Goal: Task Accomplishment & Management: Manage account settings

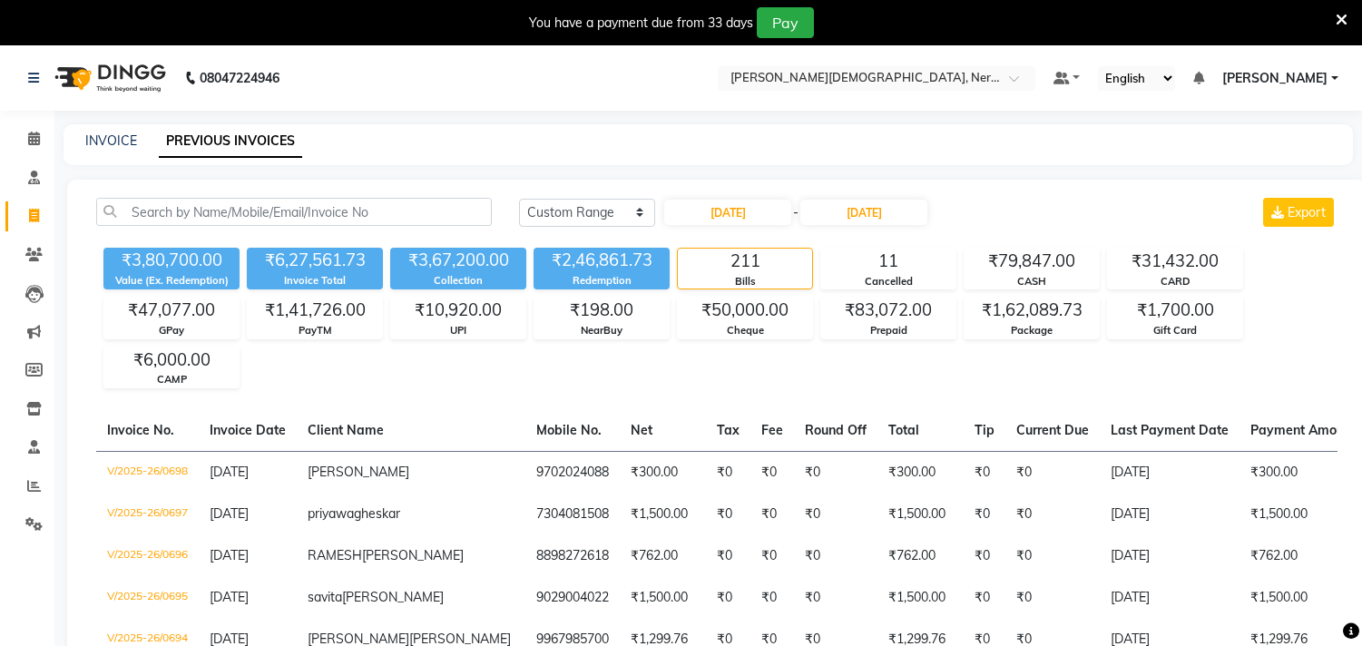
select select "range"
click at [40, 255] on icon at bounding box center [33, 255] width 17 height 14
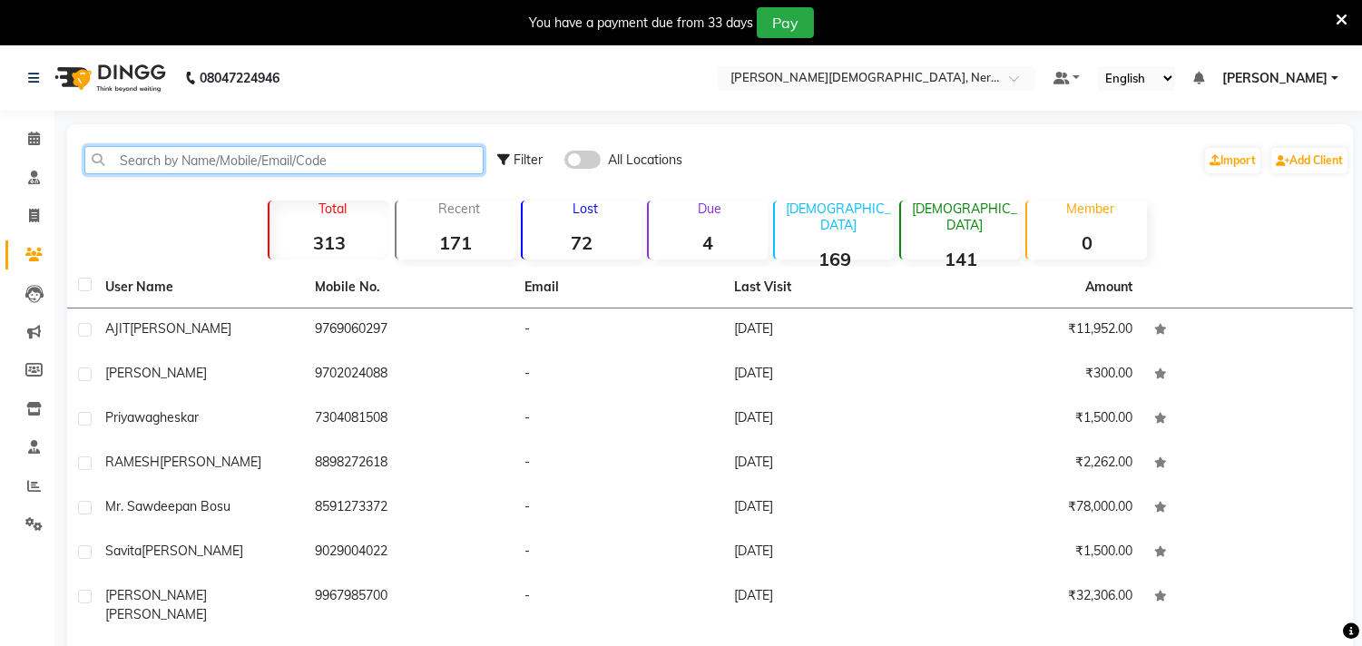
click at [338, 155] on input "text" at bounding box center [283, 160] width 399 height 28
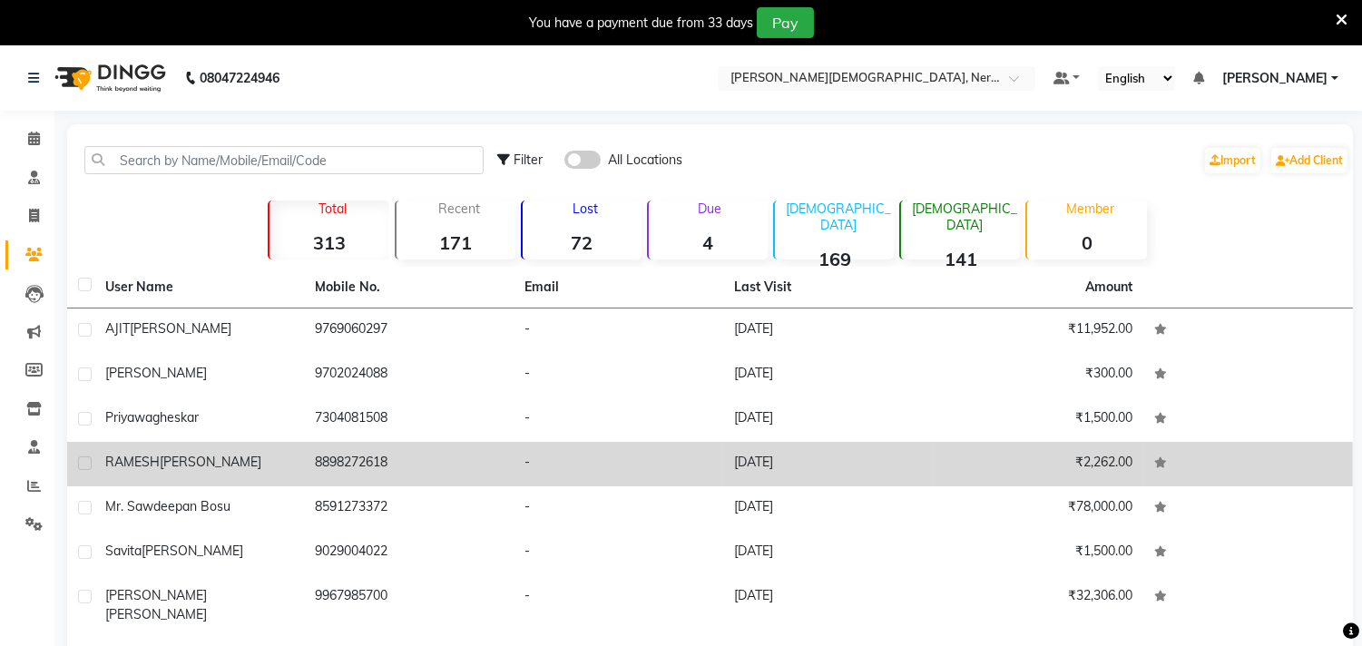
click at [176, 478] on td "[PERSON_NAME]" at bounding box center [199, 464] width 210 height 44
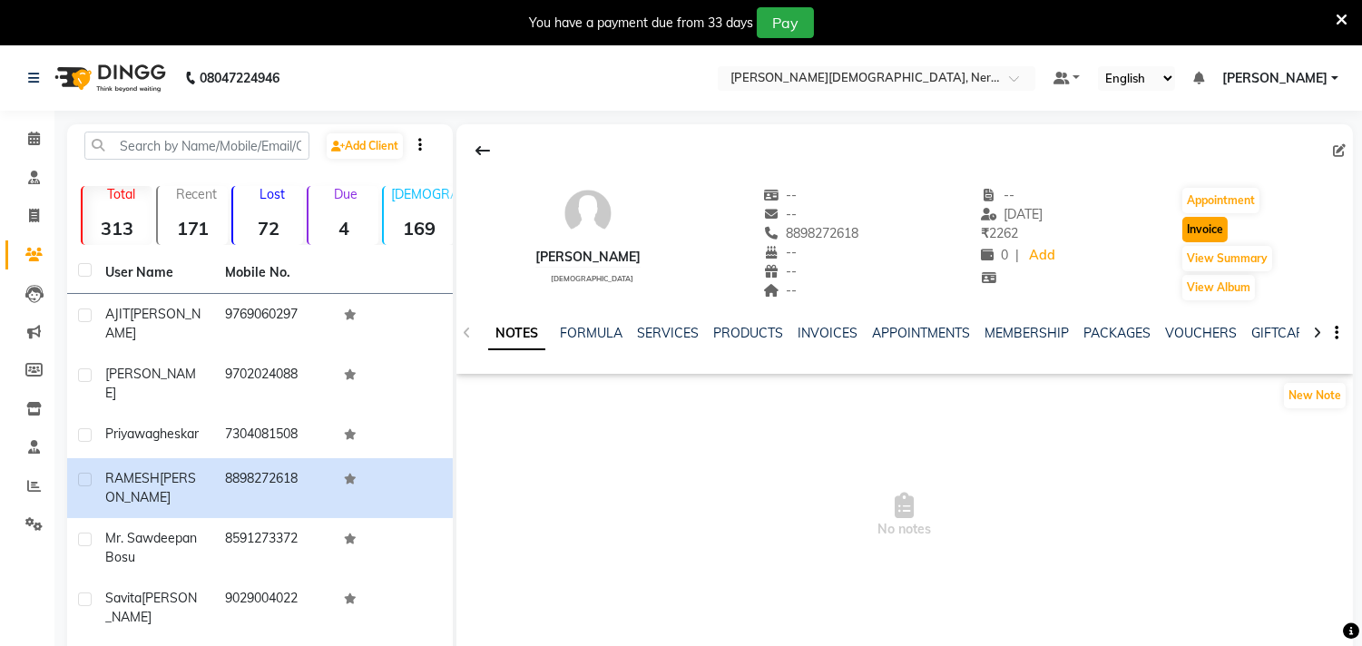
click at [1200, 232] on button "Invoice" at bounding box center [1204, 229] width 45 height 25
select select "6808"
select select "service"
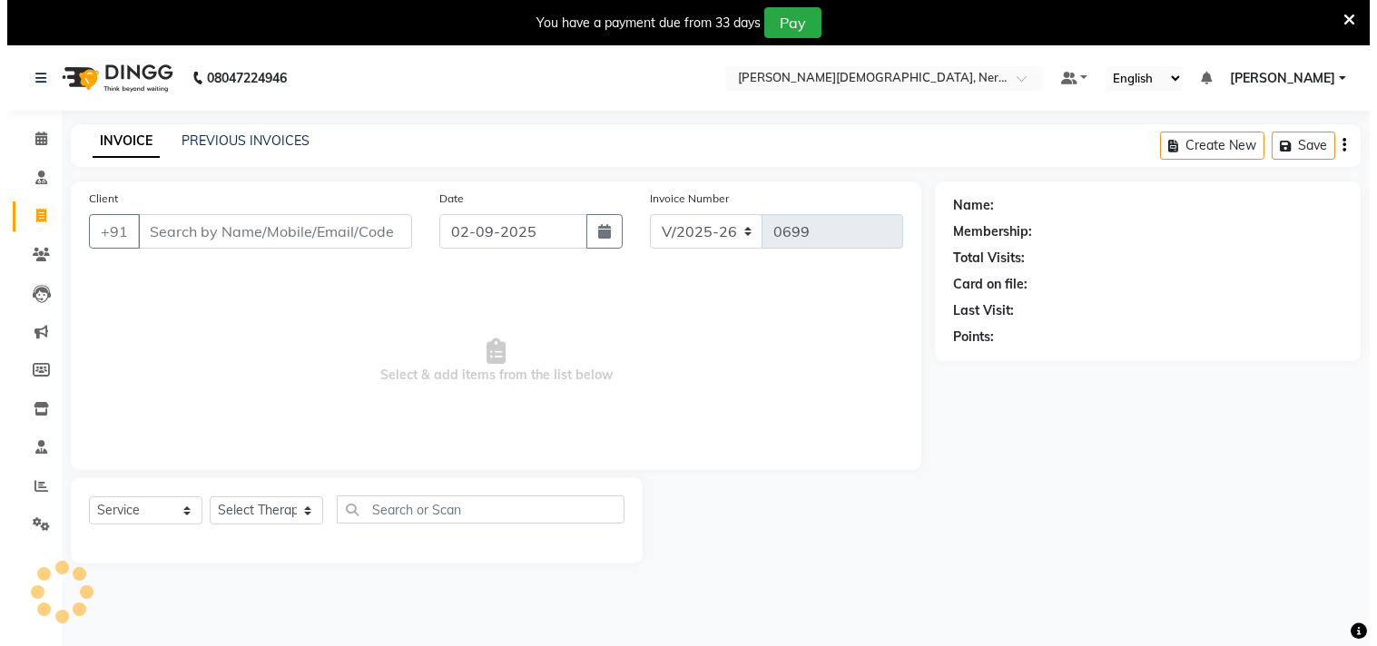
scroll to position [45, 0]
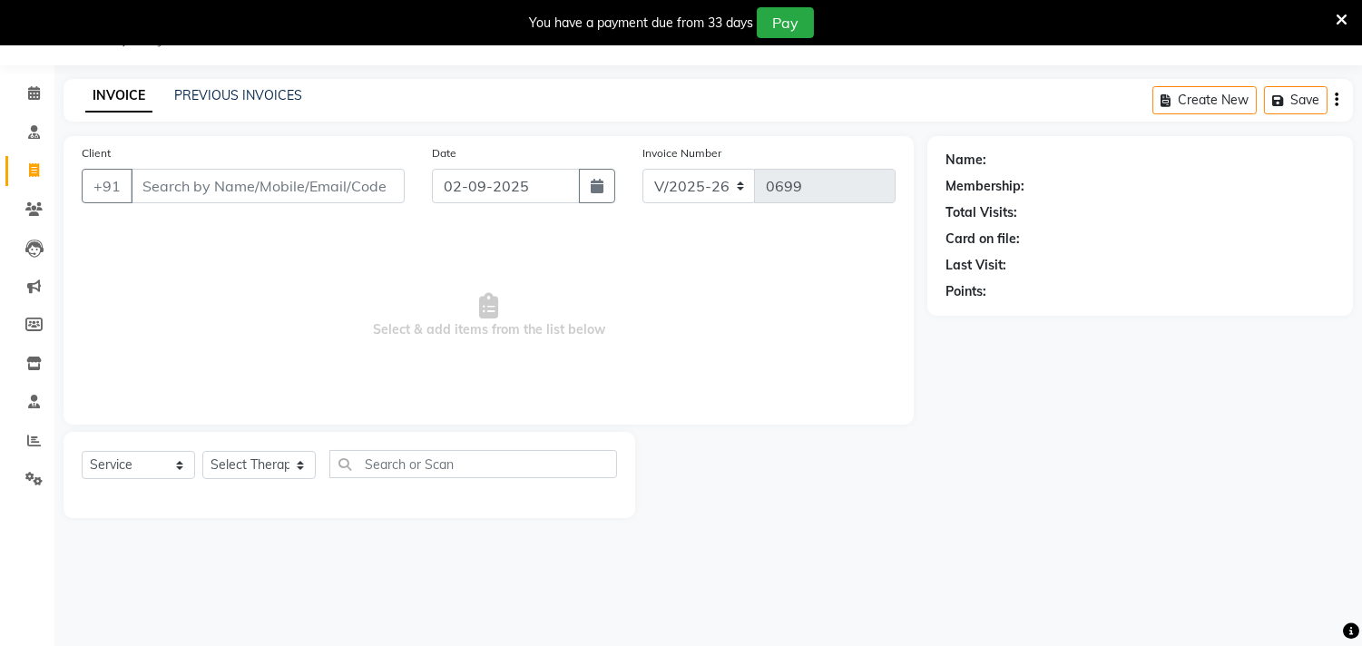
type input "8898272618"
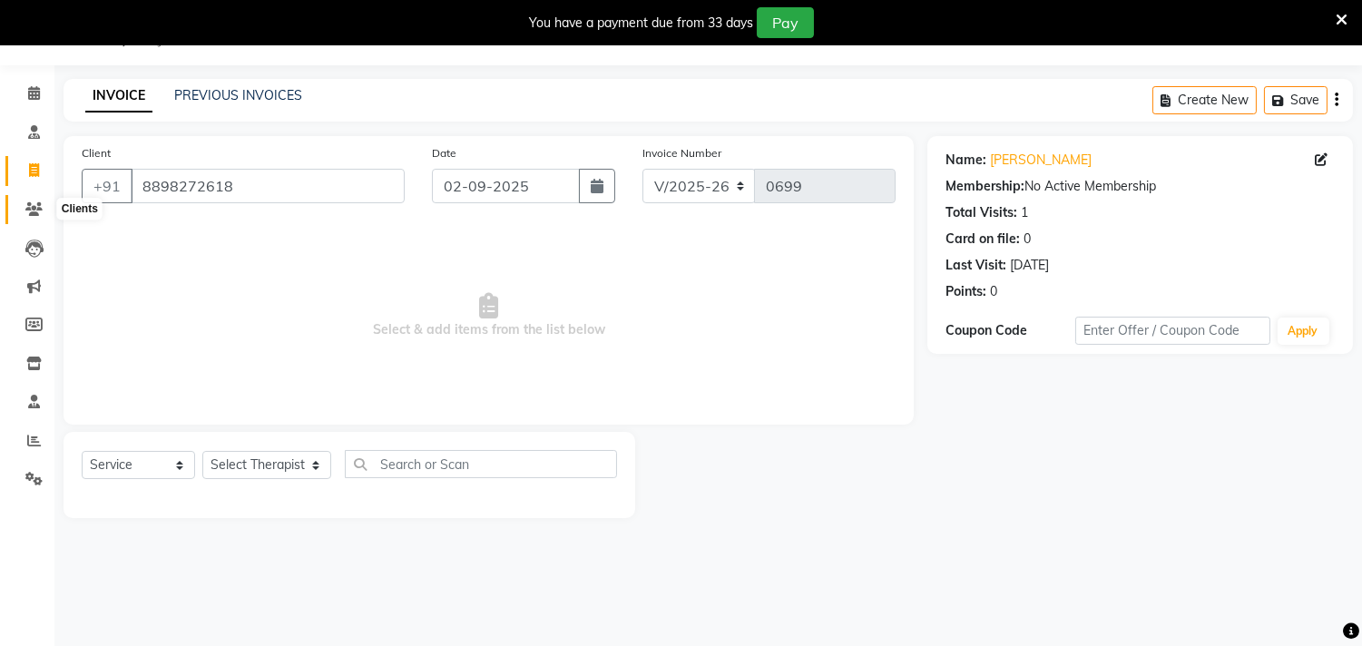
click at [42, 209] on span at bounding box center [34, 210] width 32 height 21
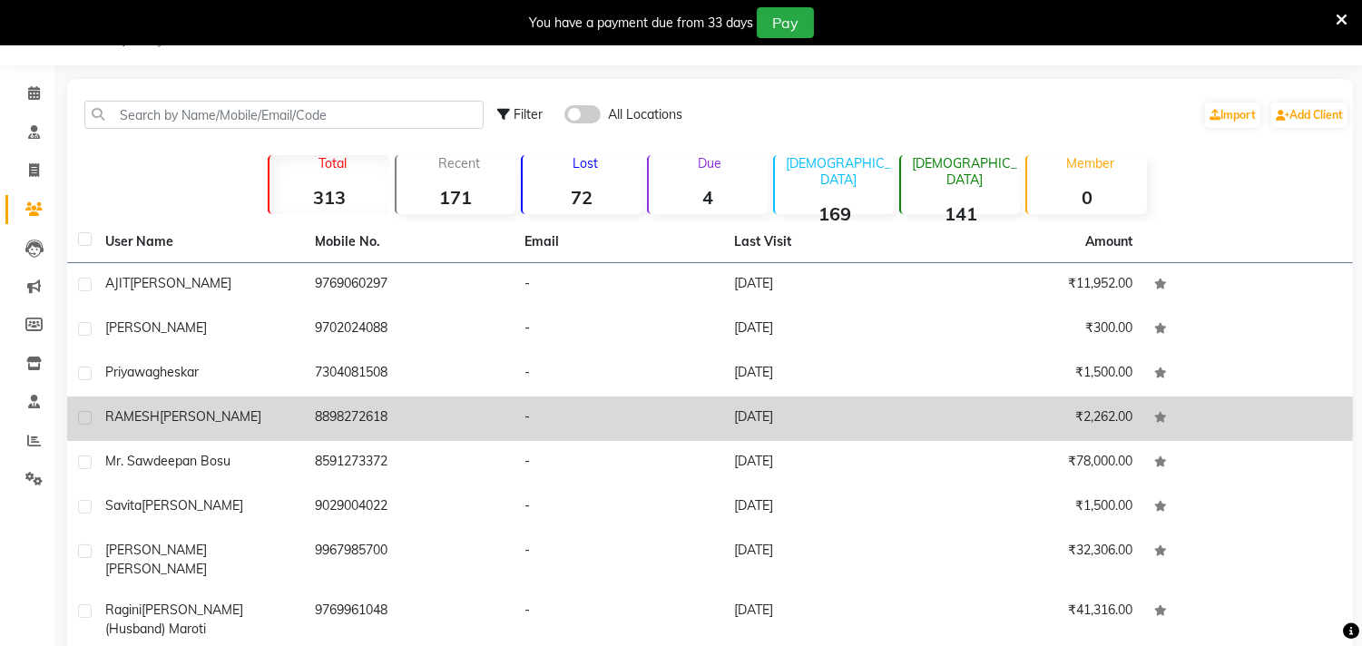
click at [211, 417] on span "[PERSON_NAME]" at bounding box center [211, 416] width 102 height 16
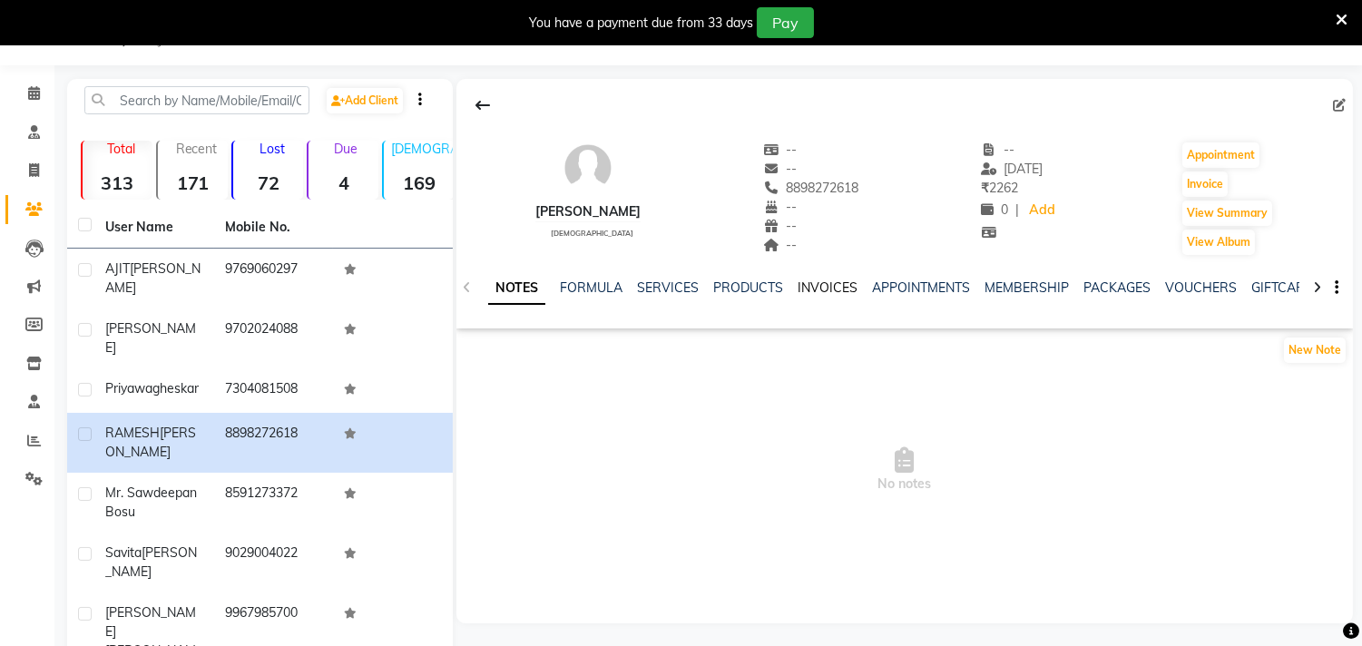
click at [823, 287] on link "INVOICES" at bounding box center [828, 287] width 60 height 16
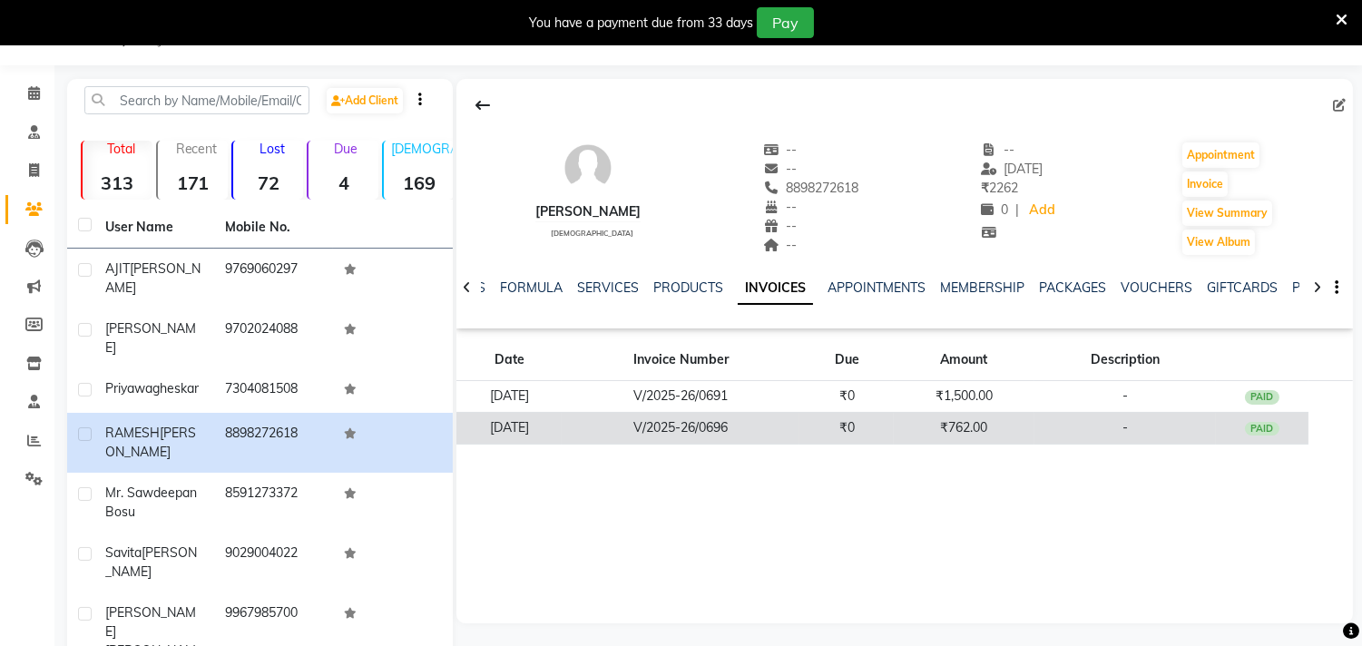
click at [1263, 423] on div "PAID" at bounding box center [1262, 429] width 34 height 15
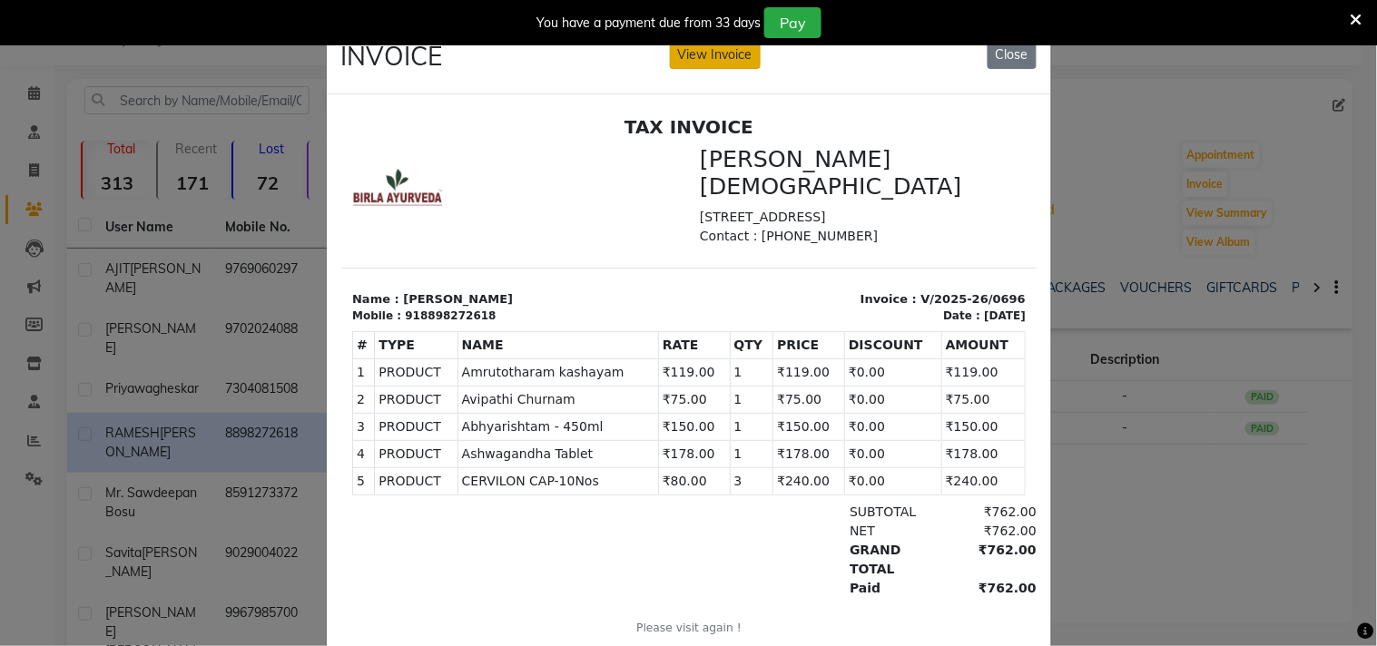
click at [711, 58] on button "View Invoice" at bounding box center [715, 55] width 91 height 28
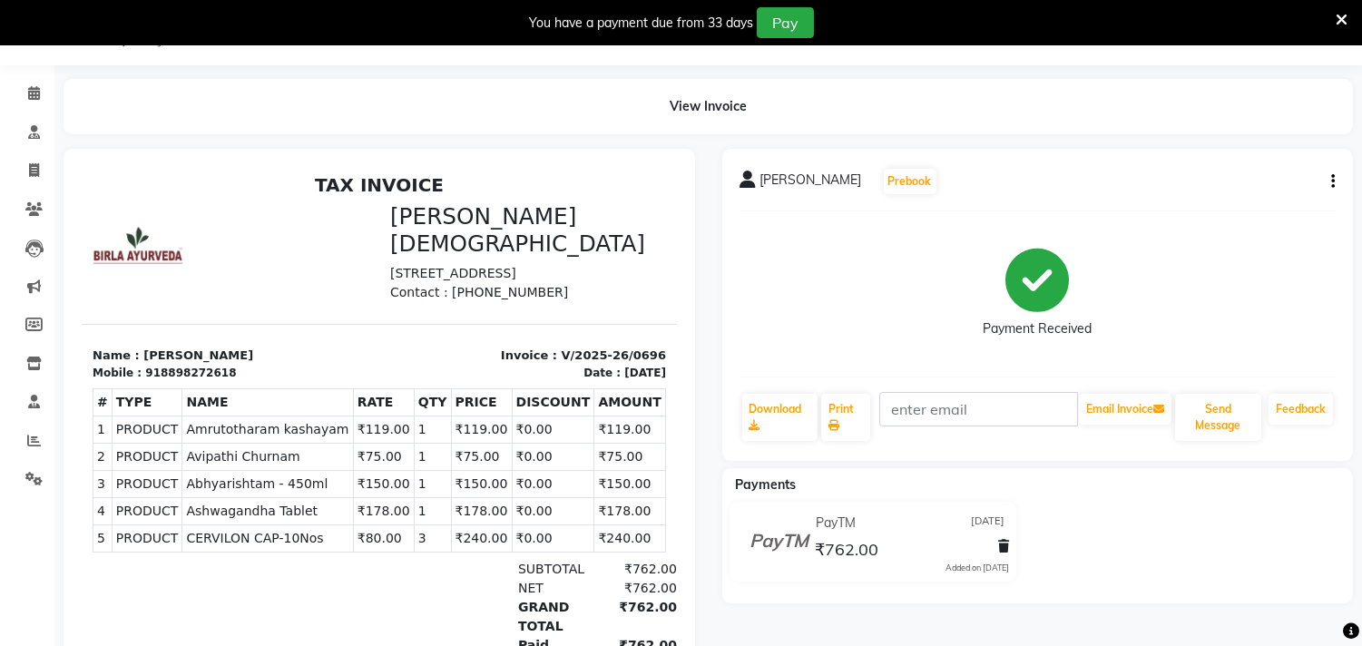
click at [1332, 175] on div "[PERSON_NAME] Prebook Payment Received Download Print Email Invoice Send Messag…" at bounding box center [1038, 305] width 632 height 312
click at [1331, 182] on icon "button" at bounding box center [1333, 181] width 4 height 1
click at [1281, 195] on div "Edit Invoice" at bounding box center [1259, 192] width 91 height 23
select select "service"
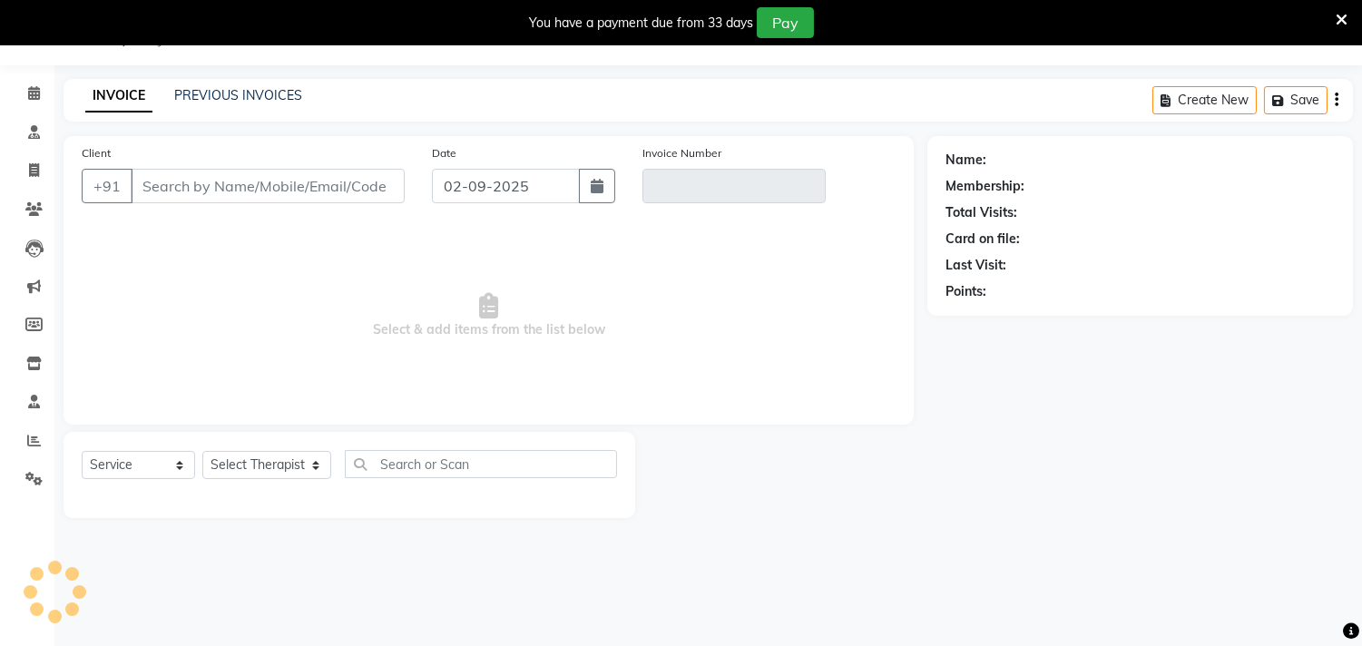
type input "8898272618"
type input "V/2025-26/0696"
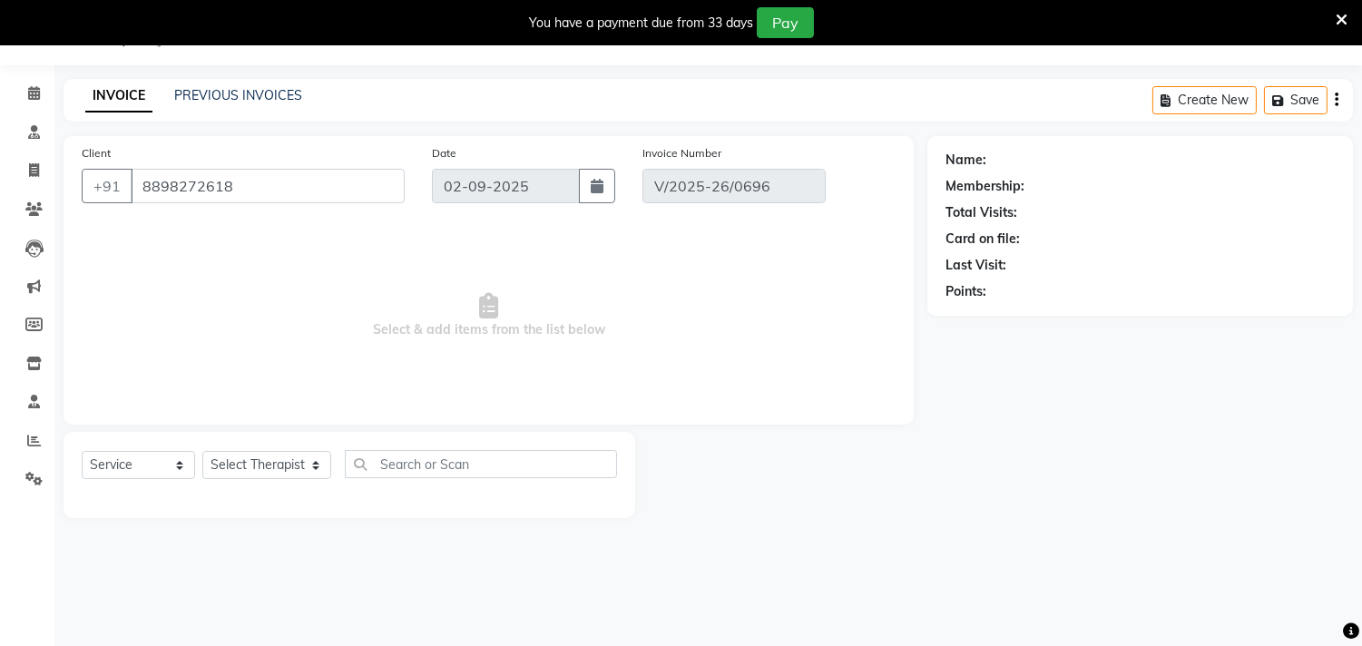
type input "[DATE]"
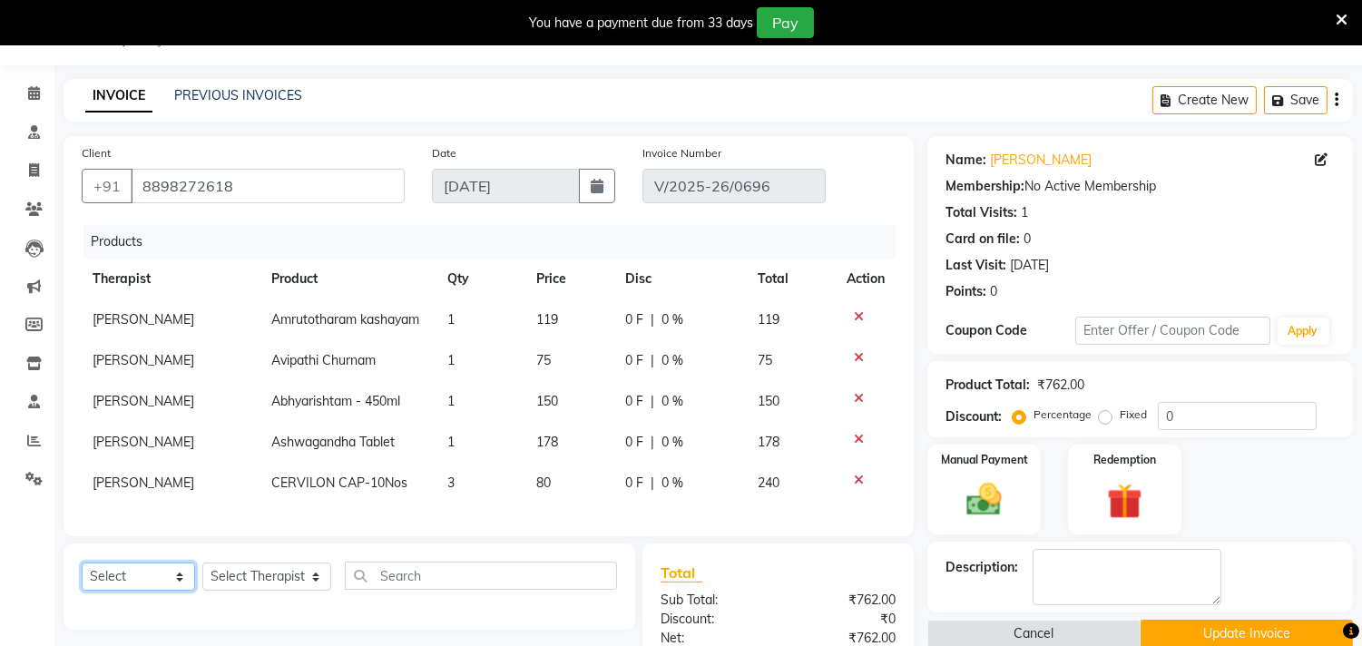
click at [175, 591] on select "Select Service Product Membership Package Voucher Prepaid Gift Card" at bounding box center [138, 577] width 113 height 28
select select "product"
click at [82, 578] on select "Select Service Product Membership Package Voucher Prepaid Gift Card" at bounding box center [138, 577] width 113 height 28
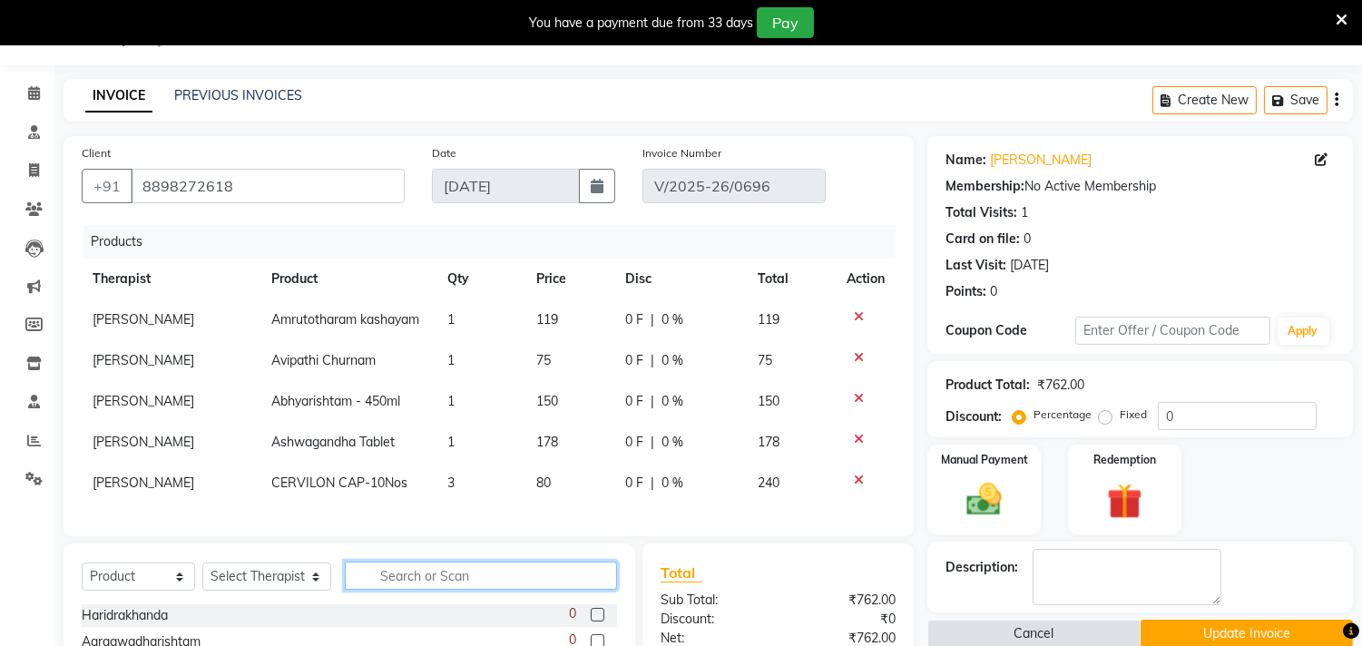
click at [423, 590] on input "text" at bounding box center [481, 576] width 272 height 28
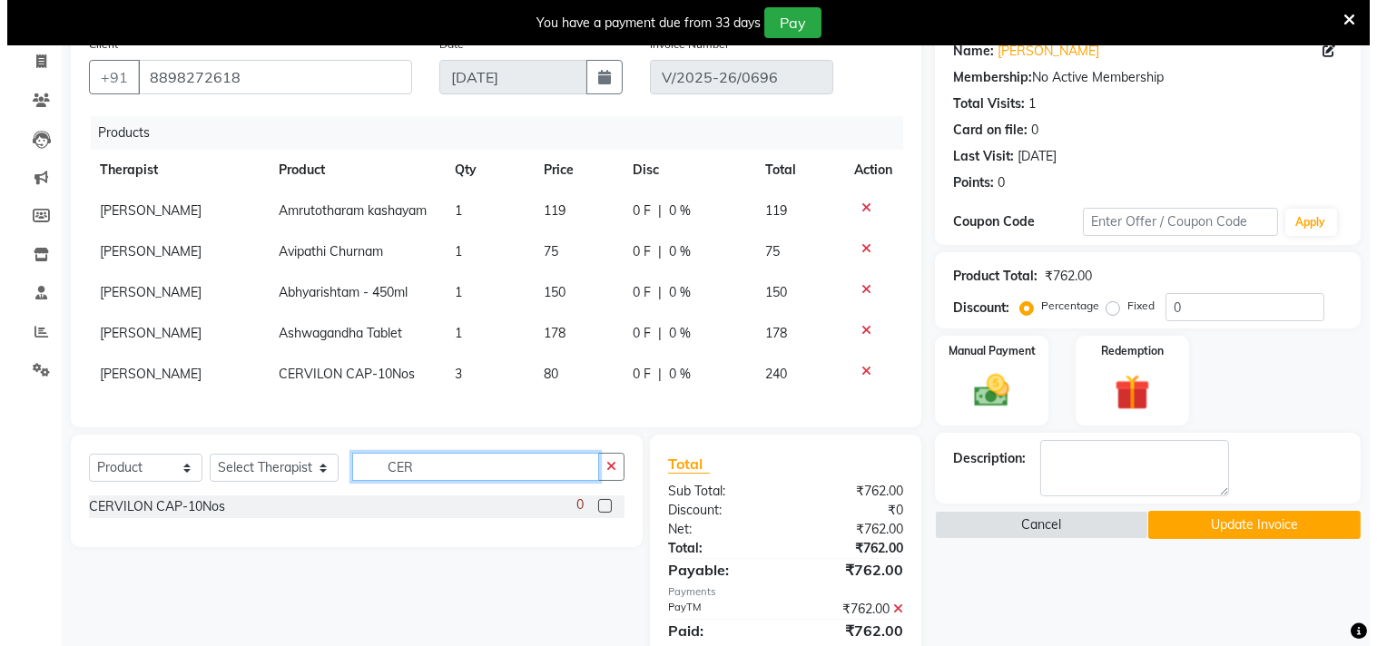
scroll to position [183, 0]
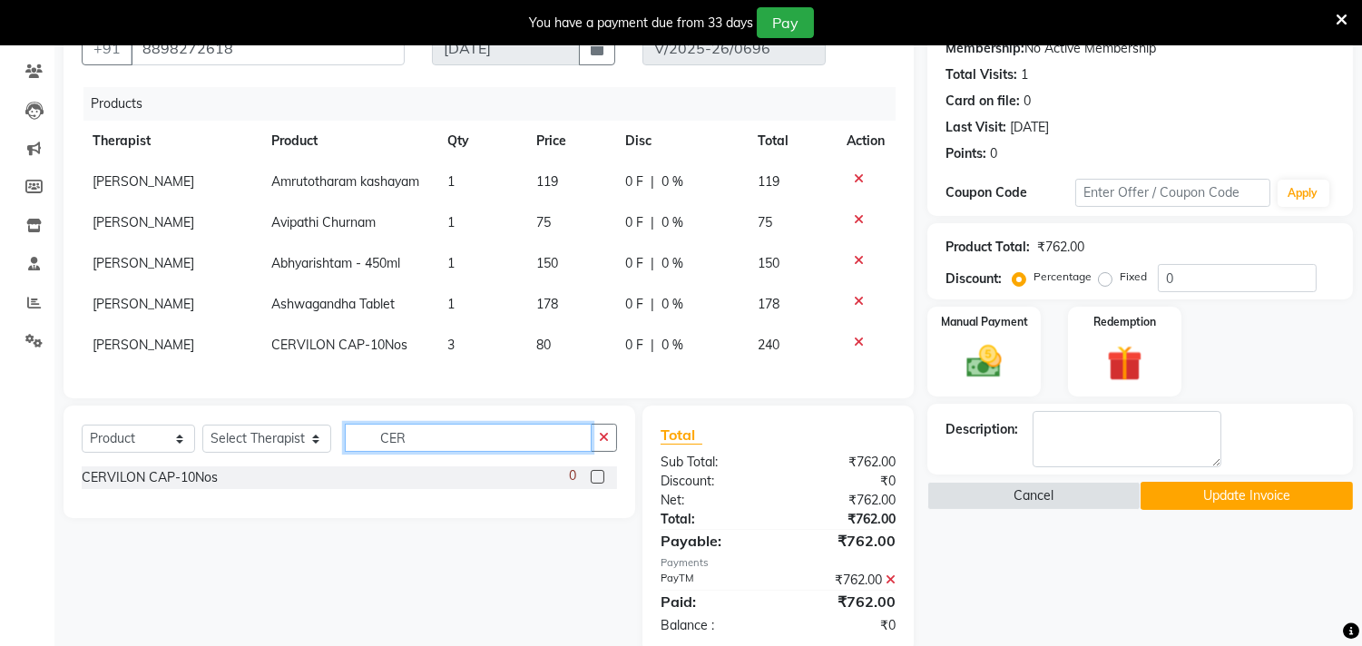
drag, startPoint x: 408, startPoint y: 452, endPoint x: 360, endPoint y: 455, distance: 48.2
click at [360, 452] on input "CER" at bounding box center [468, 438] width 247 height 28
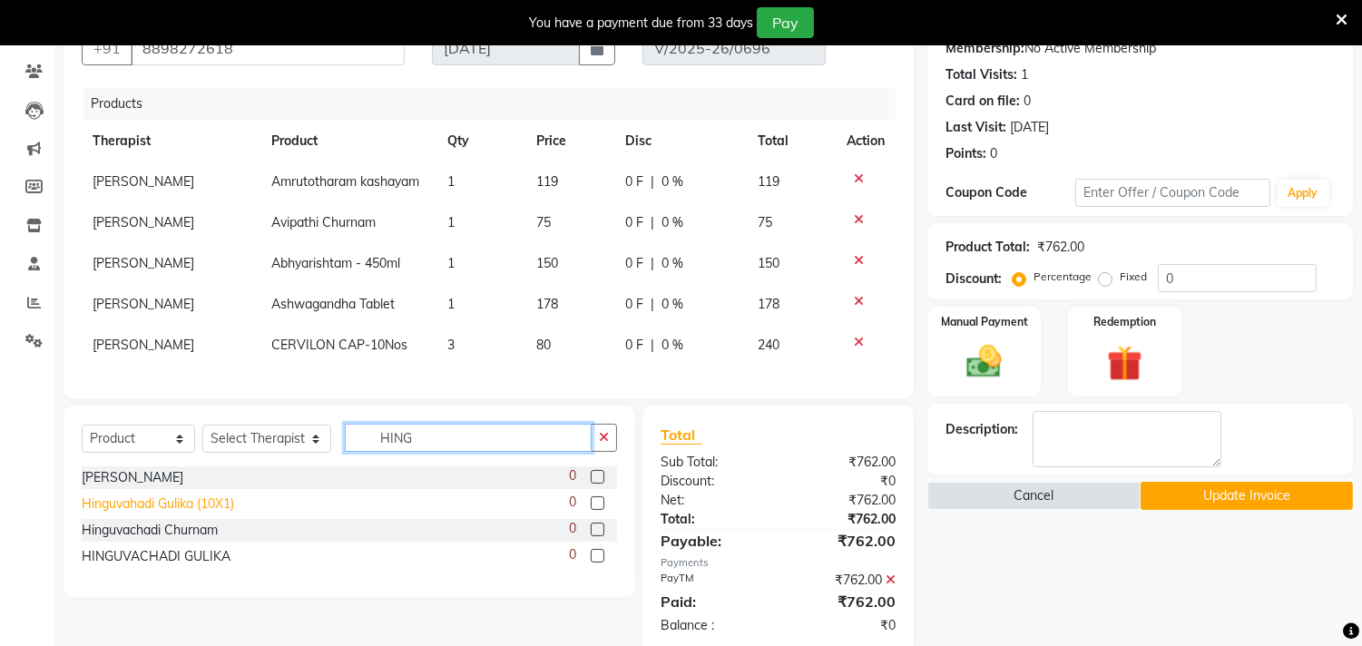
type input "HING"
click at [234, 514] on div "Hinguvahadi Gulika (10X1)" at bounding box center [158, 504] width 152 height 19
click at [186, 514] on div "Hinguvahadi Gulika (10X1)" at bounding box center [158, 504] width 152 height 19
click at [593, 510] on label at bounding box center [598, 503] width 14 height 14
click at [593, 510] on input "checkbox" at bounding box center [597, 504] width 12 height 12
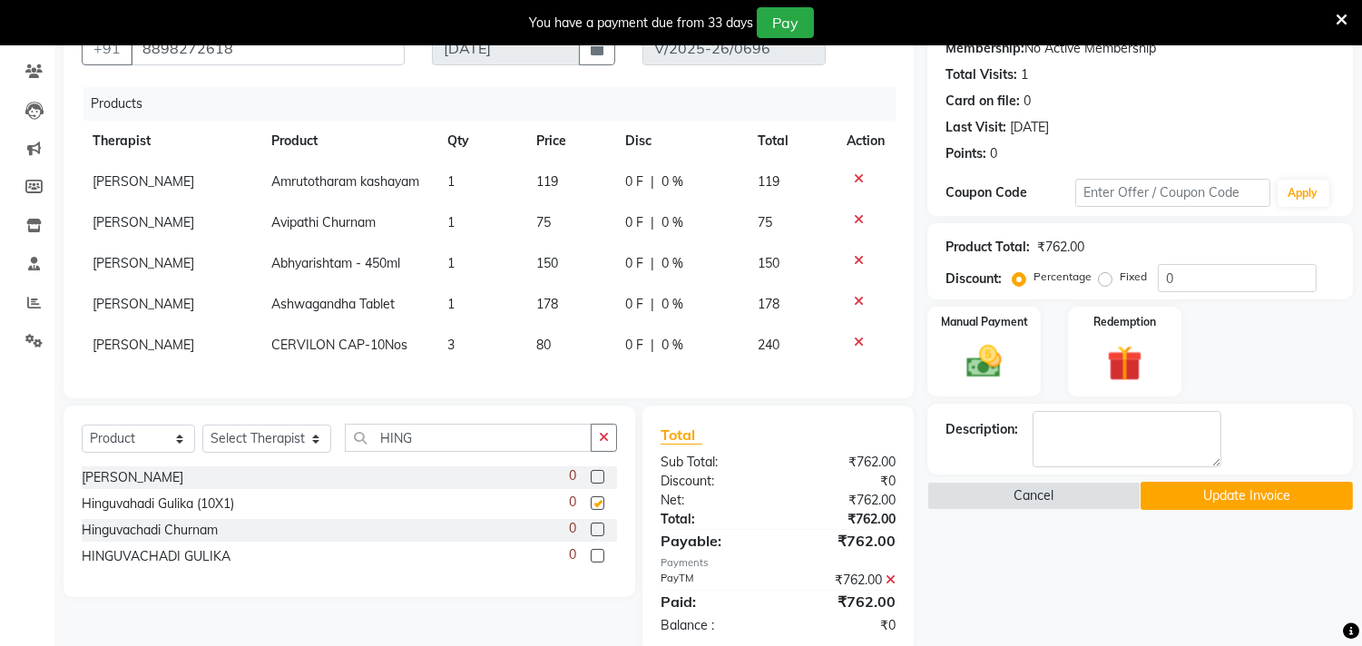
checkbox input "false"
click at [30, 67] on icon at bounding box center [33, 71] width 17 height 14
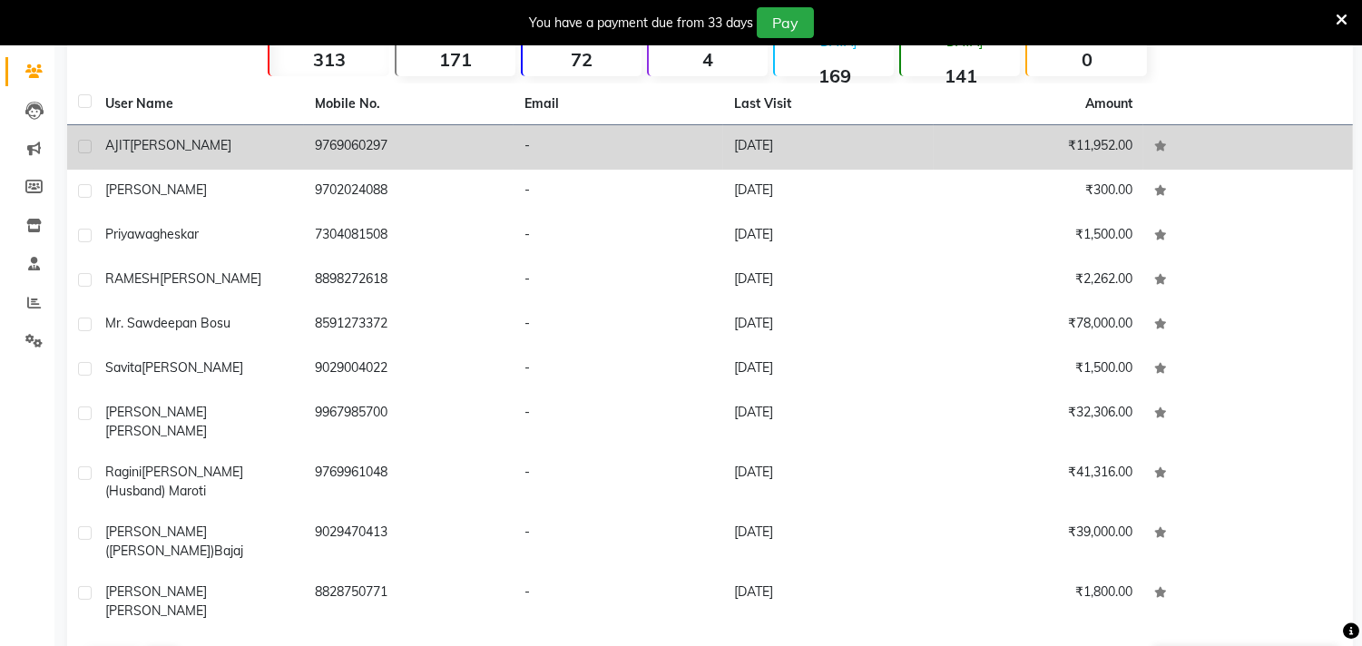
click at [130, 148] on span "[PERSON_NAME]" at bounding box center [181, 145] width 102 height 16
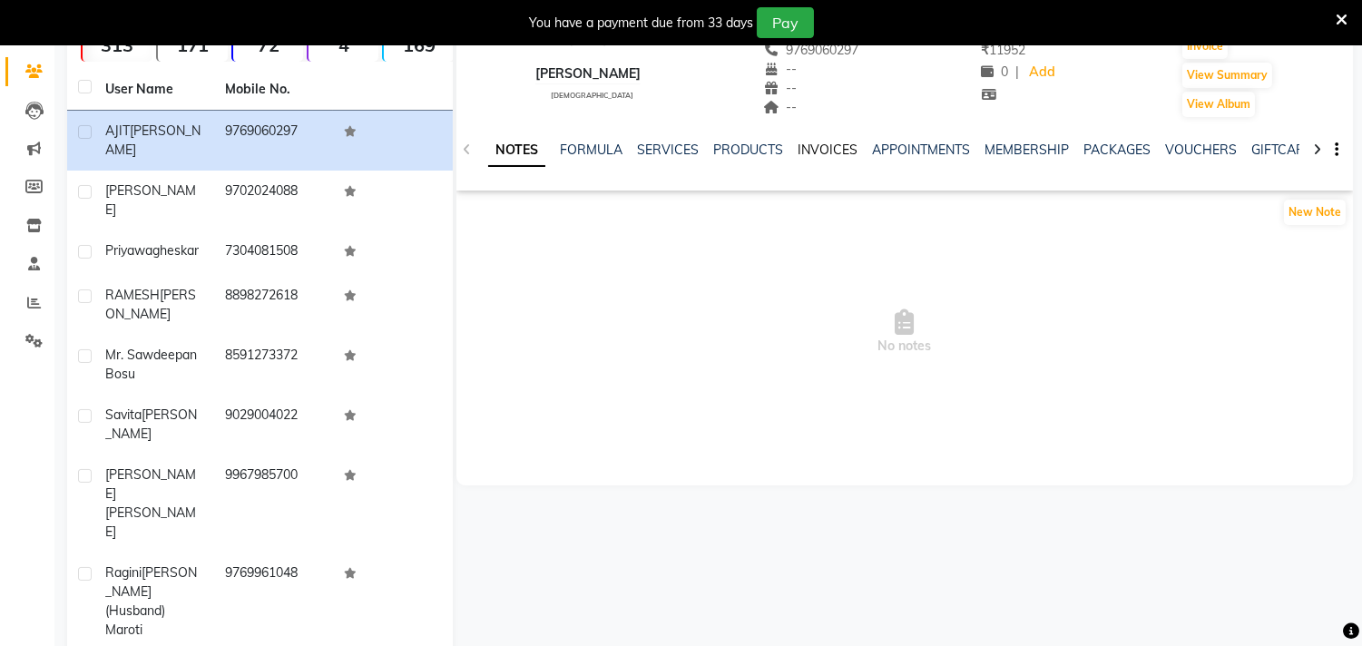
click at [835, 142] on link "INVOICES" at bounding box center [828, 150] width 60 height 16
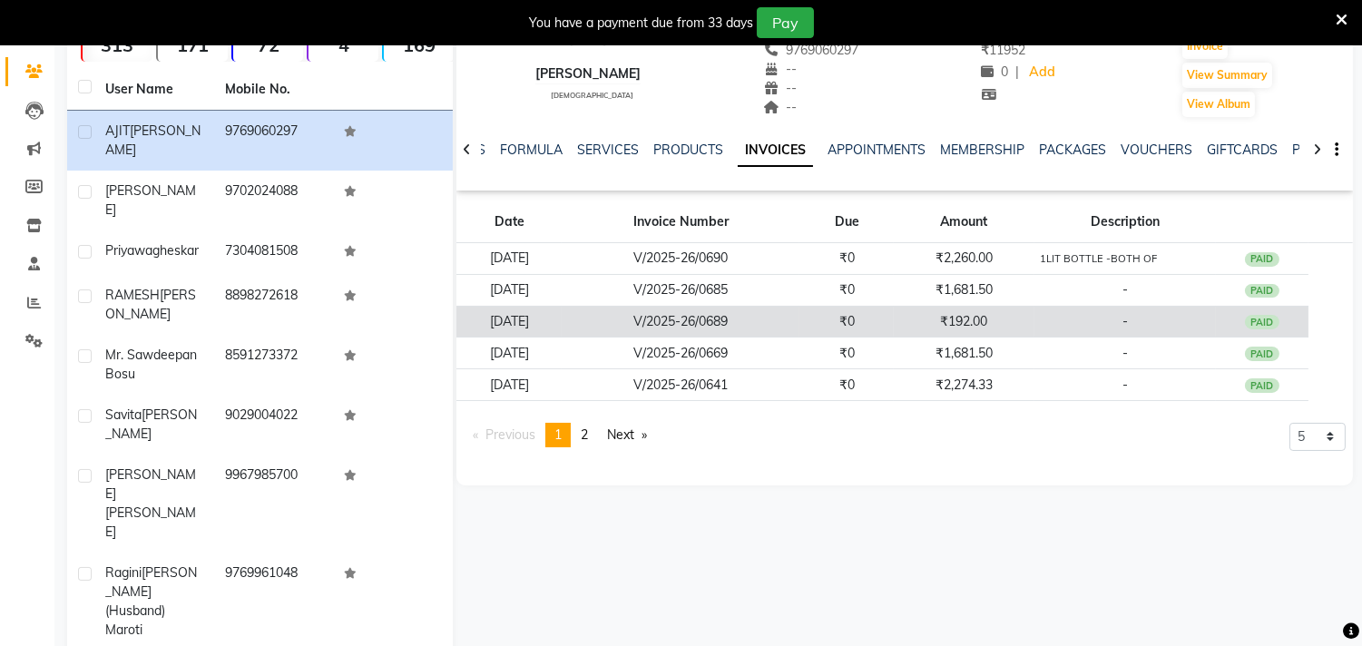
click at [1265, 321] on div "PAID" at bounding box center [1262, 322] width 34 height 15
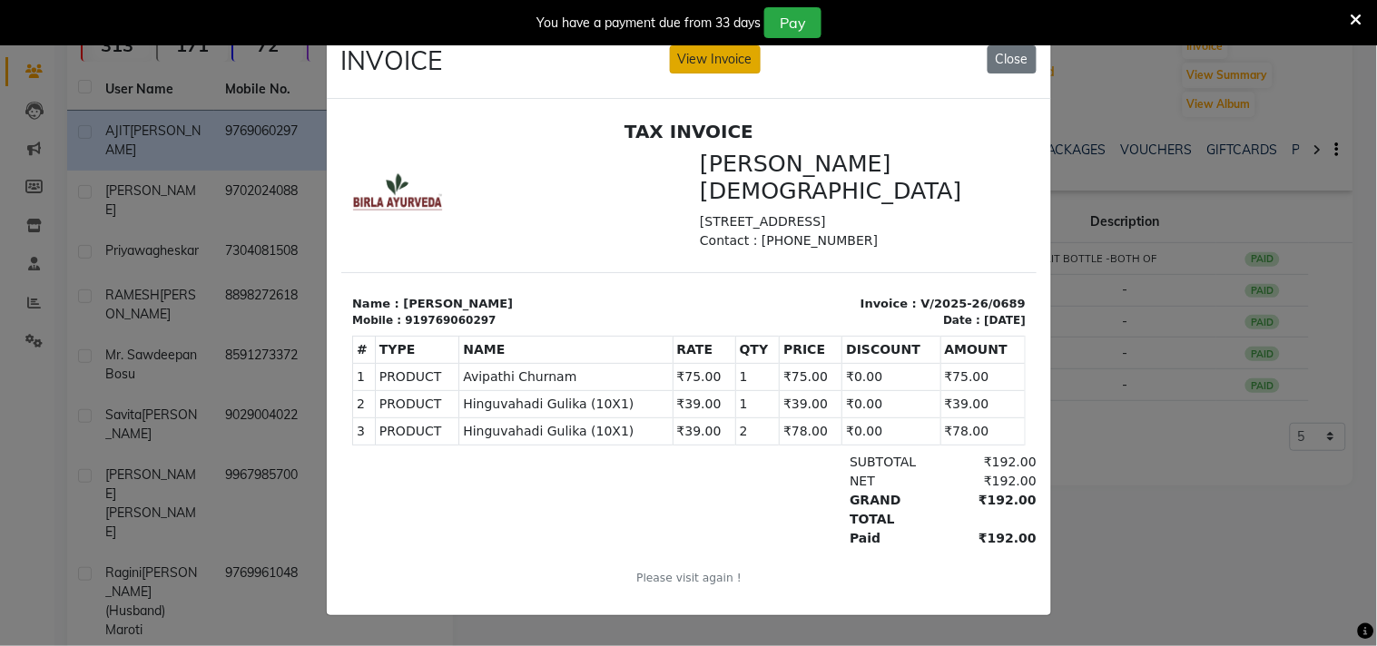
click at [706, 51] on button "View Invoice" at bounding box center [715, 59] width 91 height 28
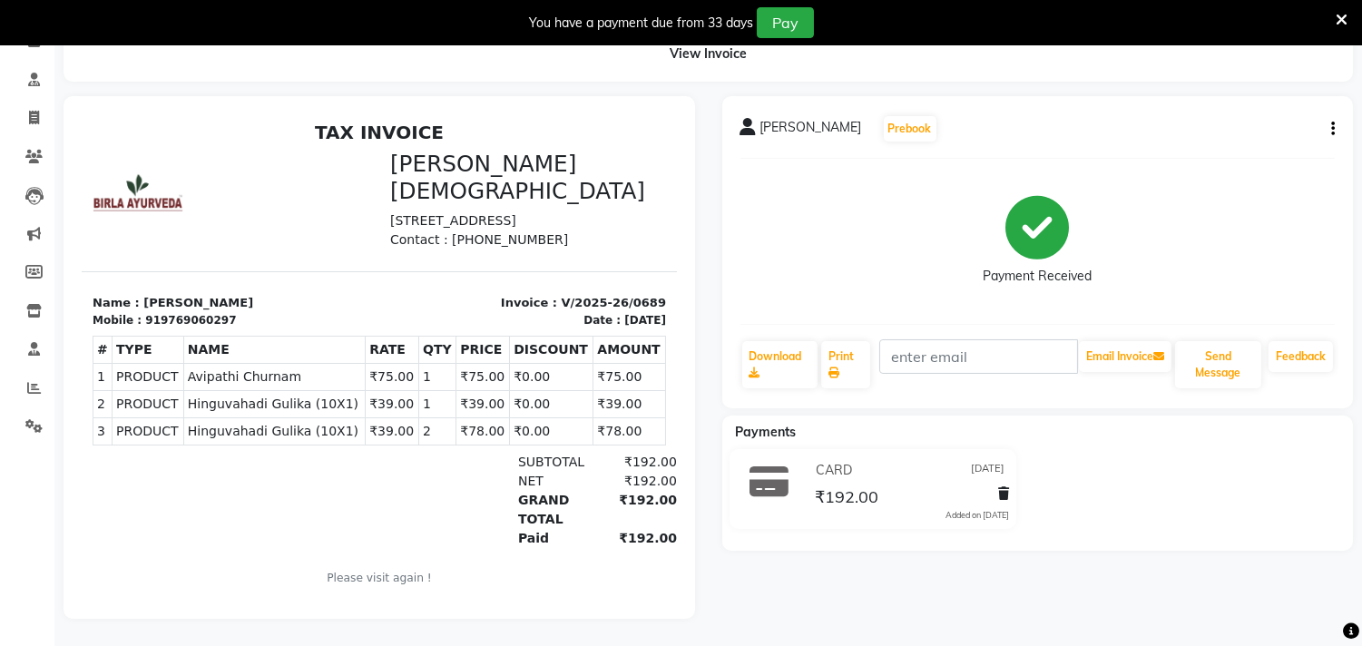
click at [1331, 129] on icon "button" at bounding box center [1333, 129] width 4 height 1
click at [1250, 129] on div "Edit Invoice" at bounding box center [1259, 140] width 91 height 23
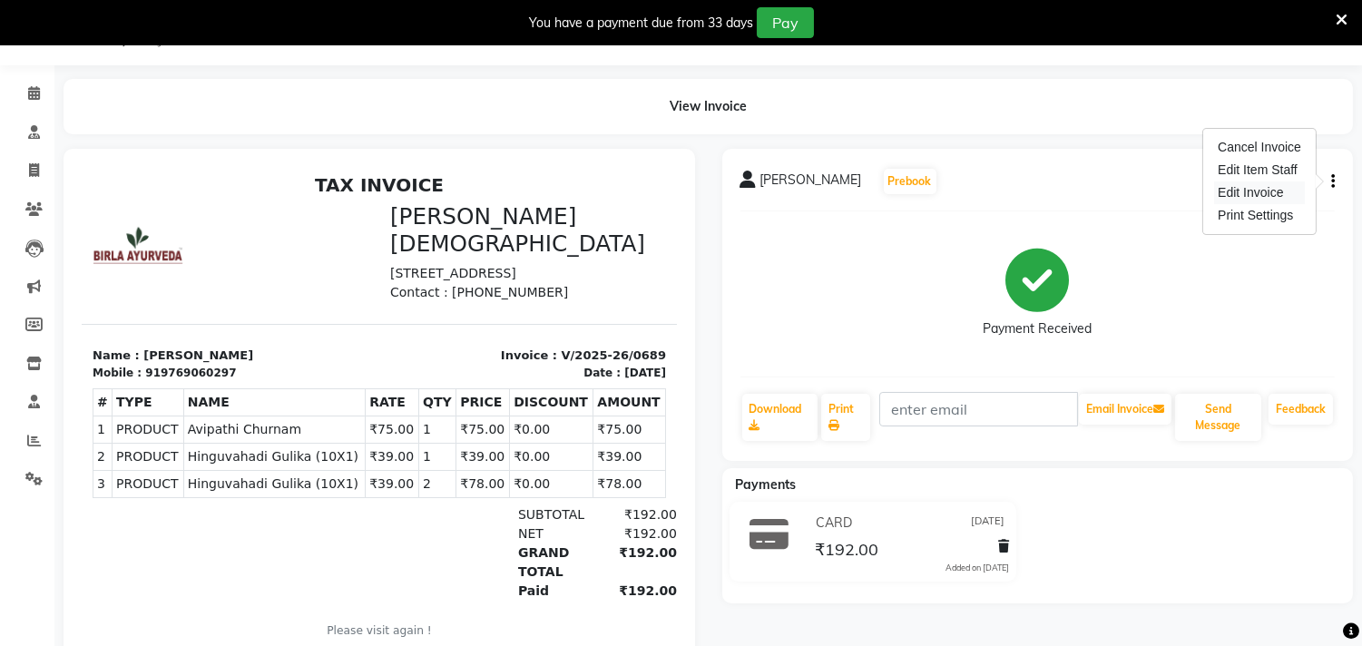
select select "service"
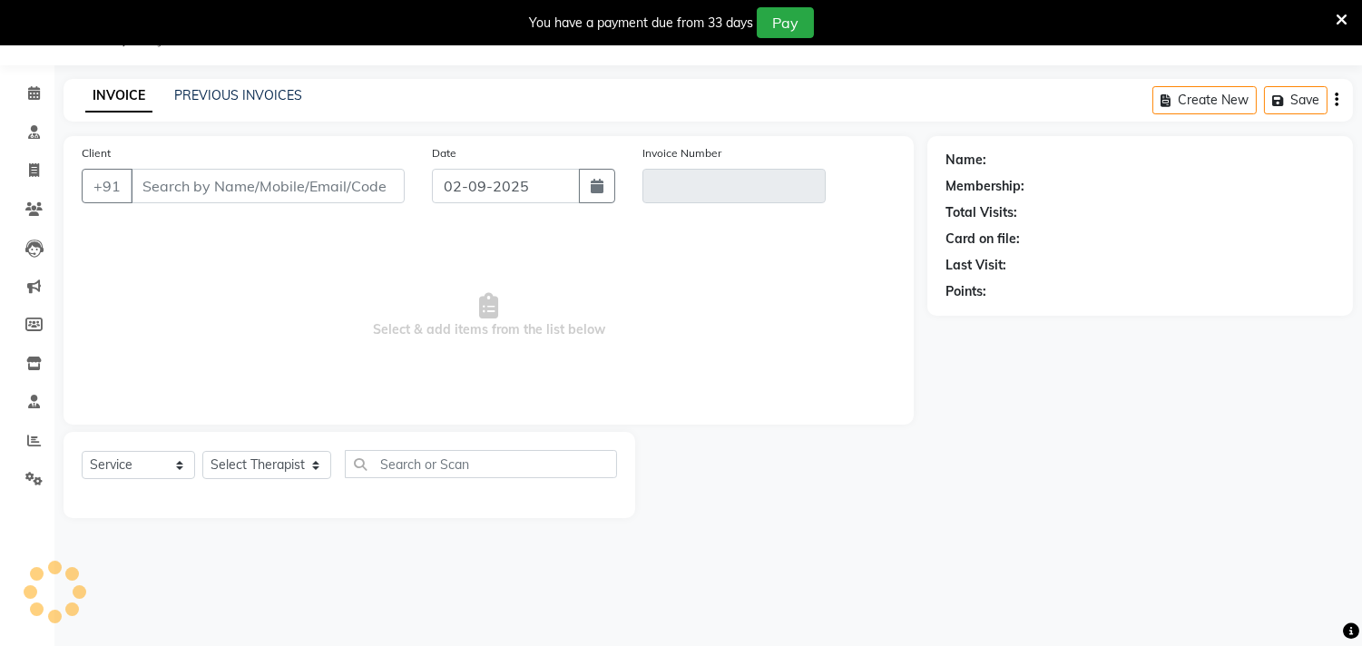
type input "9769060297"
type input "V/2025-26/0689"
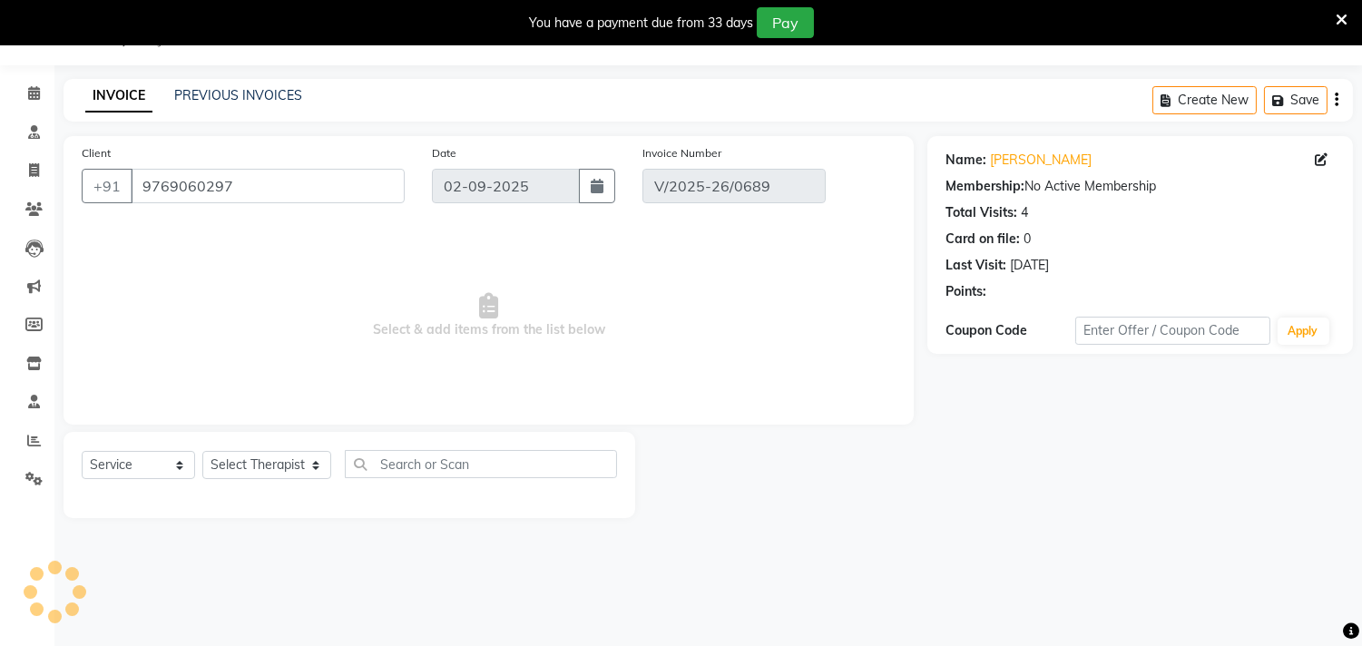
type input "[DATE]"
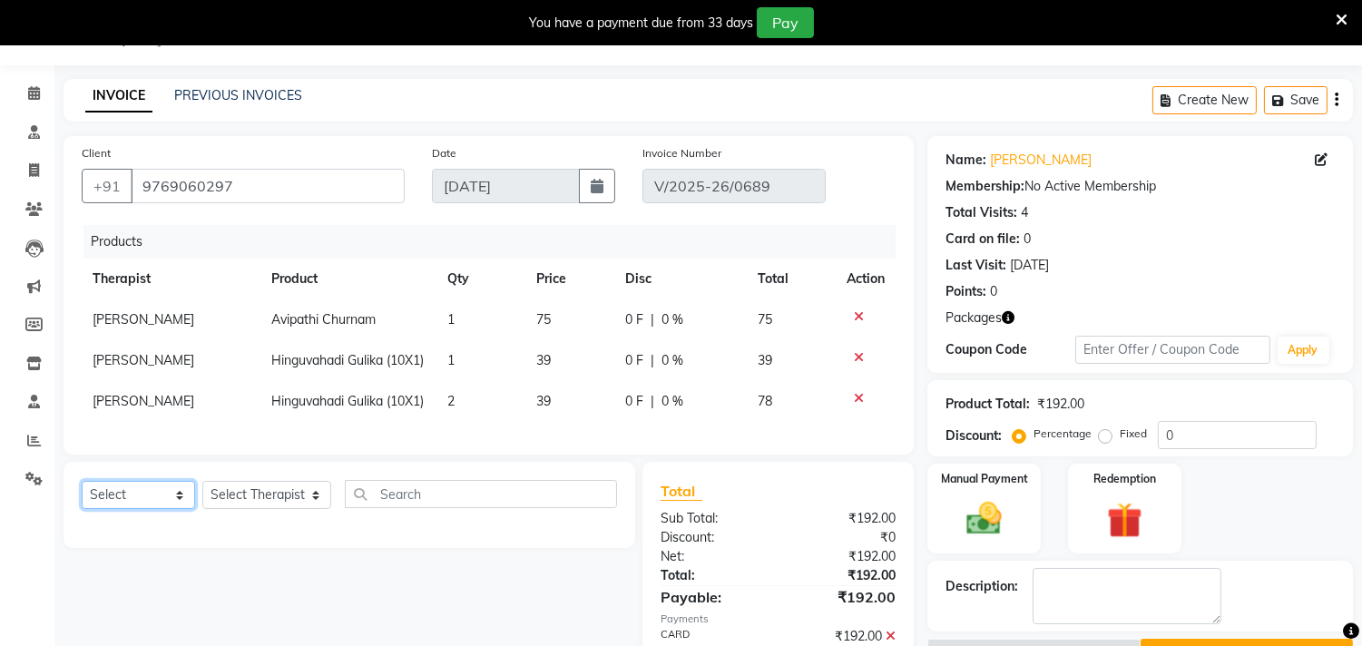
click at [182, 509] on select "Select Service Product Membership Package Voucher Prepaid Gift Card" at bounding box center [138, 495] width 113 height 28
select select "product"
click at [82, 509] on select "Select Service Product Membership Package Voucher Prepaid Gift Card" at bounding box center [138, 495] width 113 height 28
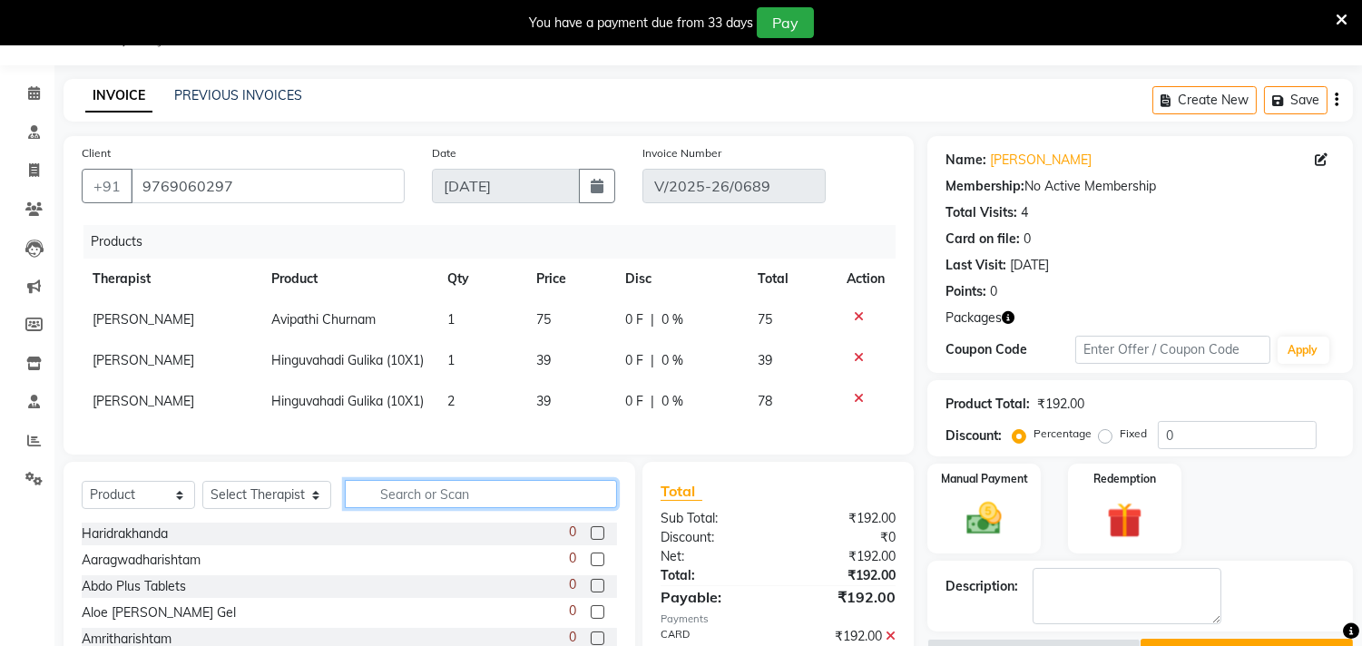
click at [427, 508] on input "text" at bounding box center [481, 494] width 272 height 28
type input "[PERSON_NAME]"
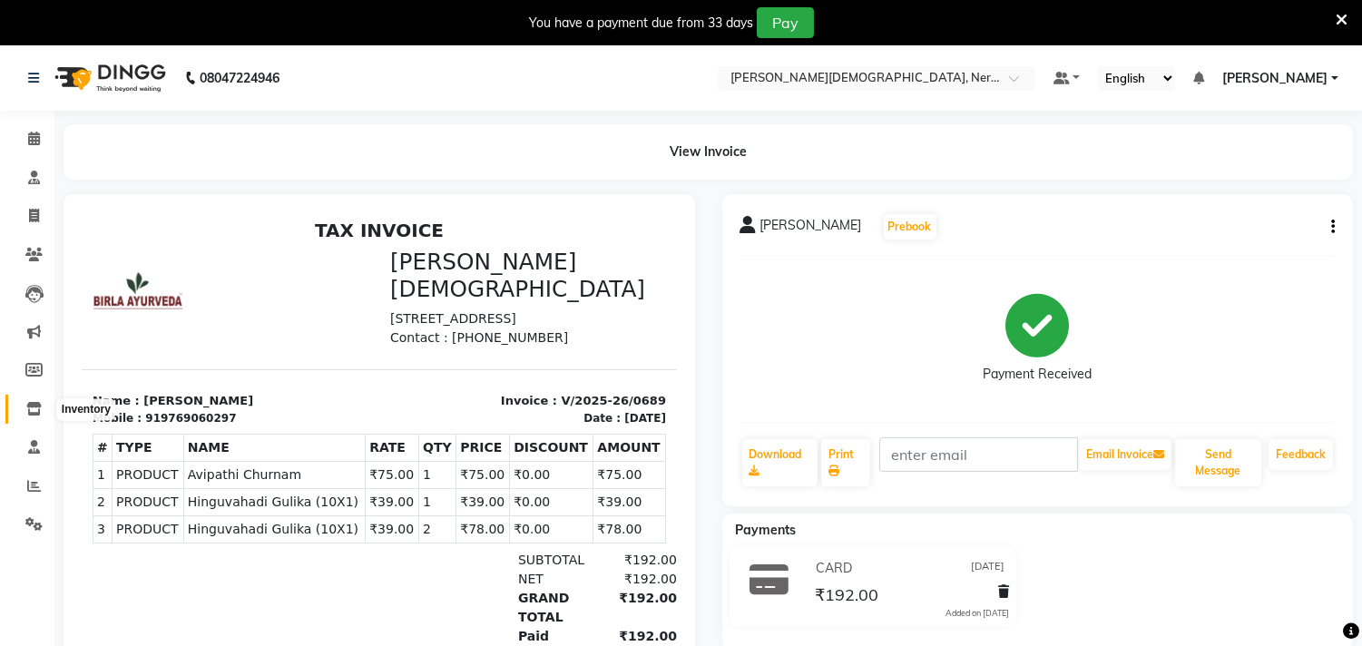
click at [39, 407] on icon at bounding box center [33, 409] width 15 height 14
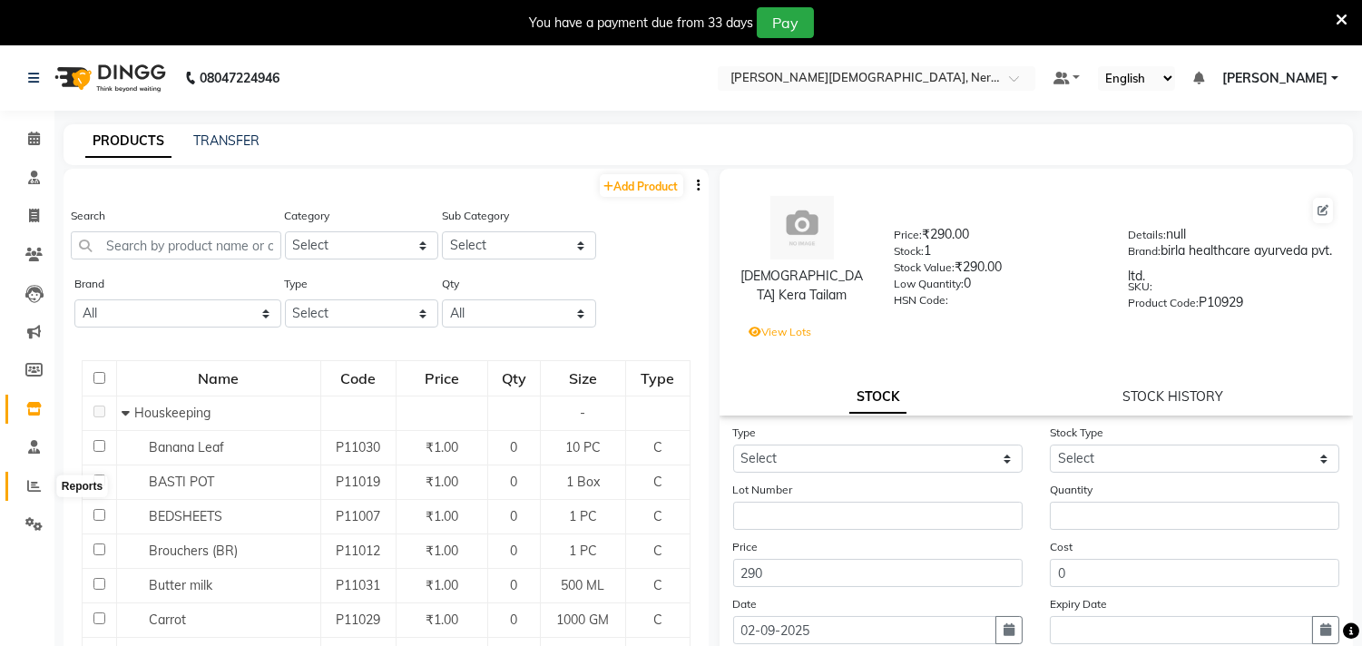
click at [39, 492] on icon at bounding box center [34, 486] width 14 height 14
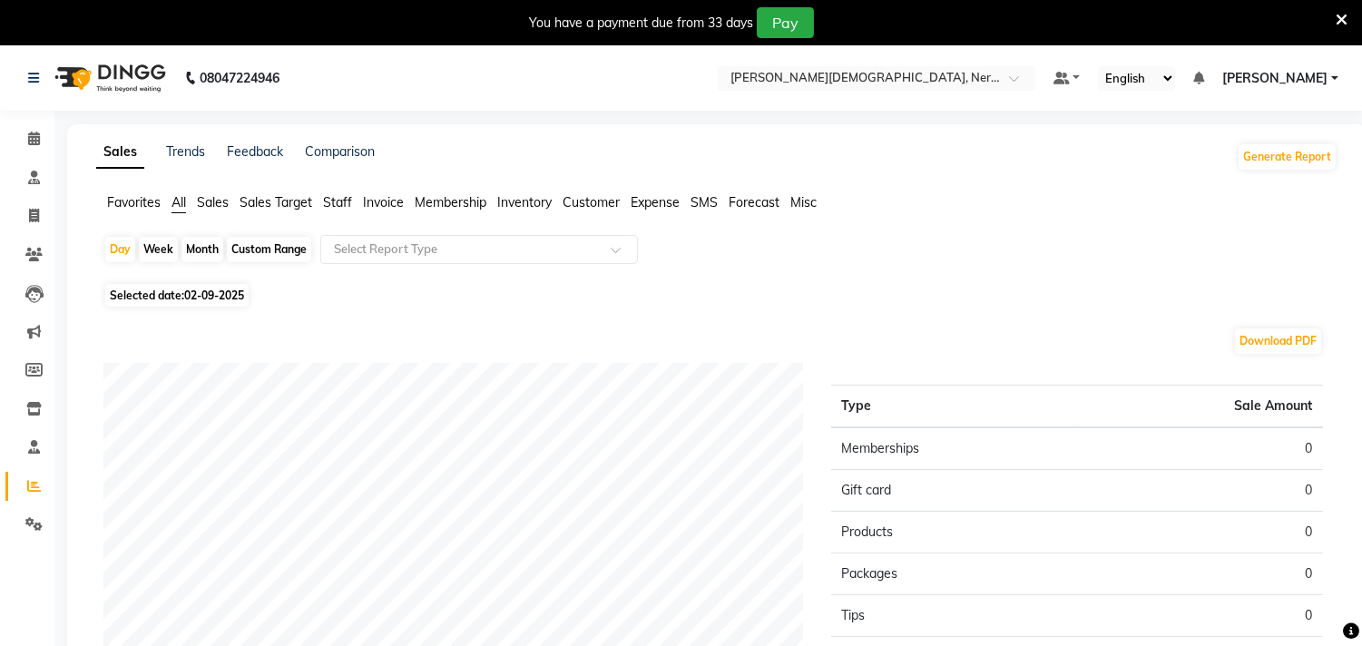
click at [527, 206] on span "Inventory" at bounding box center [524, 202] width 54 height 16
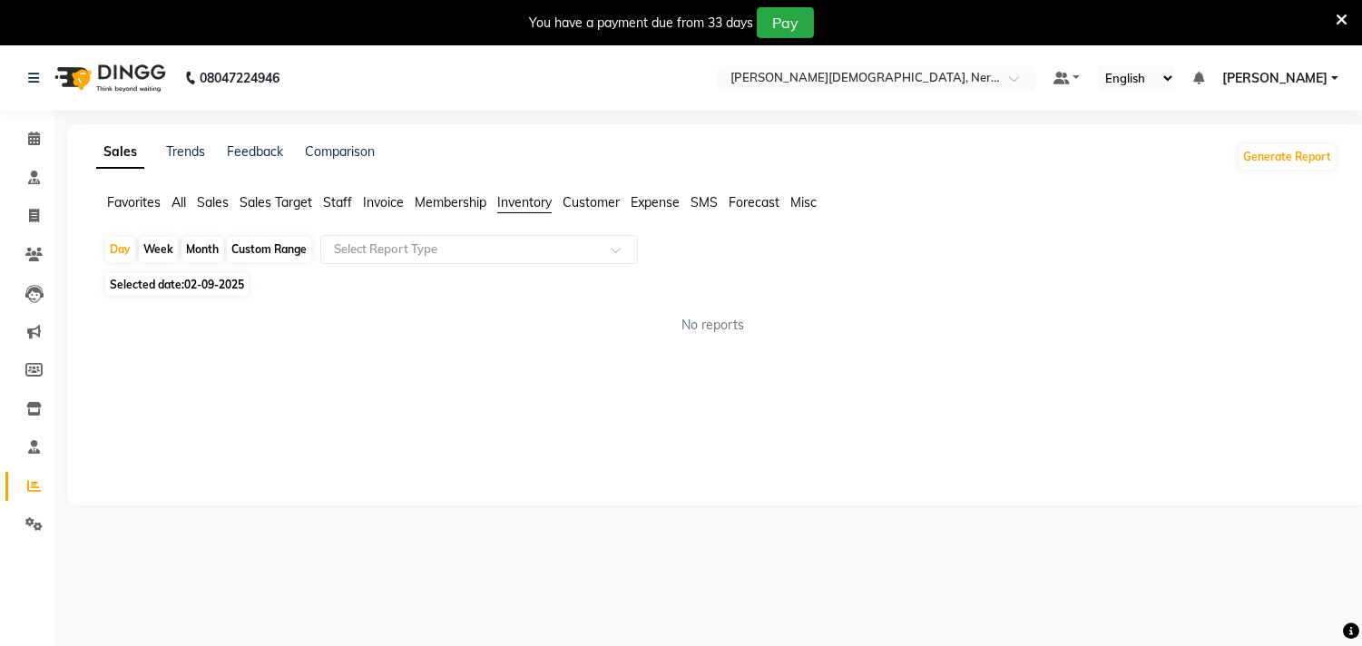
click at [257, 248] on div "Custom Range" at bounding box center [269, 249] width 84 height 25
select select "9"
select select "2025"
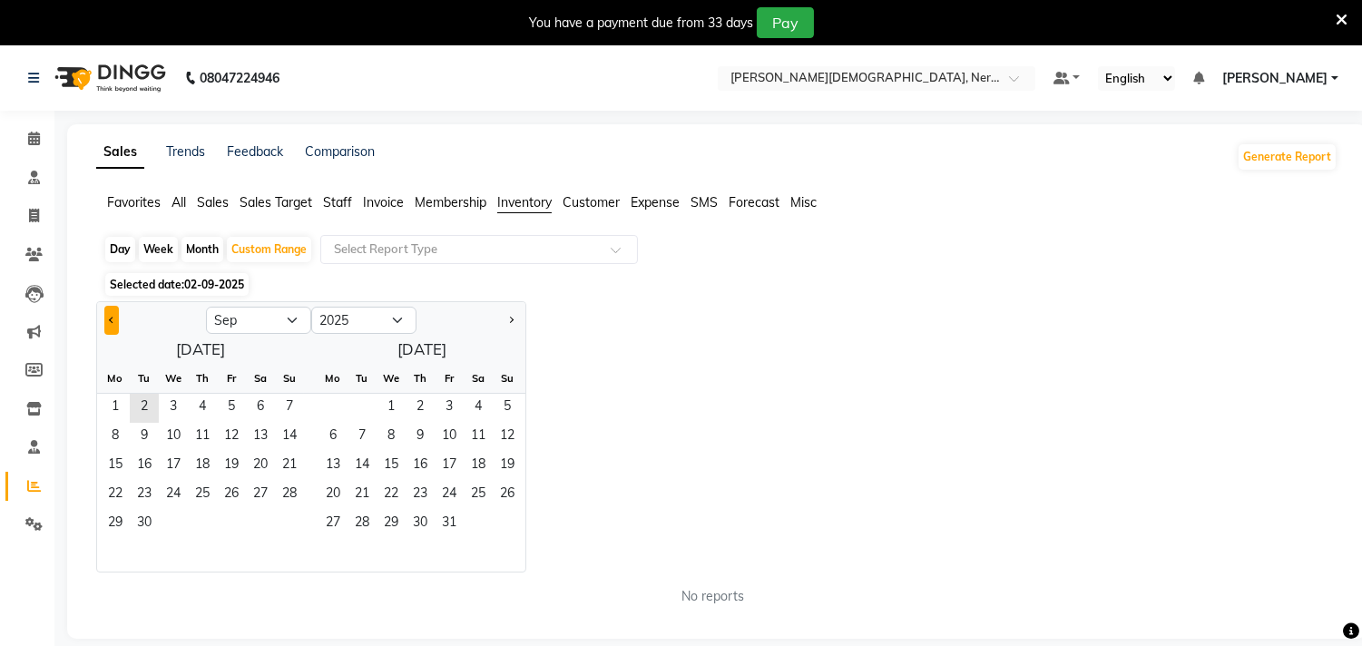
click at [114, 321] on button "Previous month" at bounding box center [111, 320] width 15 height 29
select select "8"
click at [234, 406] on span "1" at bounding box center [231, 408] width 29 height 29
click at [292, 523] on span "31" at bounding box center [289, 524] width 29 height 29
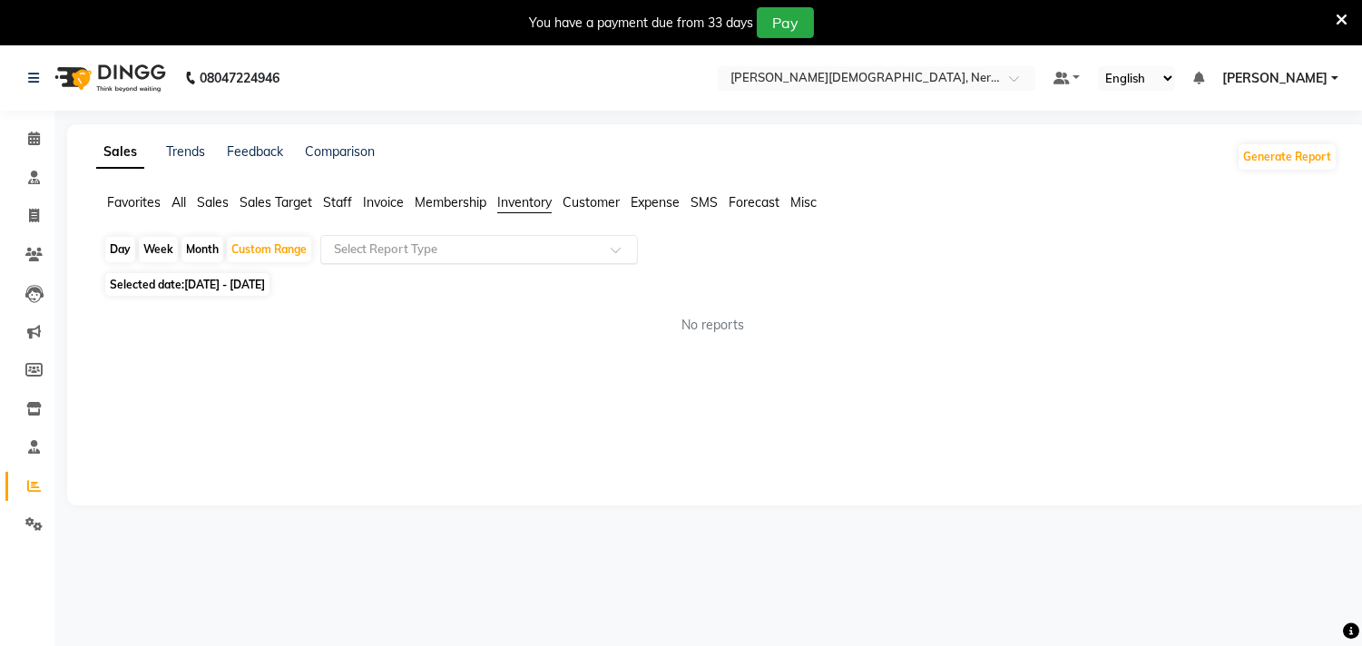
click at [373, 249] on input "text" at bounding box center [460, 249] width 261 height 18
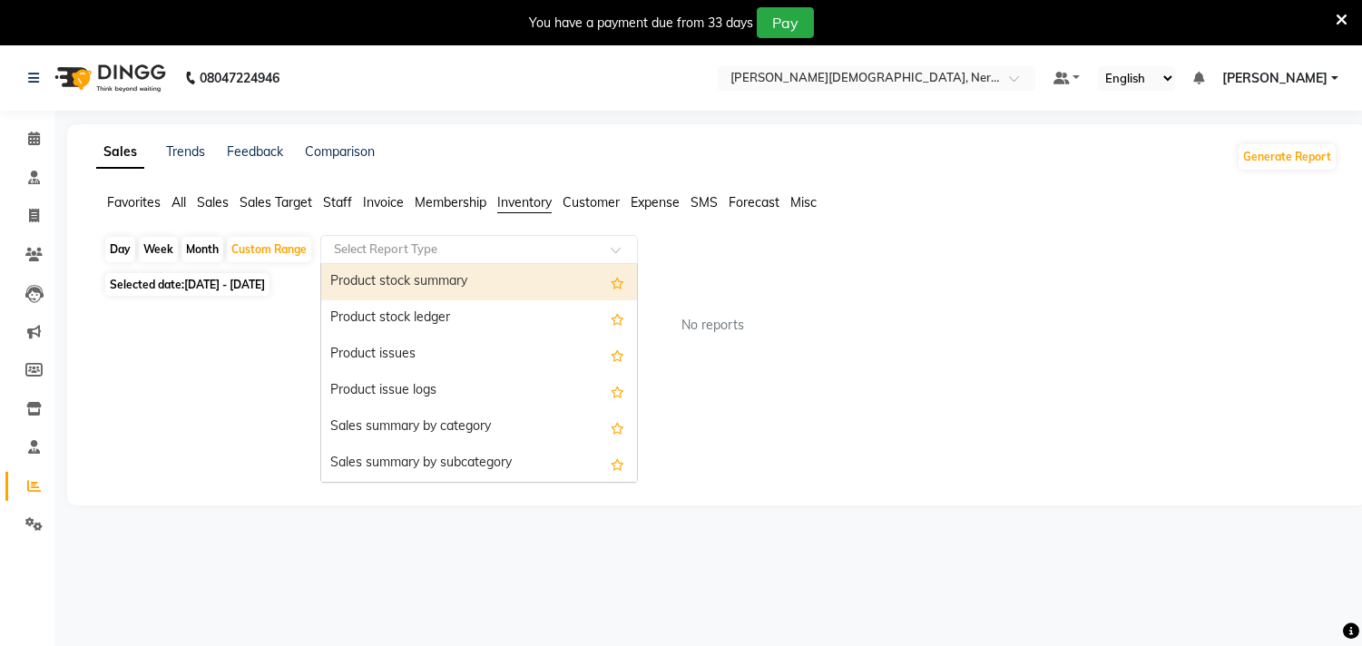
click at [386, 282] on div "Product stock summary" at bounding box center [479, 282] width 316 height 36
select select "full_report"
select select "csv"
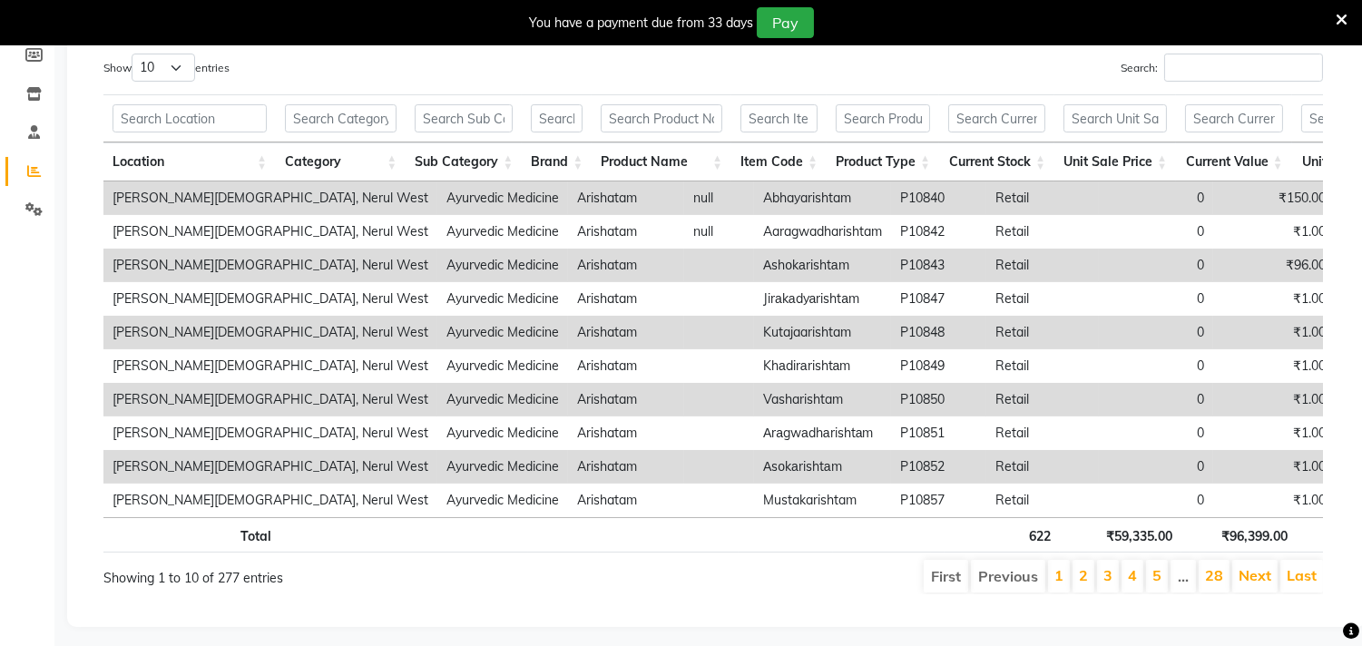
scroll to position [318, 0]
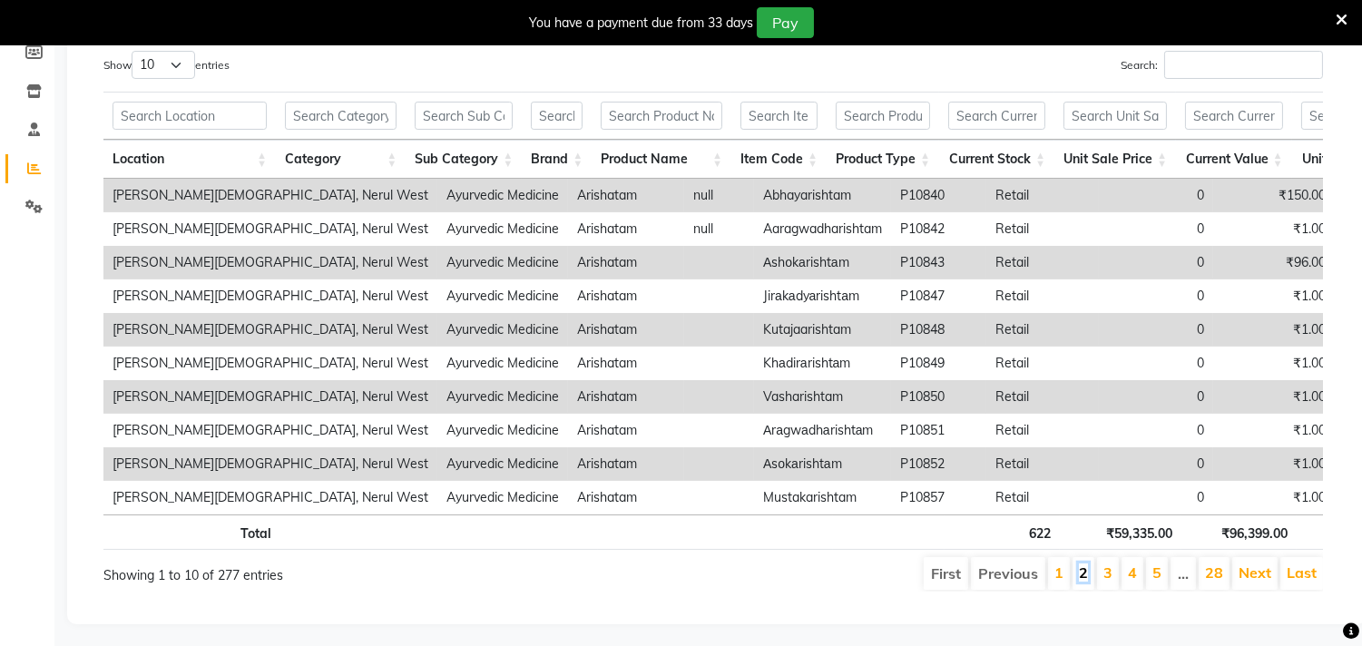
click at [1086, 582] on link "2" at bounding box center [1083, 573] width 9 height 18
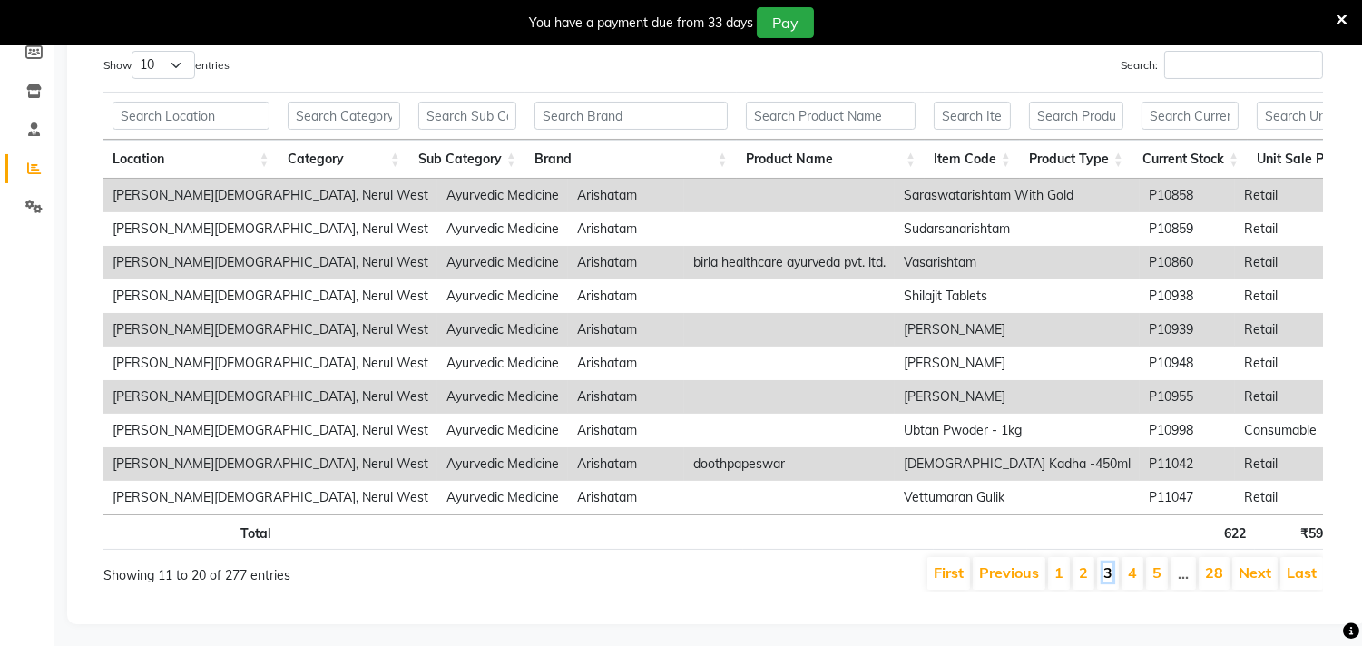
click at [1111, 582] on link "3" at bounding box center [1107, 573] width 9 height 18
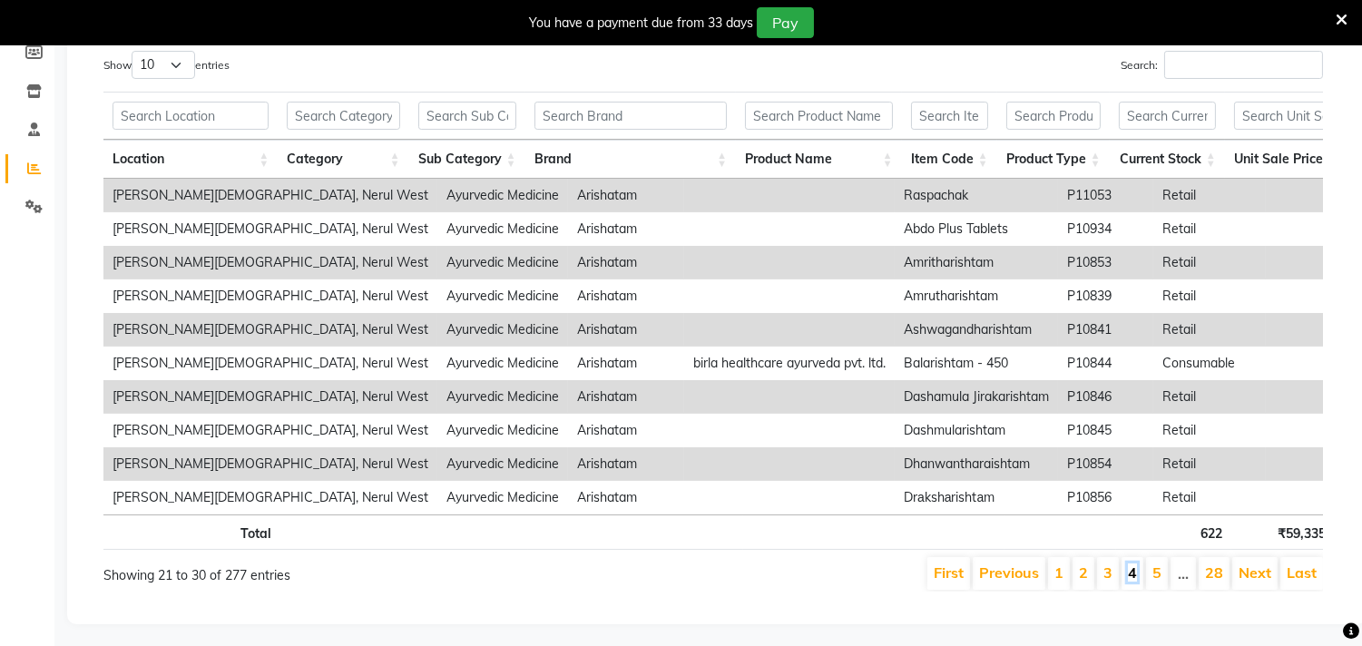
click at [1132, 582] on link "4" at bounding box center [1132, 573] width 9 height 18
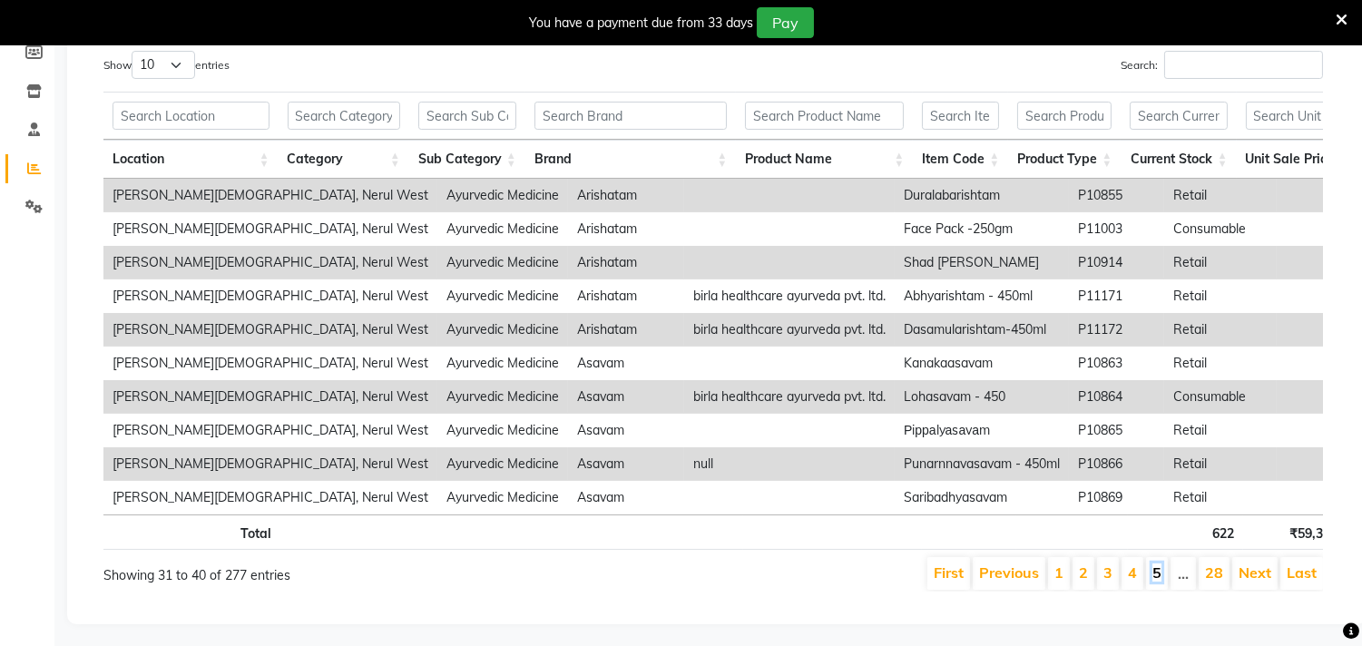
click at [1158, 582] on link "5" at bounding box center [1156, 573] width 9 height 18
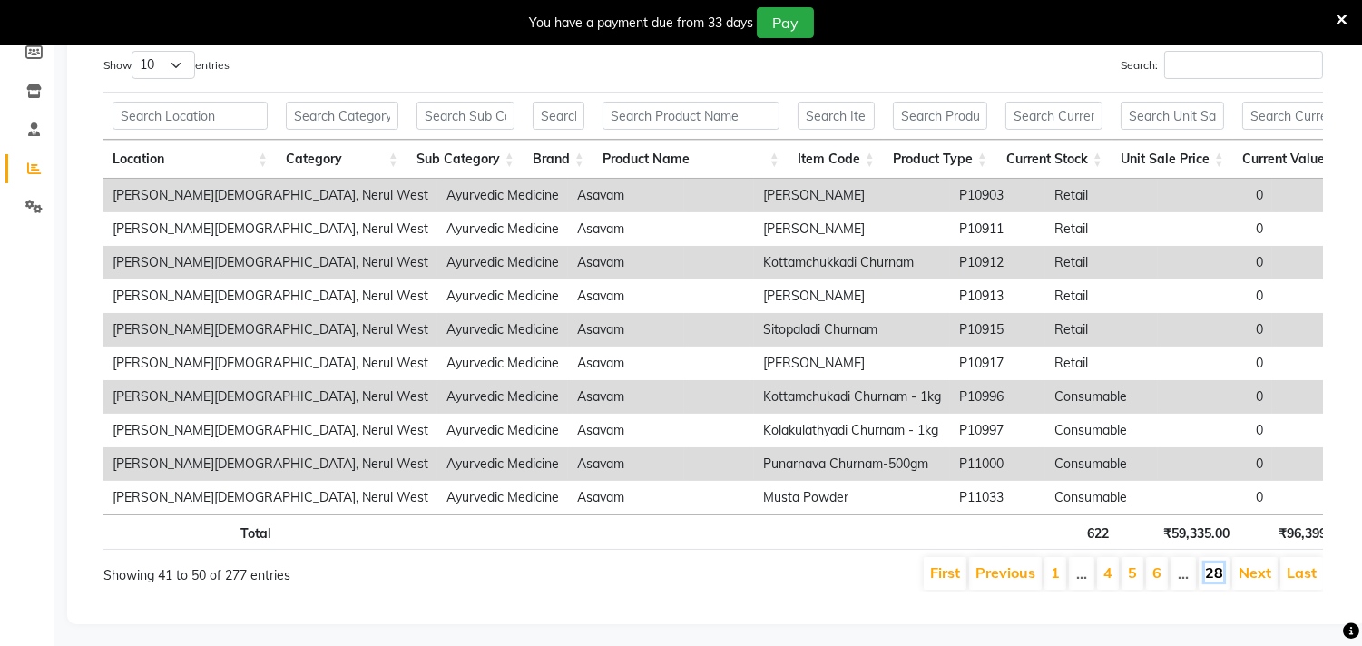
click at [1218, 582] on link "28" at bounding box center [1214, 573] width 18 height 18
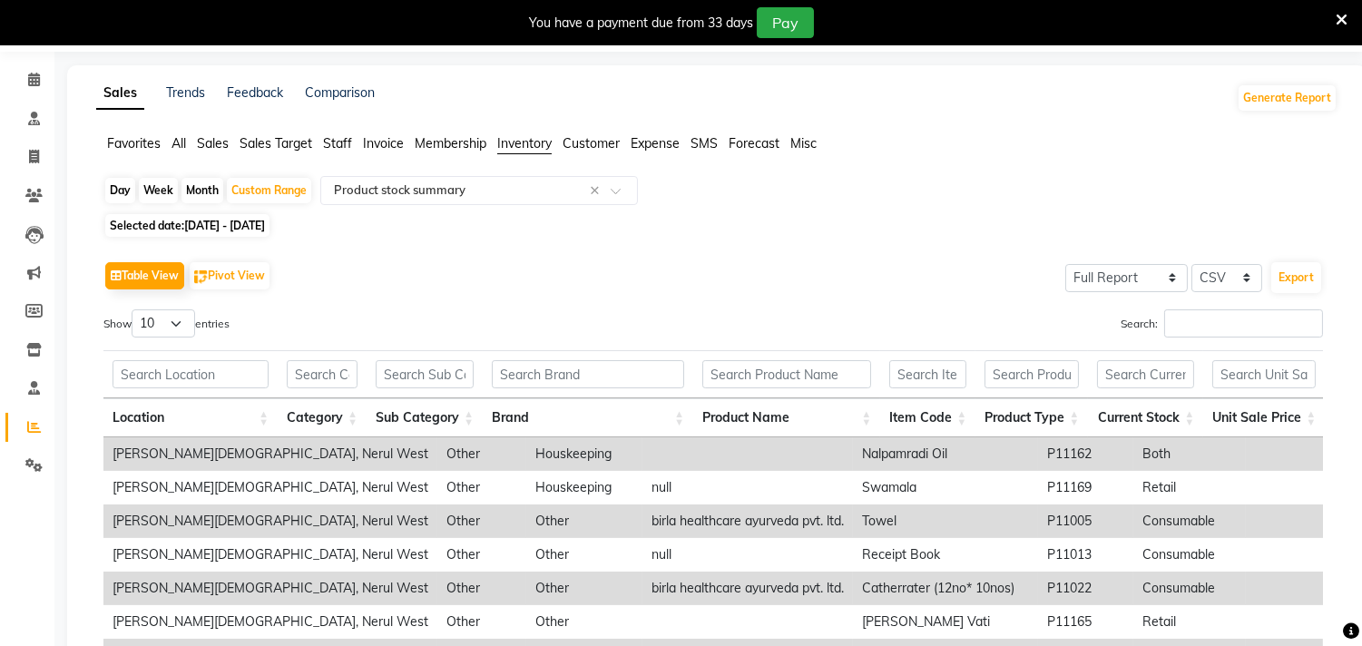
scroll to position [57, 0]
click at [306, 192] on div "Custom Range" at bounding box center [269, 192] width 84 height 25
select select "8"
select select "2025"
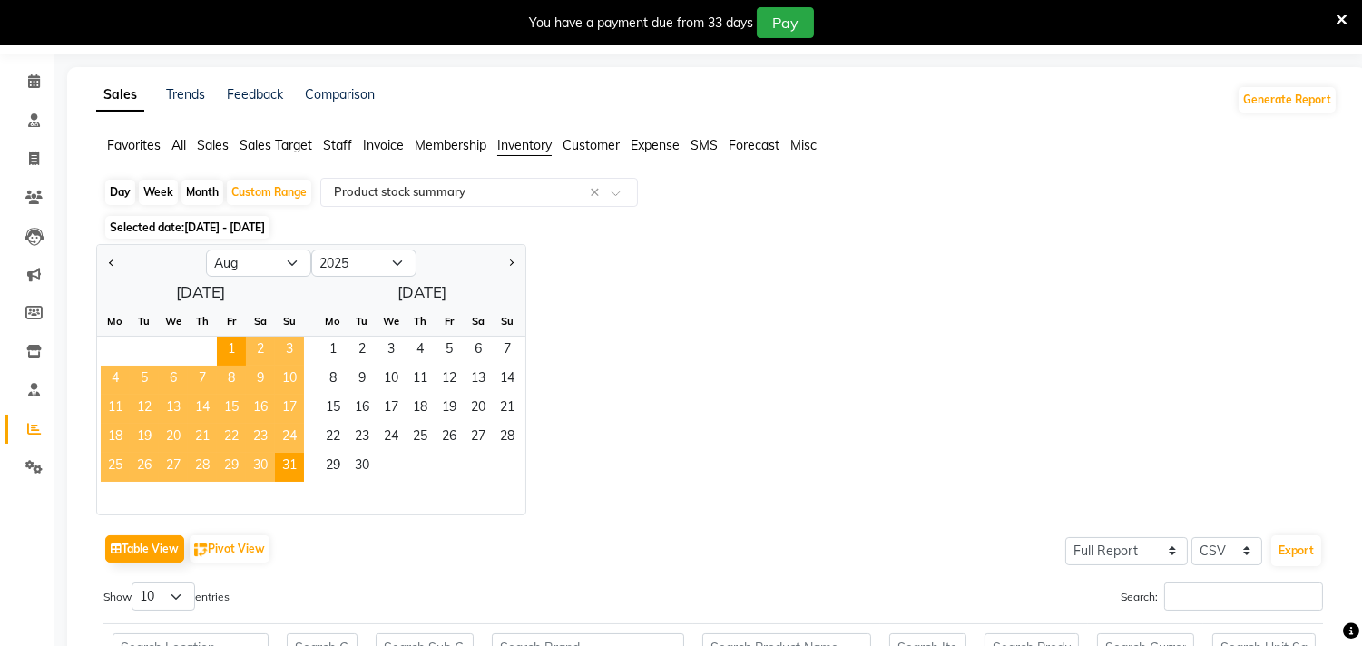
click at [342, 227] on div "Selected date: [DATE] - [DATE]" at bounding box center [720, 227] width 1234 height 19
click at [491, 239] on div "Day Week Month Custom Range Select Report Type × Product stock summary × Select…" at bounding box center [716, 607] width 1241 height 859
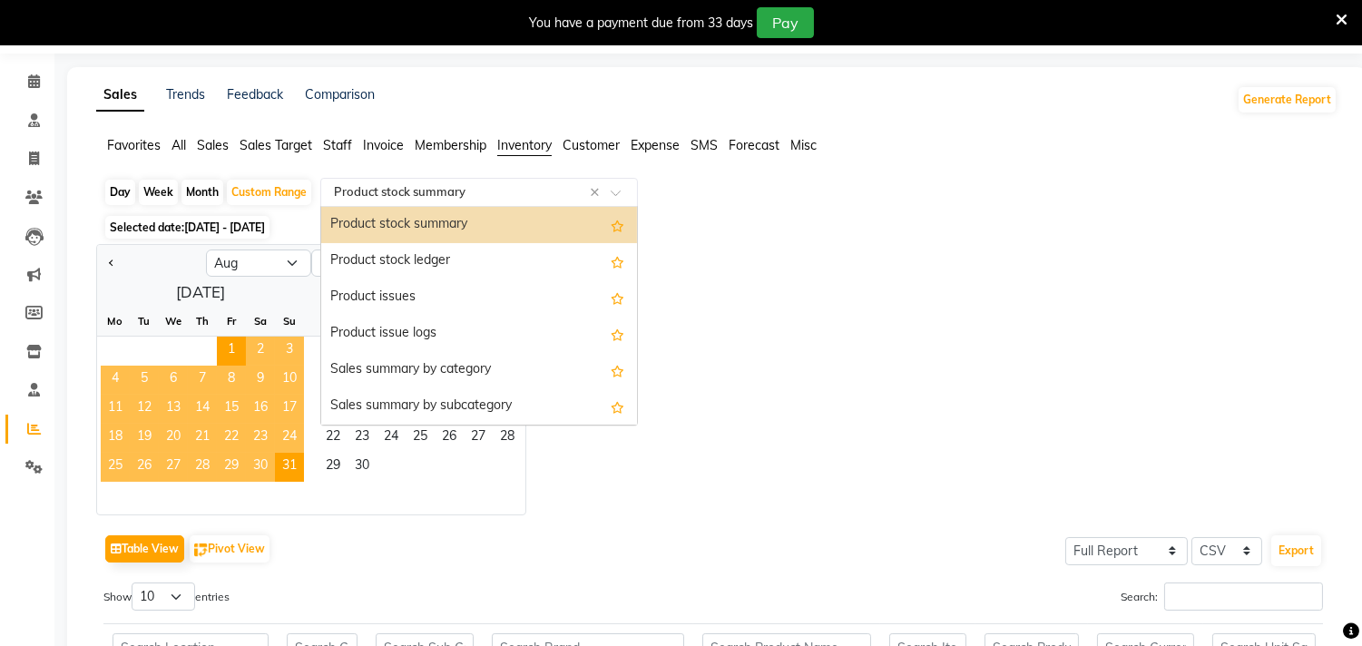
click at [446, 187] on input "text" at bounding box center [460, 192] width 261 height 18
click at [452, 221] on div "Product stock summary" at bounding box center [479, 225] width 316 height 36
click at [496, 194] on input "text" at bounding box center [460, 192] width 261 height 18
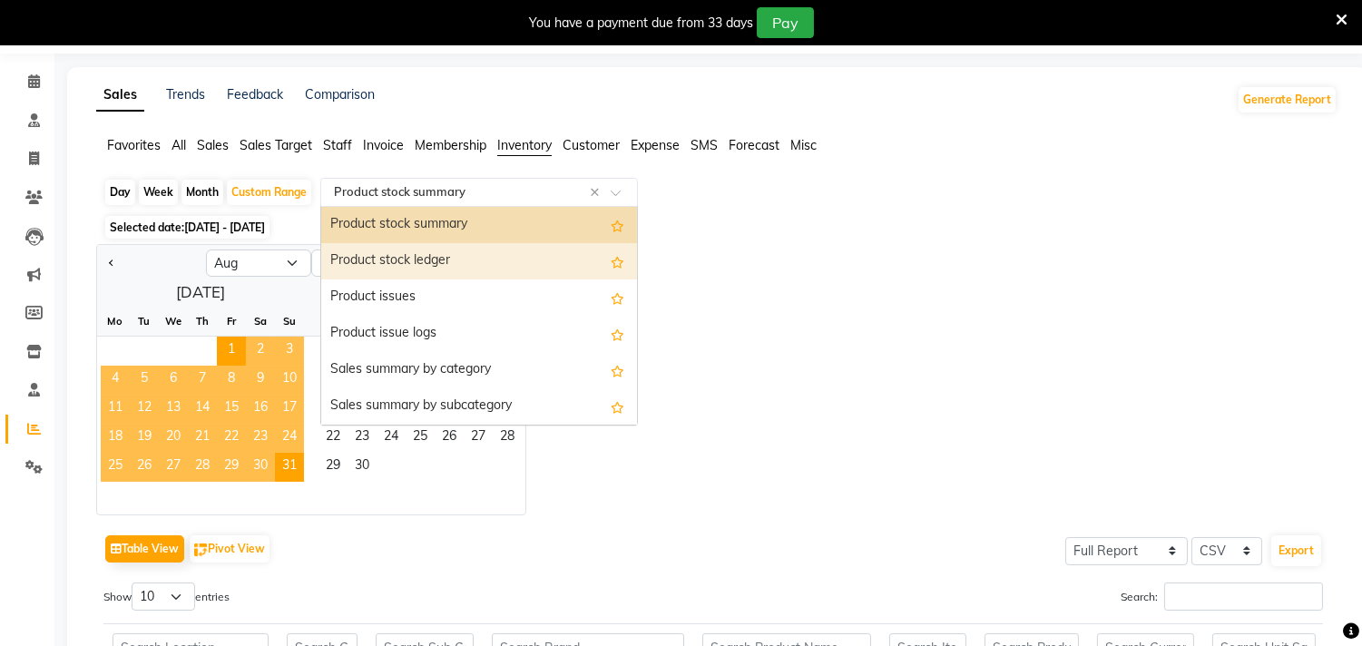
click at [446, 260] on div "Product stock ledger" at bounding box center [479, 261] width 316 height 36
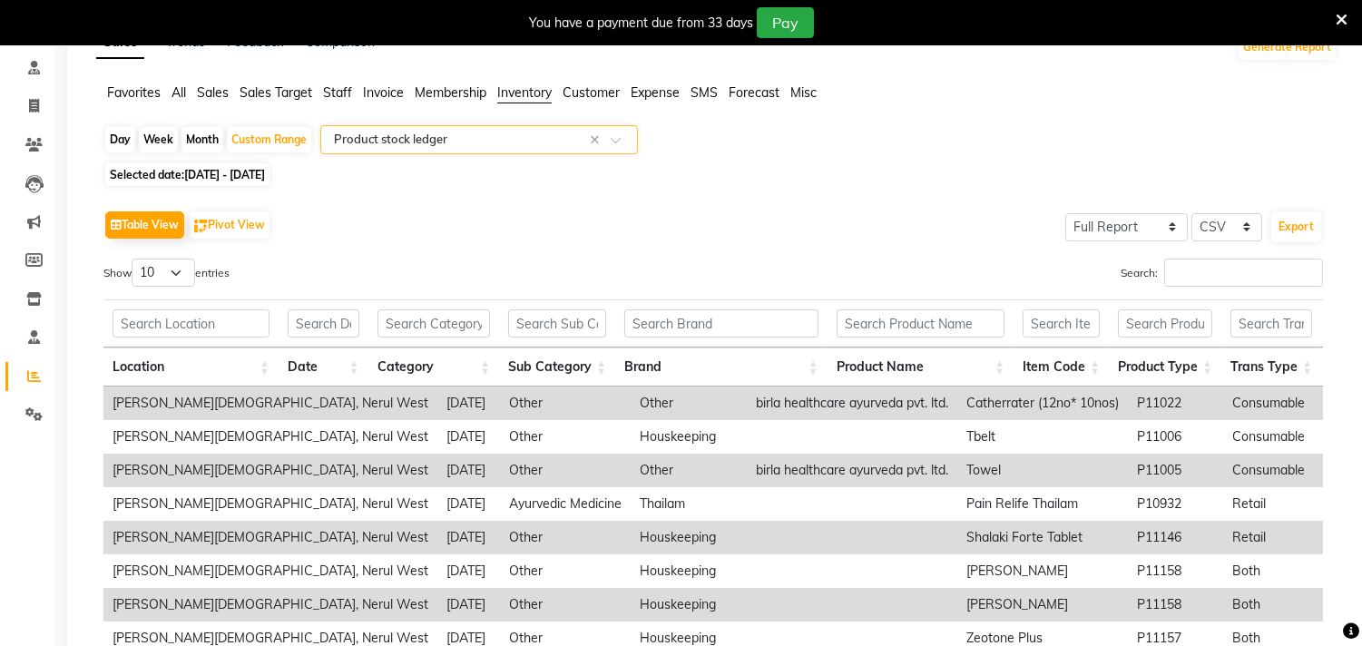
scroll to position [106, 0]
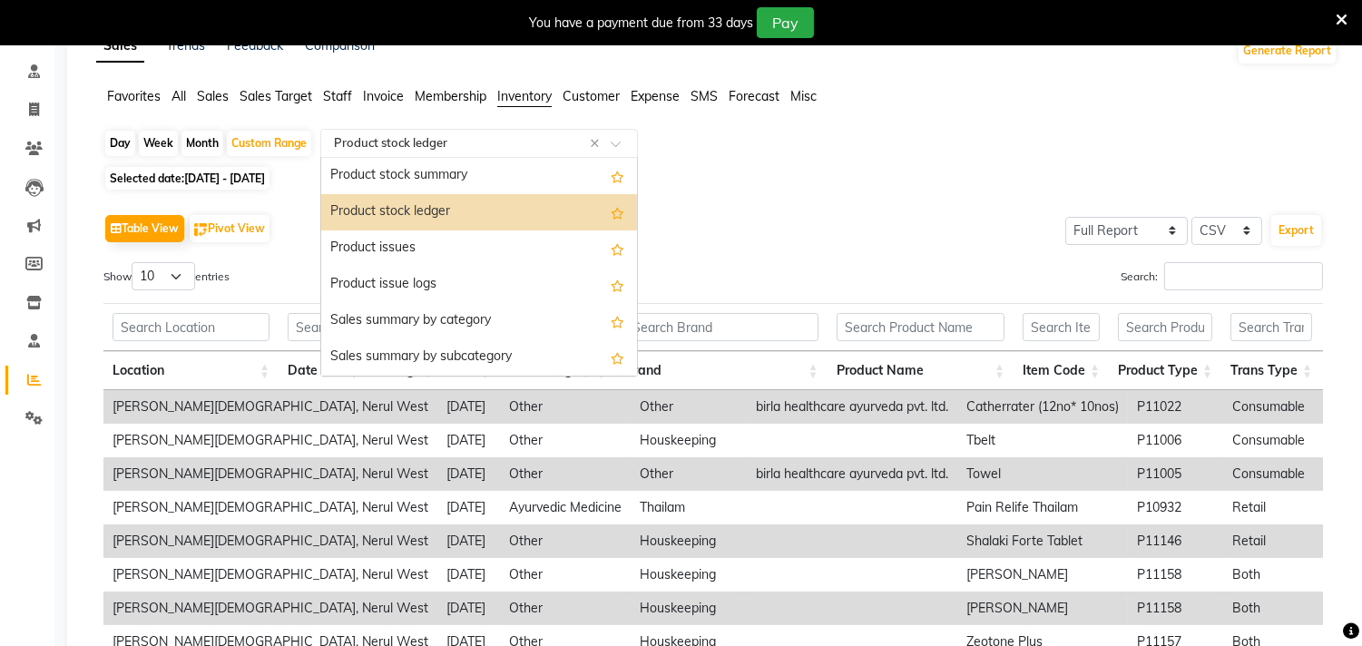
click at [521, 142] on input "text" at bounding box center [460, 143] width 261 height 18
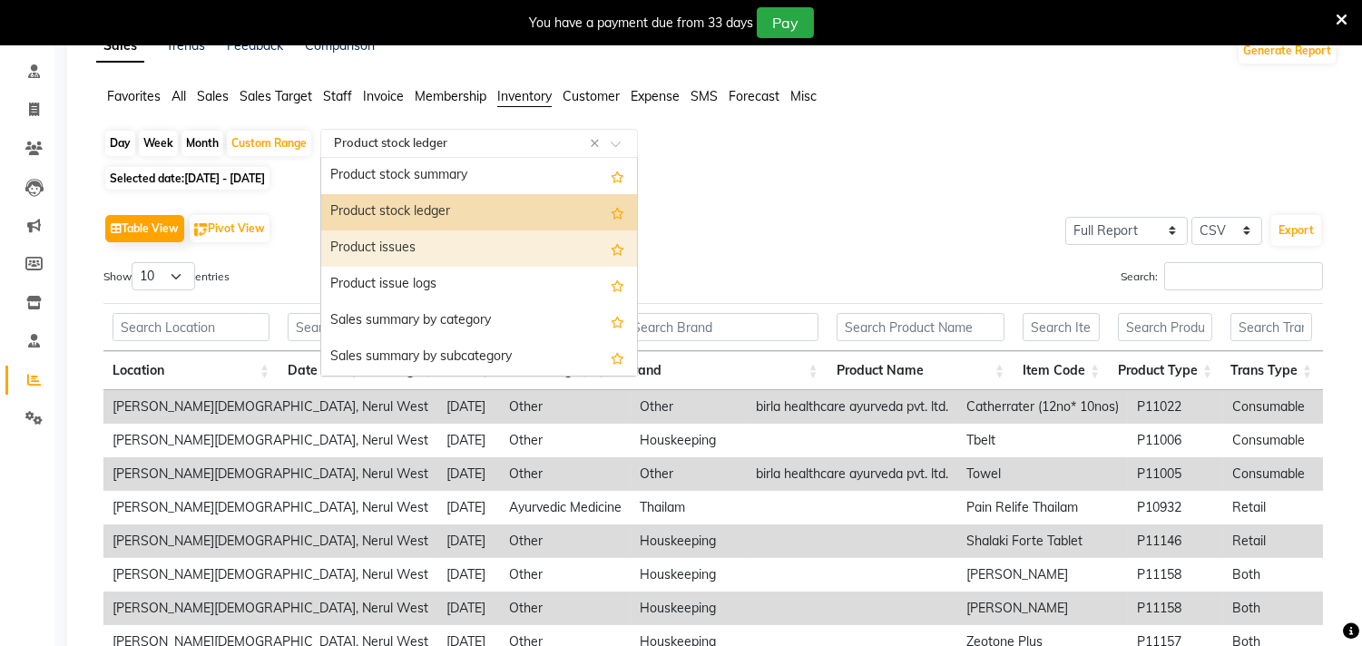
click at [410, 249] on div "Product issues" at bounding box center [479, 248] width 316 height 36
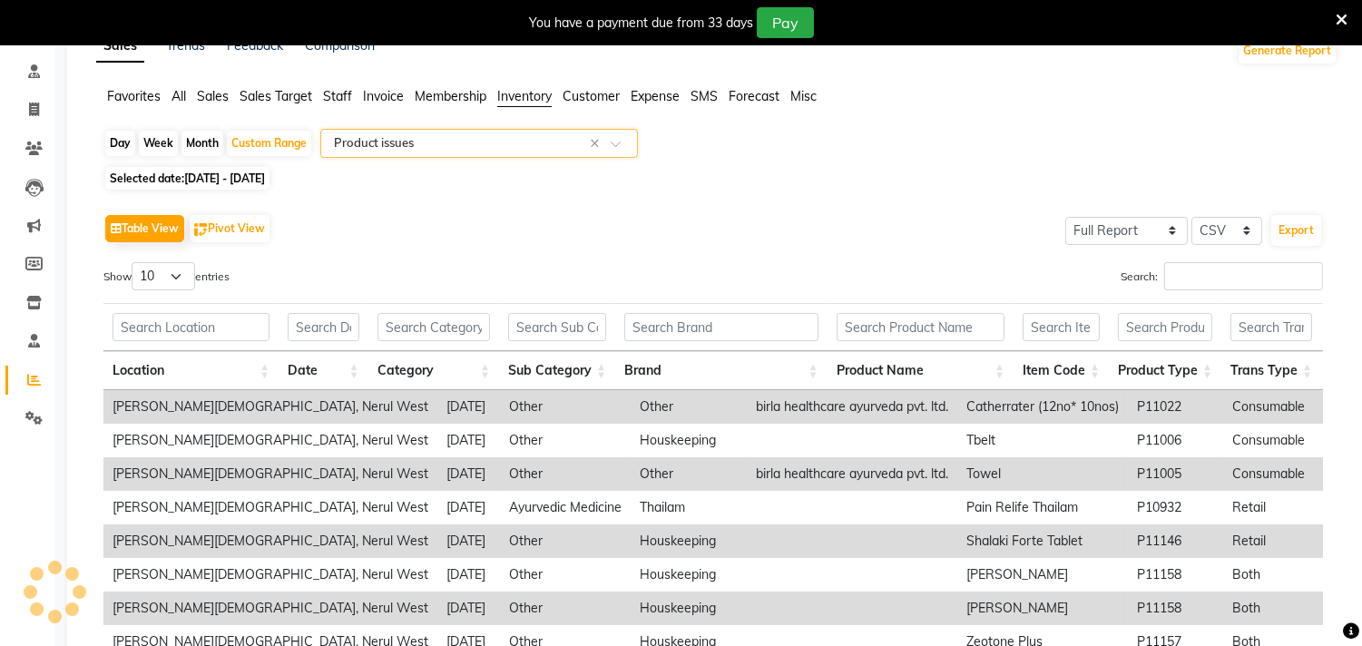
scroll to position [45, 0]
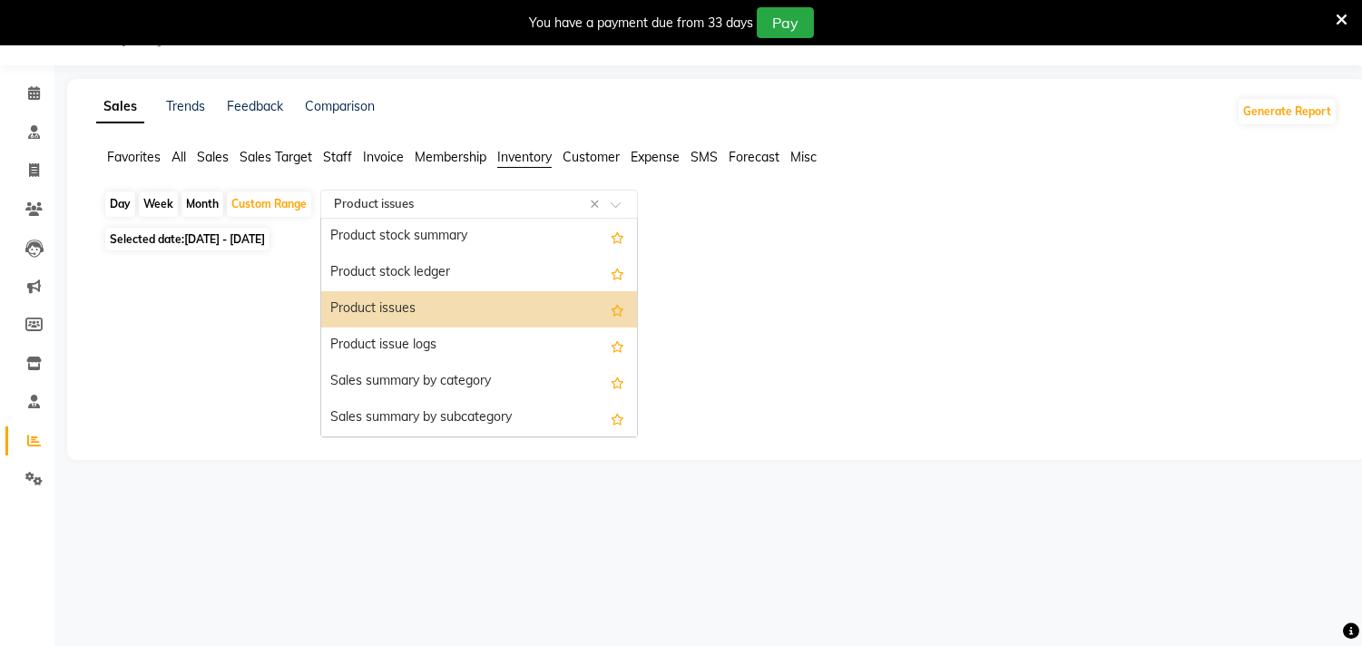
click at [587, 200] on input "text" at bounding box center [460, 204] width 261 height 18
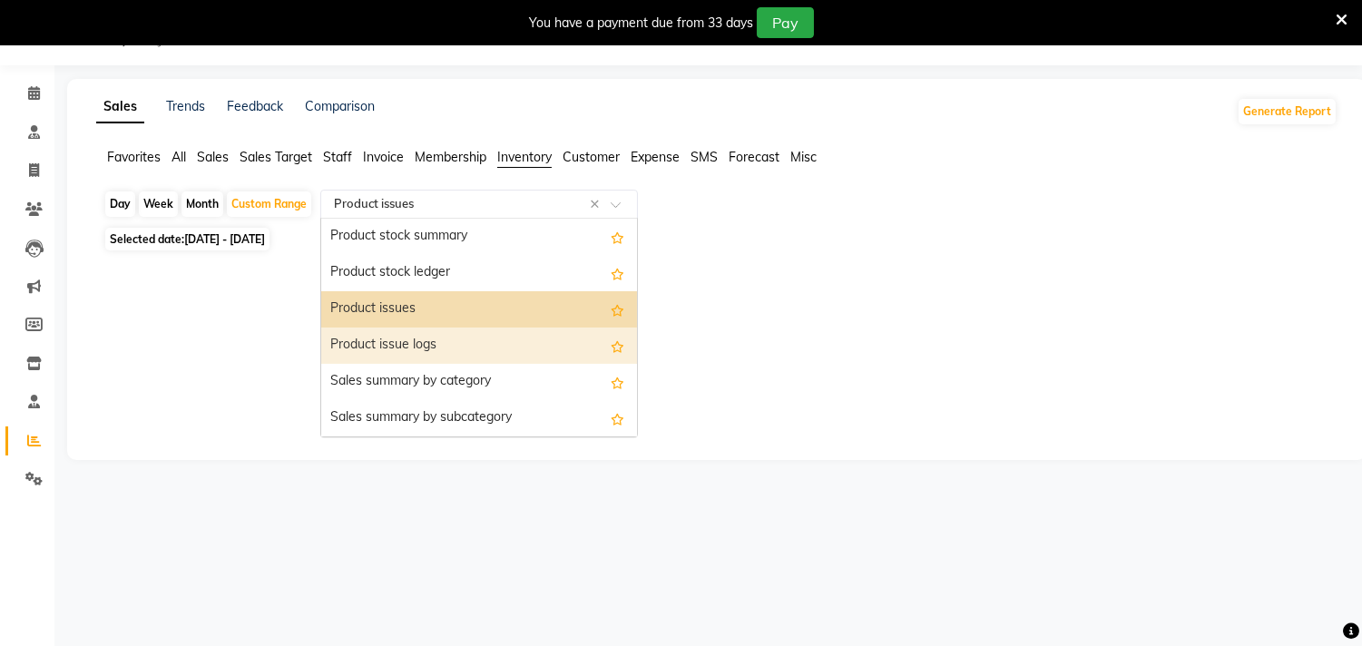
click at [427, 343] on div "Product issue logs" at bounding box center [479, 346] width 316 height 36
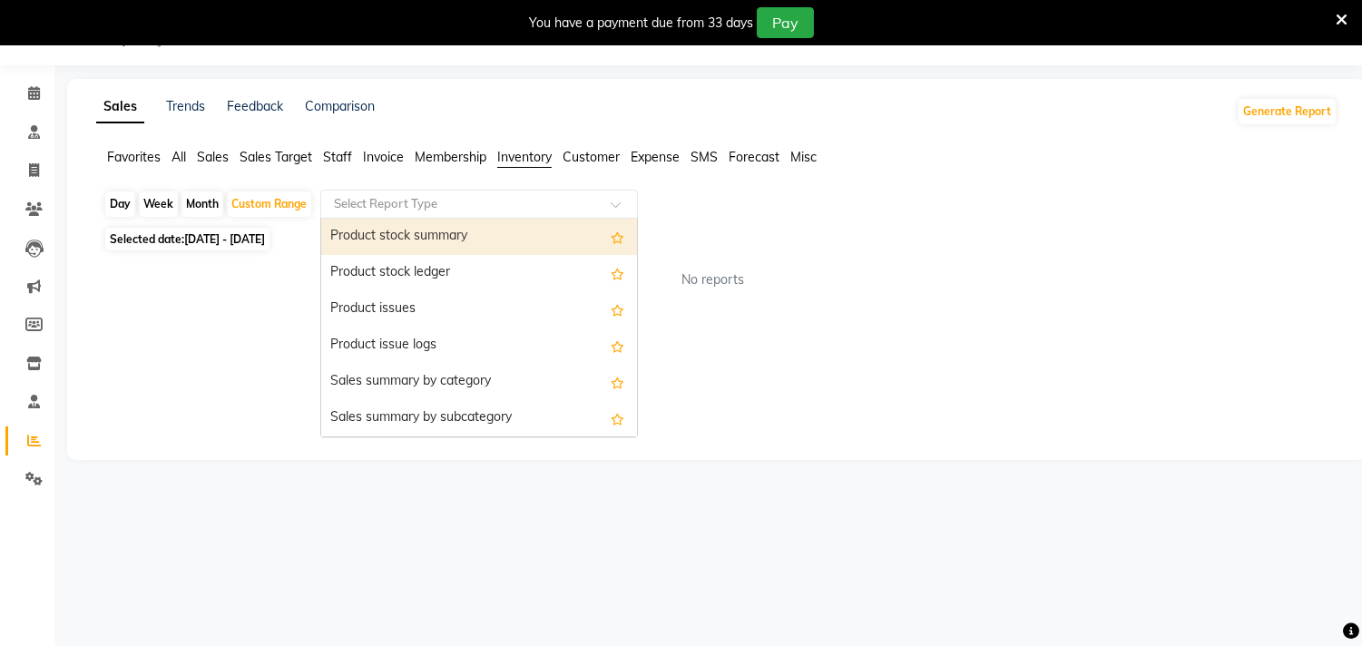
click at [446, 198] on input "text" at bounding box center [460, 204] width 261 height 18
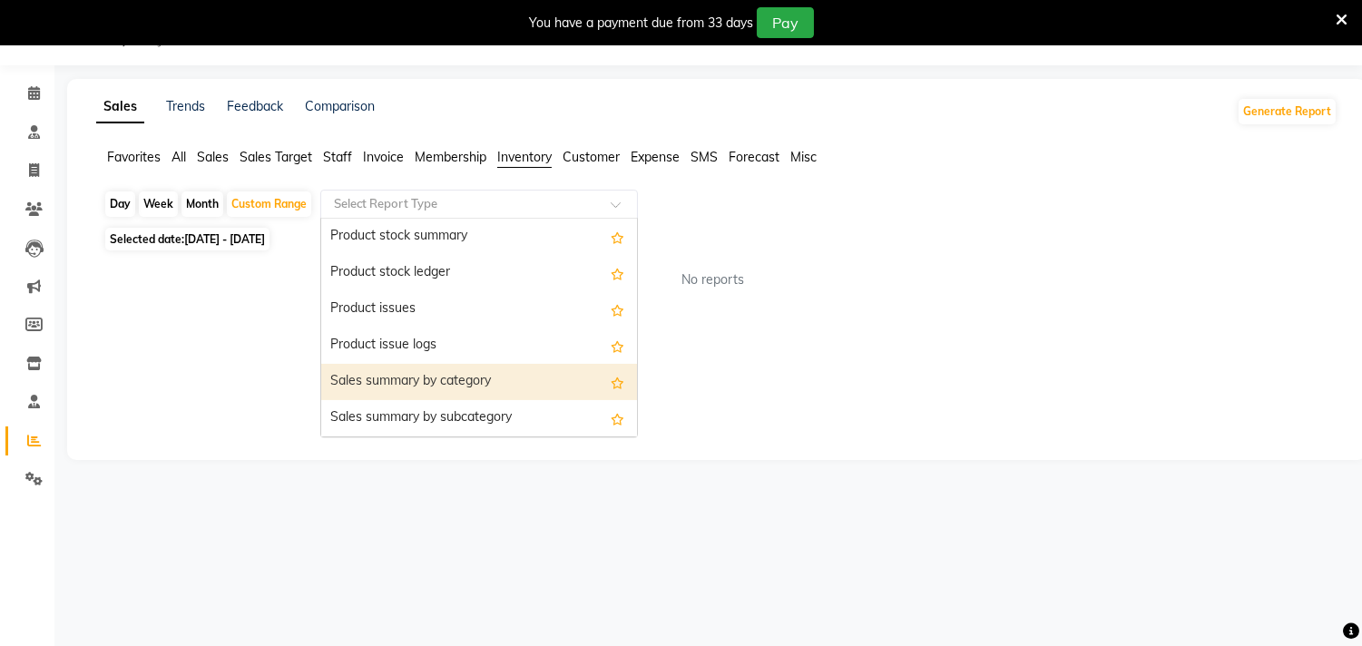
click at [476, 376] on div "Sales summary by category" at bounding box center [479, 382] width 316 height 36
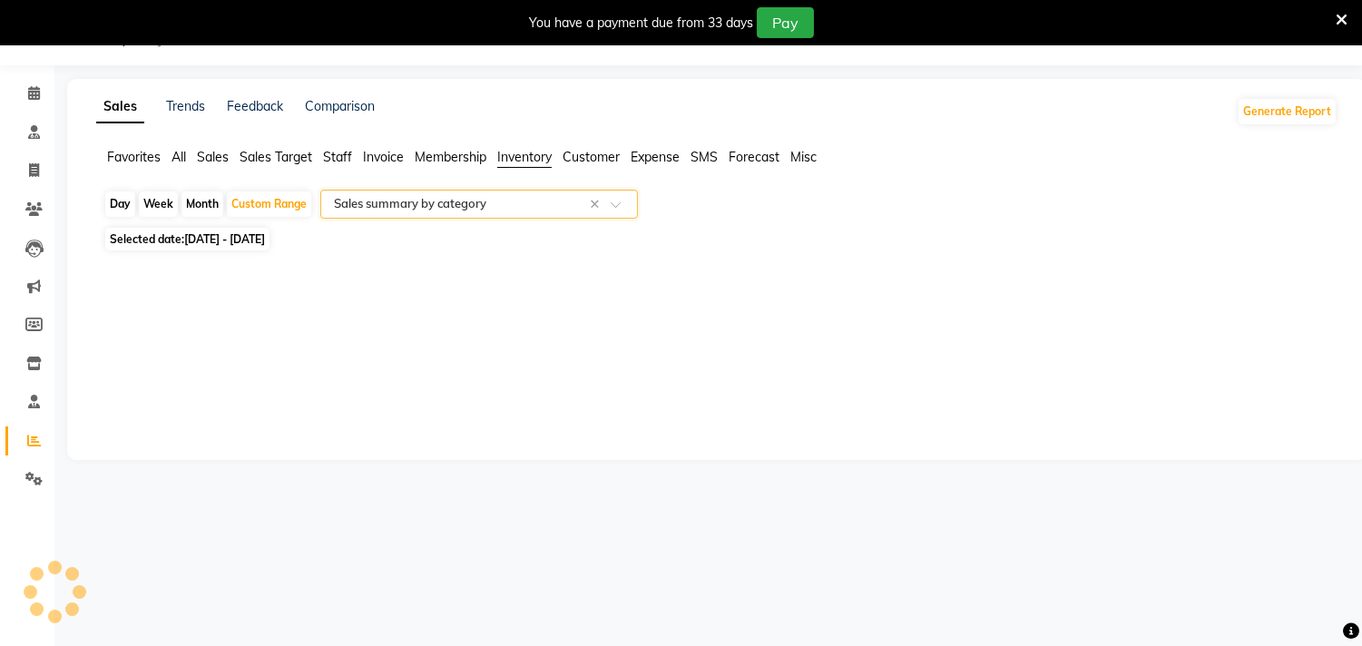
scroll to position [70, 0]
select select "full_report"
select select "csv"
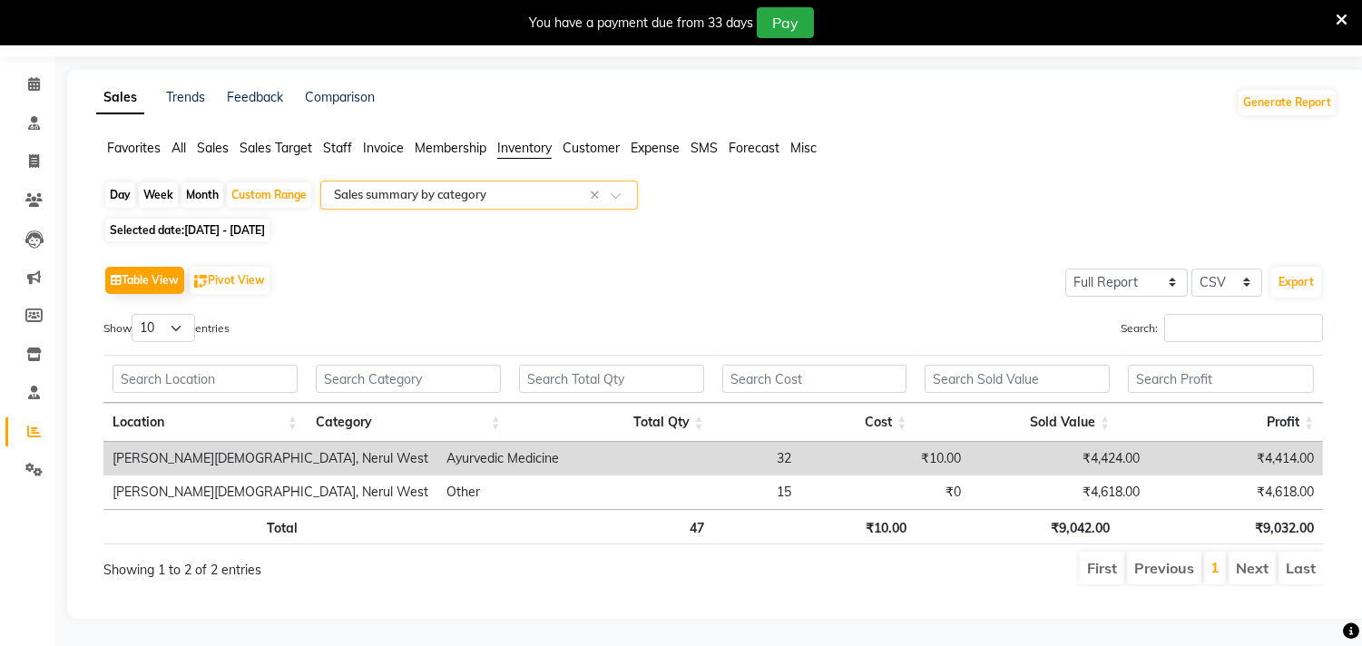
click at [559, 186] on input "text" at bounding box center [460, 195] width 261 height 18
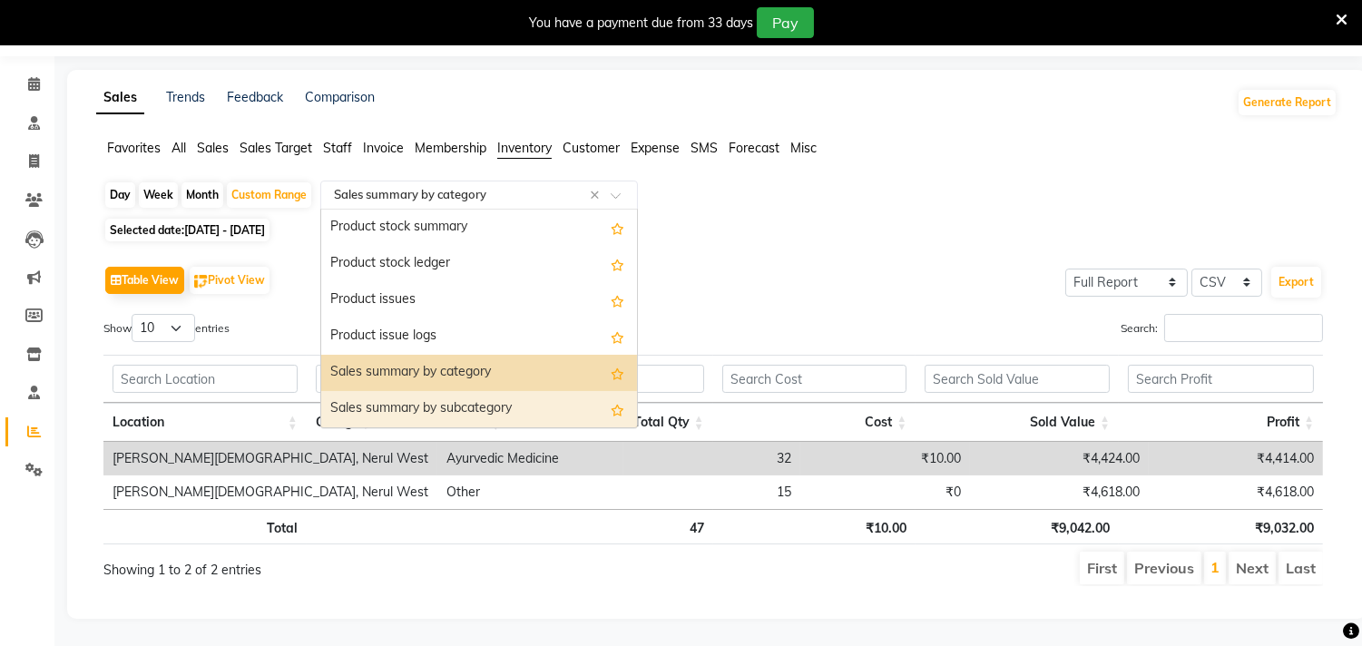
click at [485, 394] on div "Sales summary by subcategory" at bounding box center [479, 409] width 316 height 36
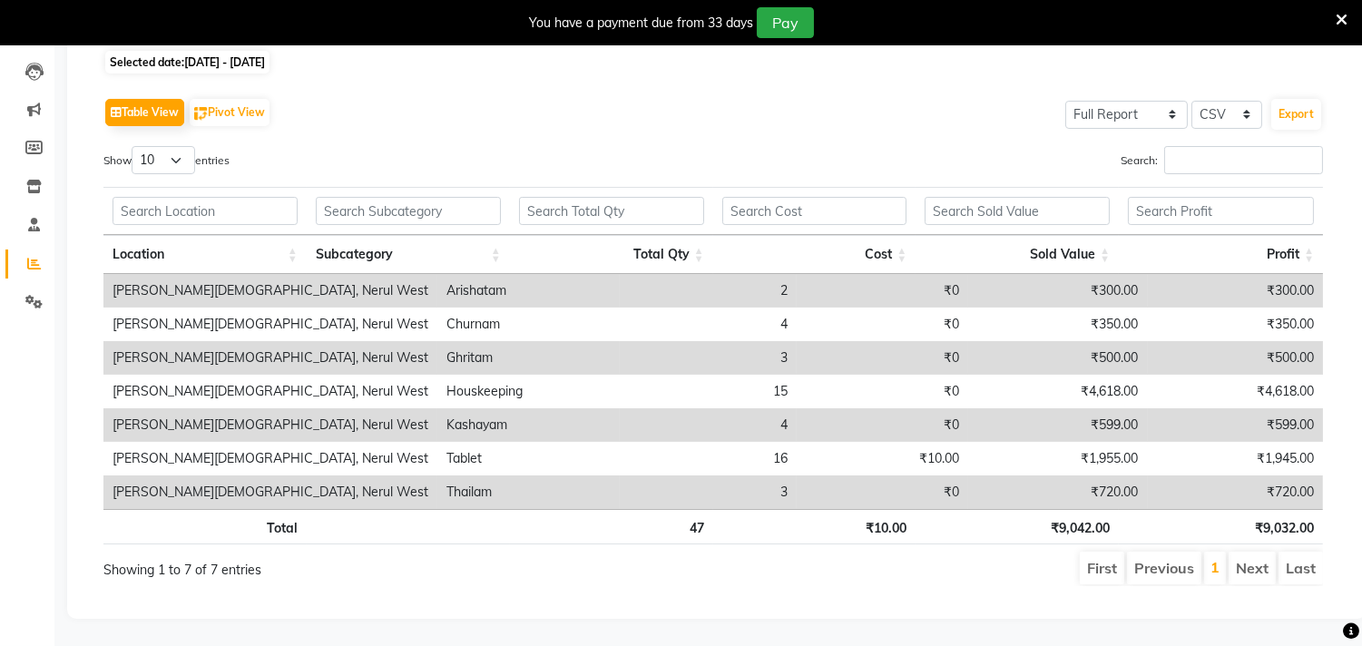
scroll to position [239, 0]
click at [1241, 552] on li "Next" at bounding box center [1252, 568] width 47 height 33
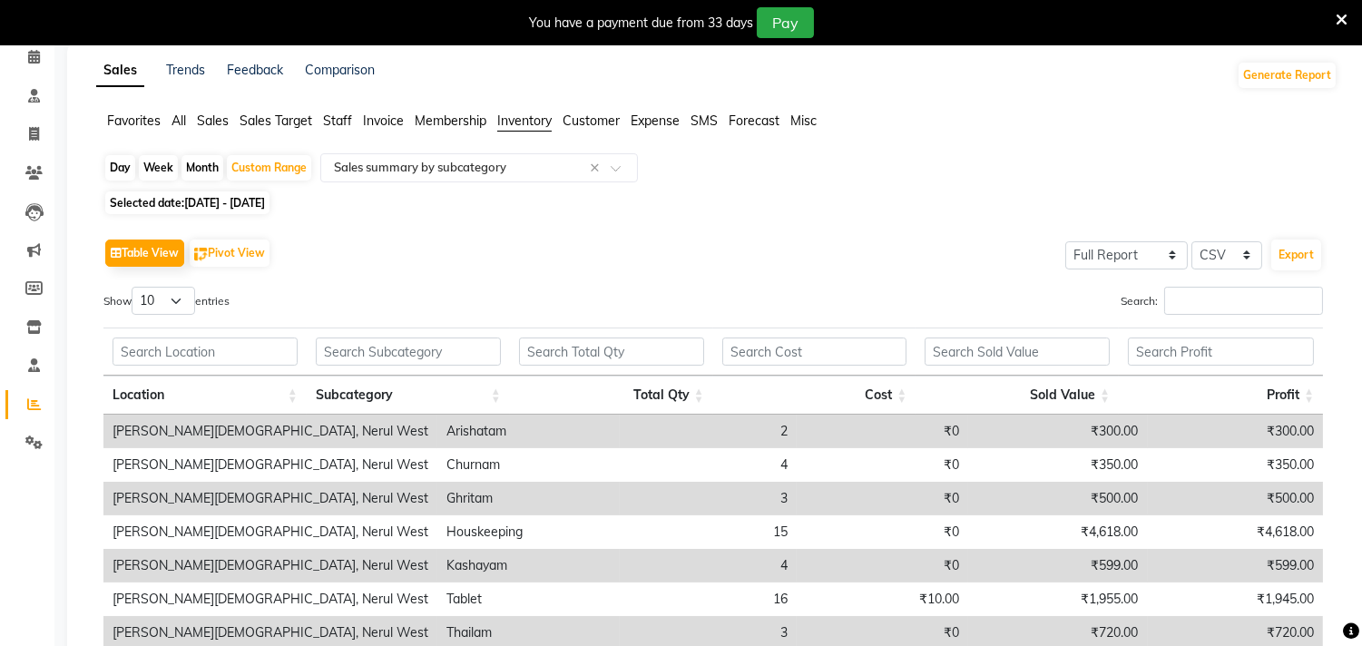
scroll to position [0, 0]
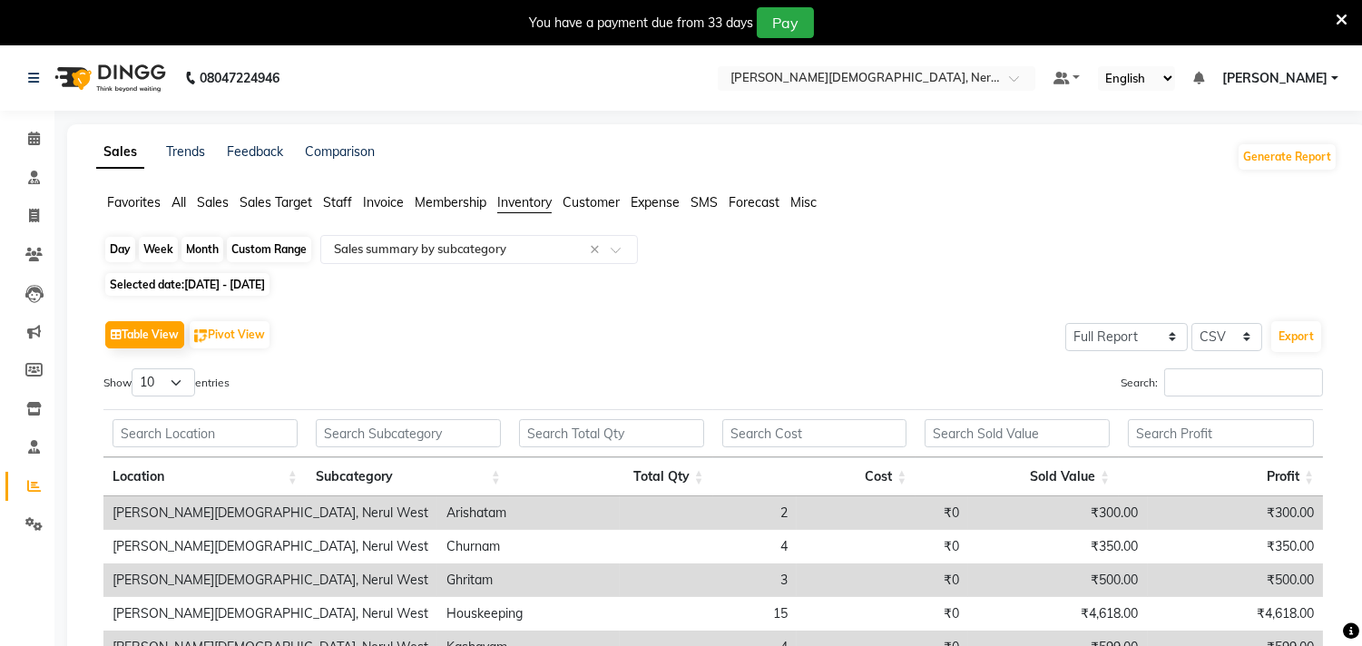
click at [302, 250] on div "Custom Range" at bounding box center [269, 249] width 84 height 25
select select "8"
select select "2025"
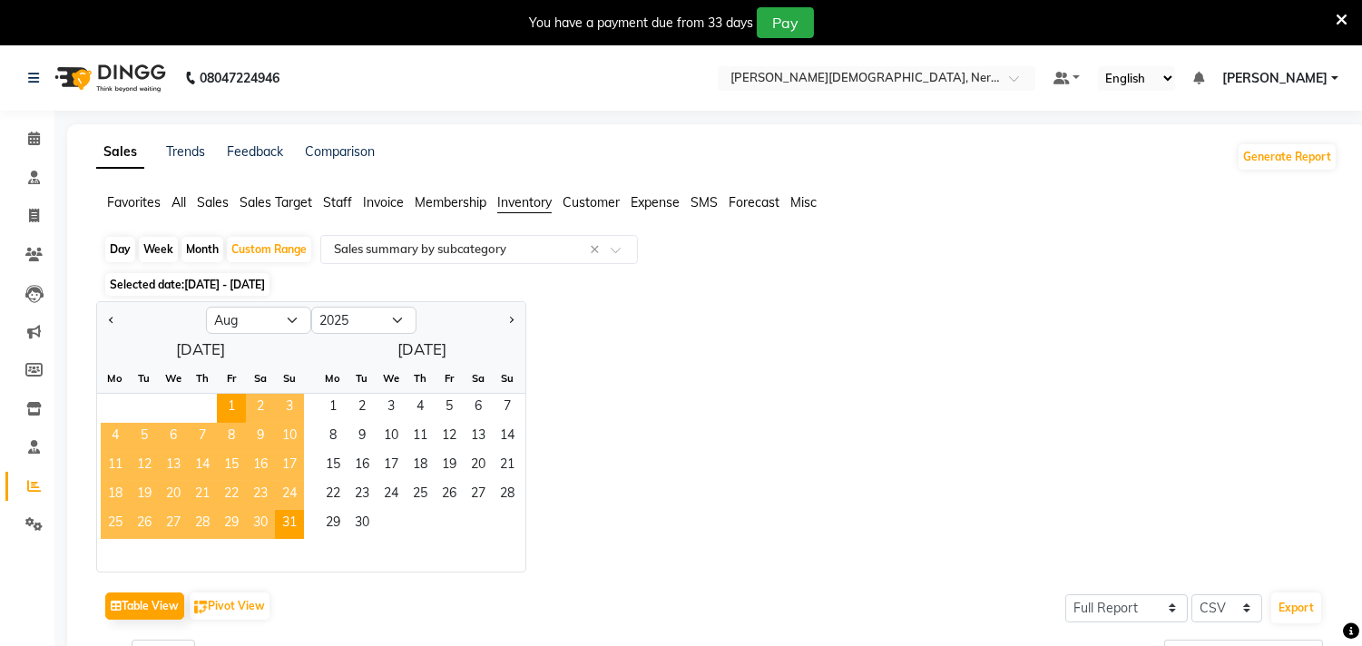
click at [531, 211] on li "Inventory" at bounding box center [524, 203] width 54 height 20
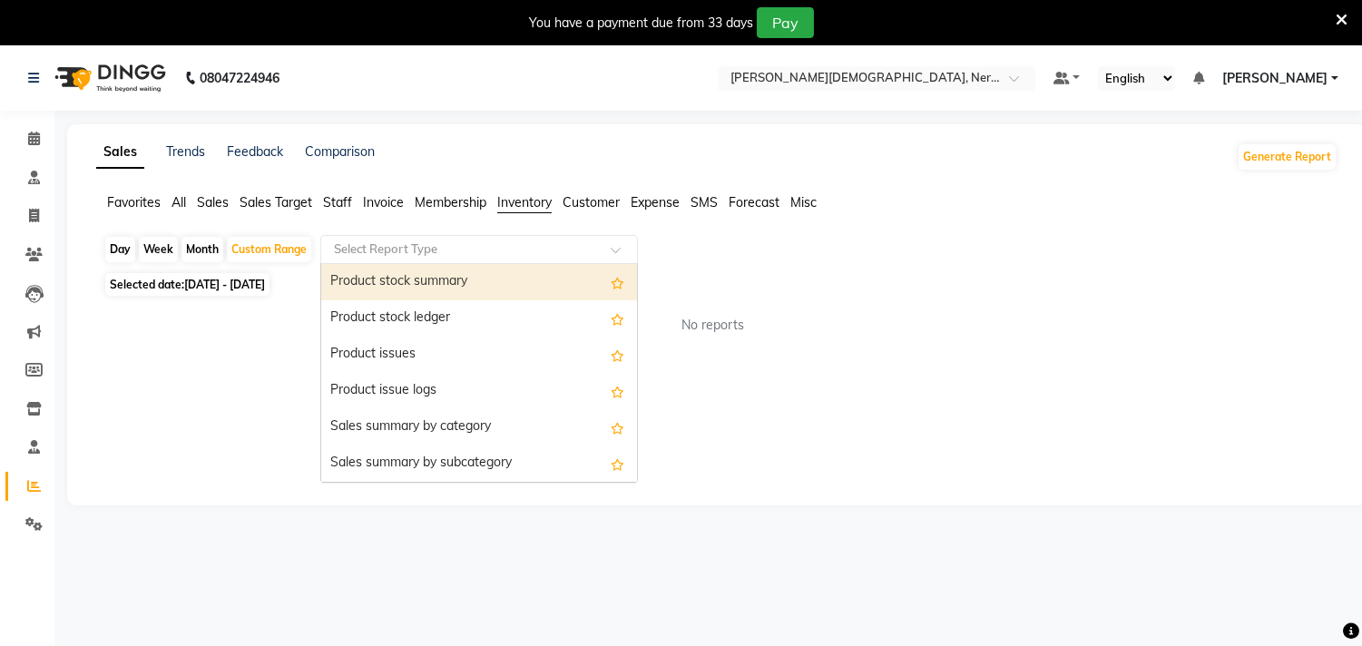
click at [404, 251] on input "text" at bounding box center [460, 249] width 261 height 18
click at [409, 281] on div "Product stock summary" at bounding box center [479, 282] width 316 height 36
select select "full_report"
select select "csv"
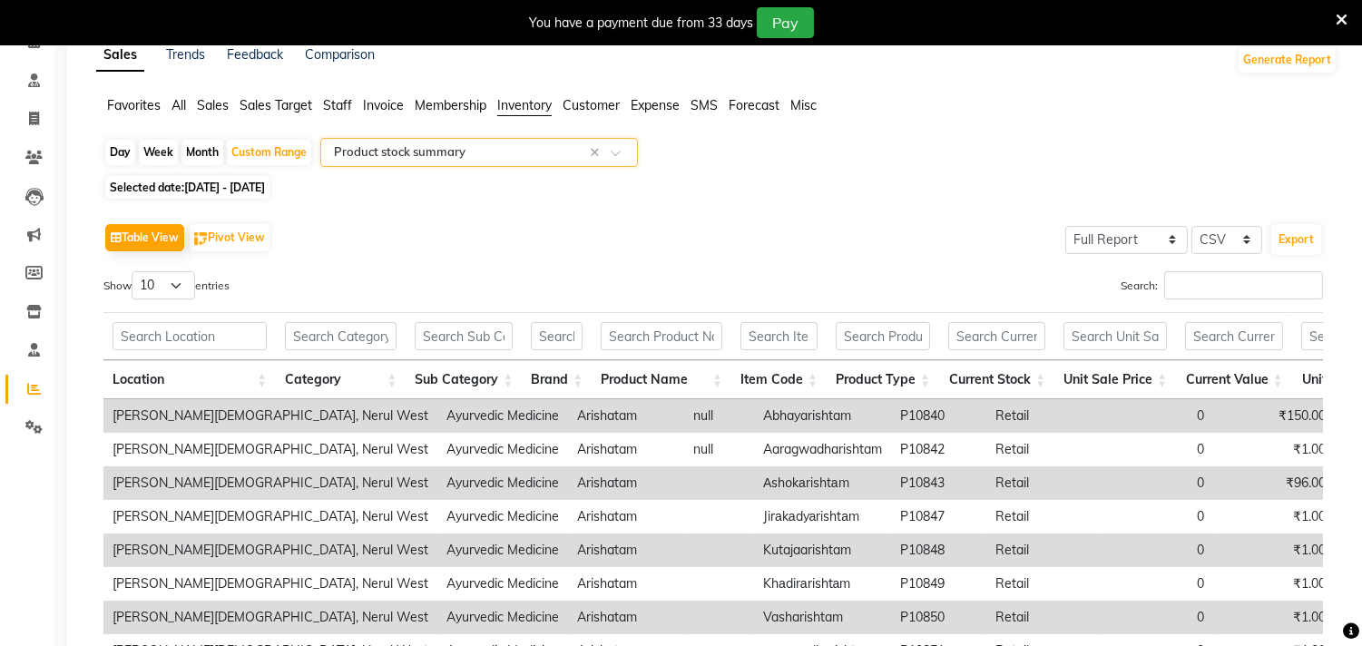
scroll to position [98, 0]
click at [682, 338] on input "text" at bounding box center [662, 335] width 122 height 28
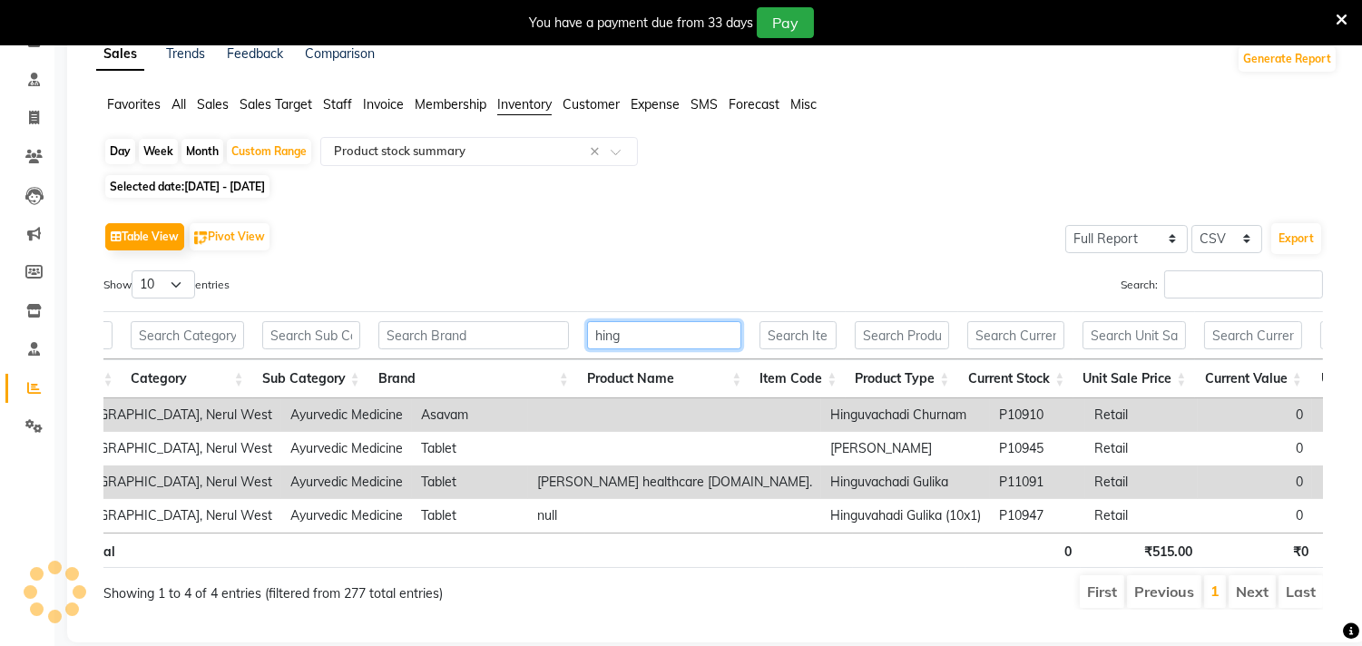
scroll to position [0, 166]
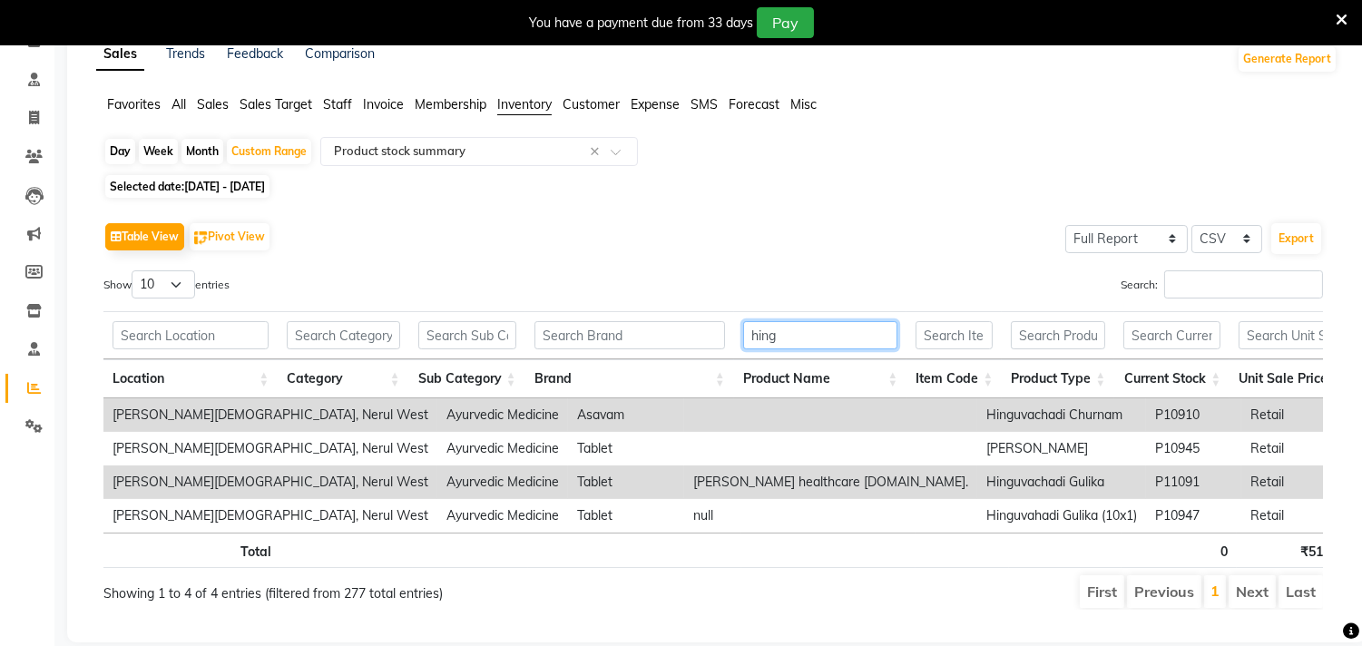
type input "hing"
click at [161, 603] on div "Showing 1 to 4 of 4 entries (filtered from 277 total entries)" at bounding box center [349, 588] width 493 height 30
click at [424, 150] on input "text" at bounding box center [460, 151] width 261 height 18
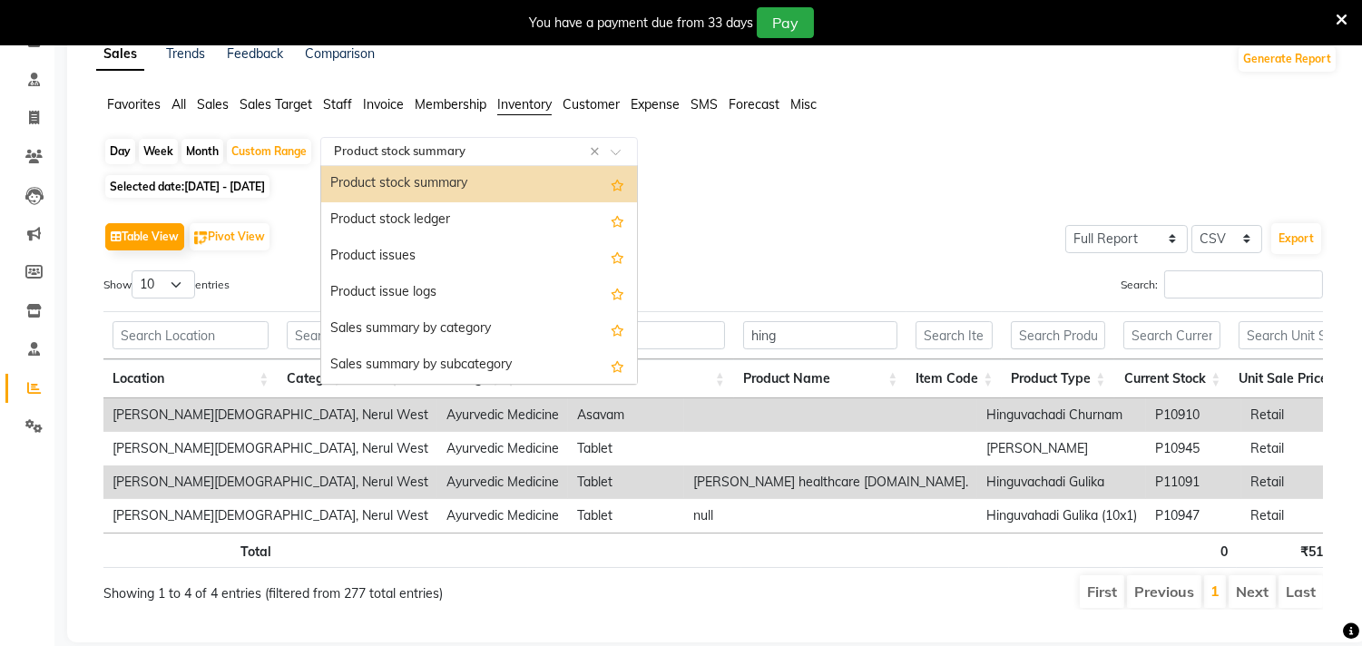
click at [475, 178] on div "Product stock summary" at bounding box center [479, 184] width 316 height 36
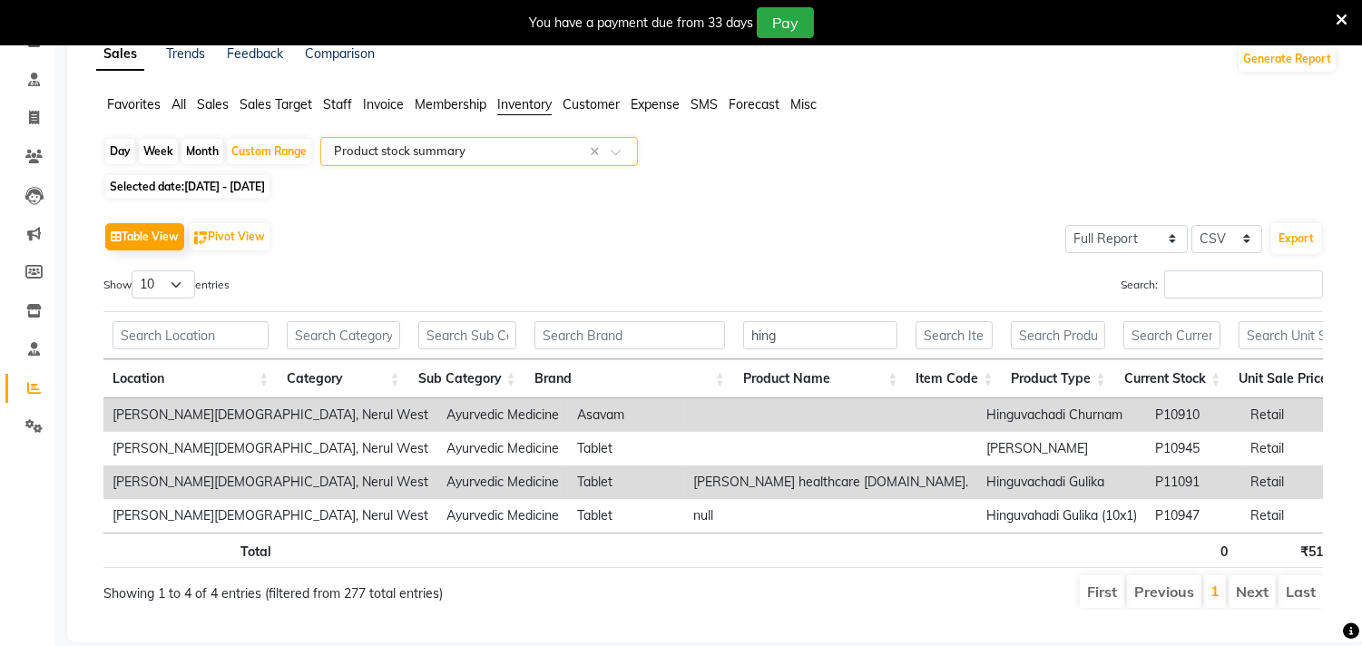
click at [495, 156] on input "text" at bounding box center [460, 151] width 261 height 18
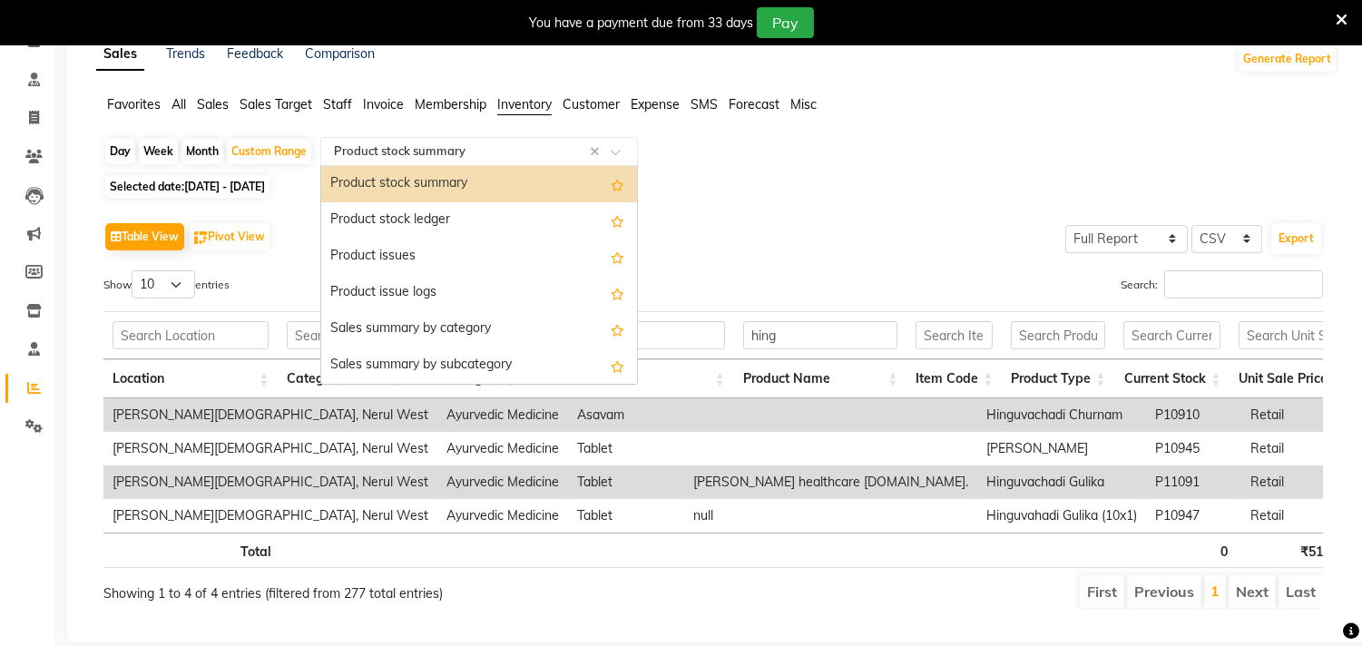
click at [433, 172] on div "Product stock summary" at bounding box center [479, 184] width 316 height 36
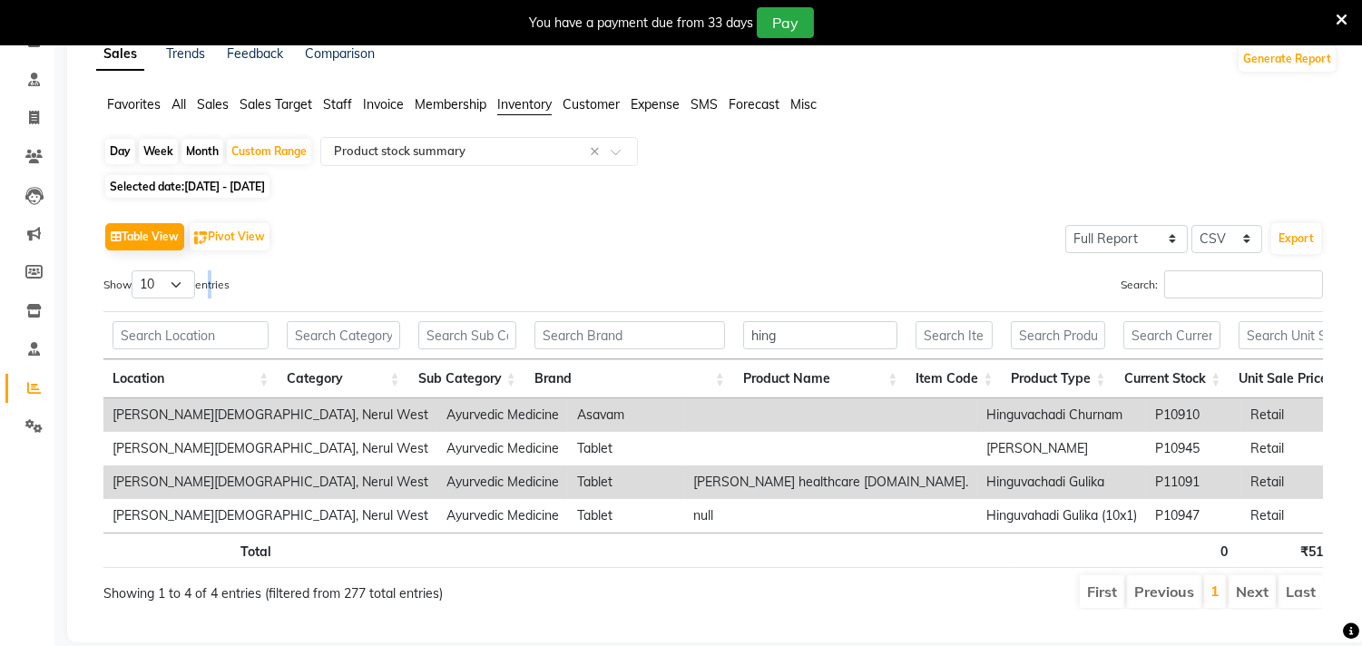
click at [212, 288] on label "Show 10 25 50 100 entries" at bounding box center [166, 284] width 126 height 28
click at [185, 282] on select "10 25 50 100" at bounding box center [164, 284] width 64 height 28
select select "100"
click at [134, 270] on select "10 25 50 100" at bounding box center [164, 284] width 64 height 28
click at [345, 263] on div "Table View Pivot View Select Full Report Filtered Report Select CSV PDF Export …" at bounding box center [713, 414] width 1220 height 392
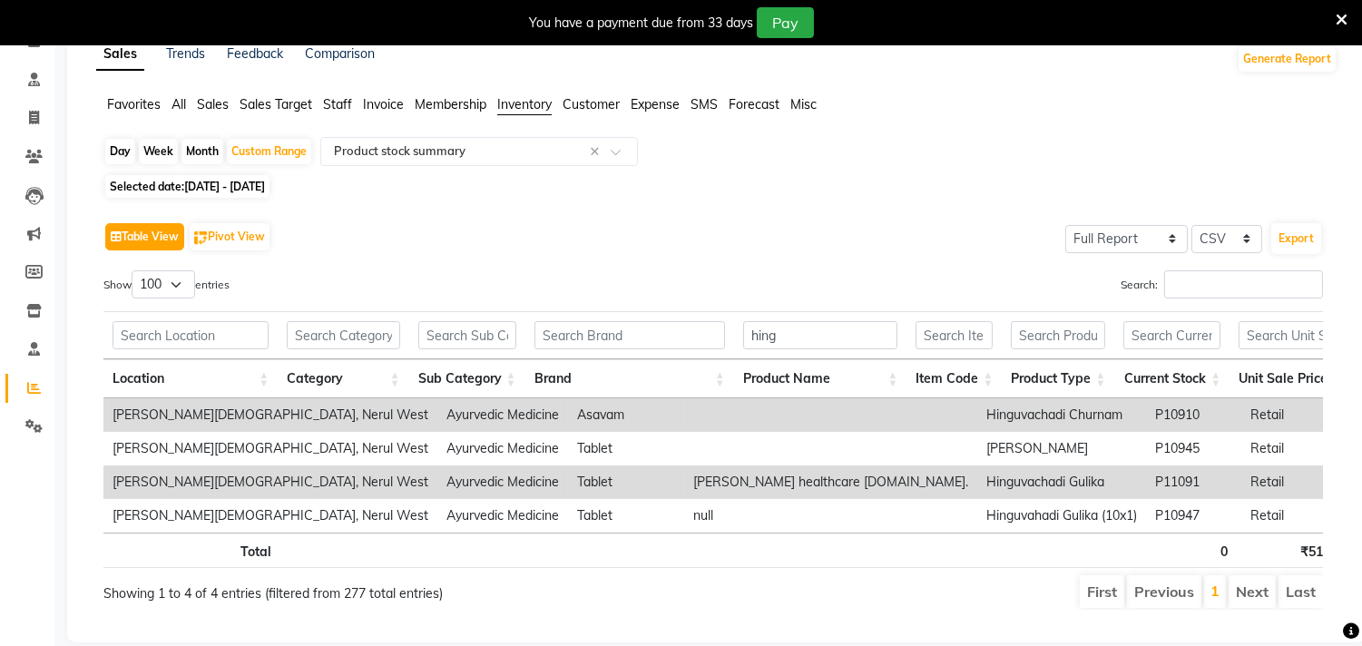
click at [159, 232] on button "Table View" at bounding box center [144, 236] width 79 height 27
click at [230, 237] on button "Pivot View" at bounding box center [230, 236] width 80 height 27
select select "full_report"
select select "csv"
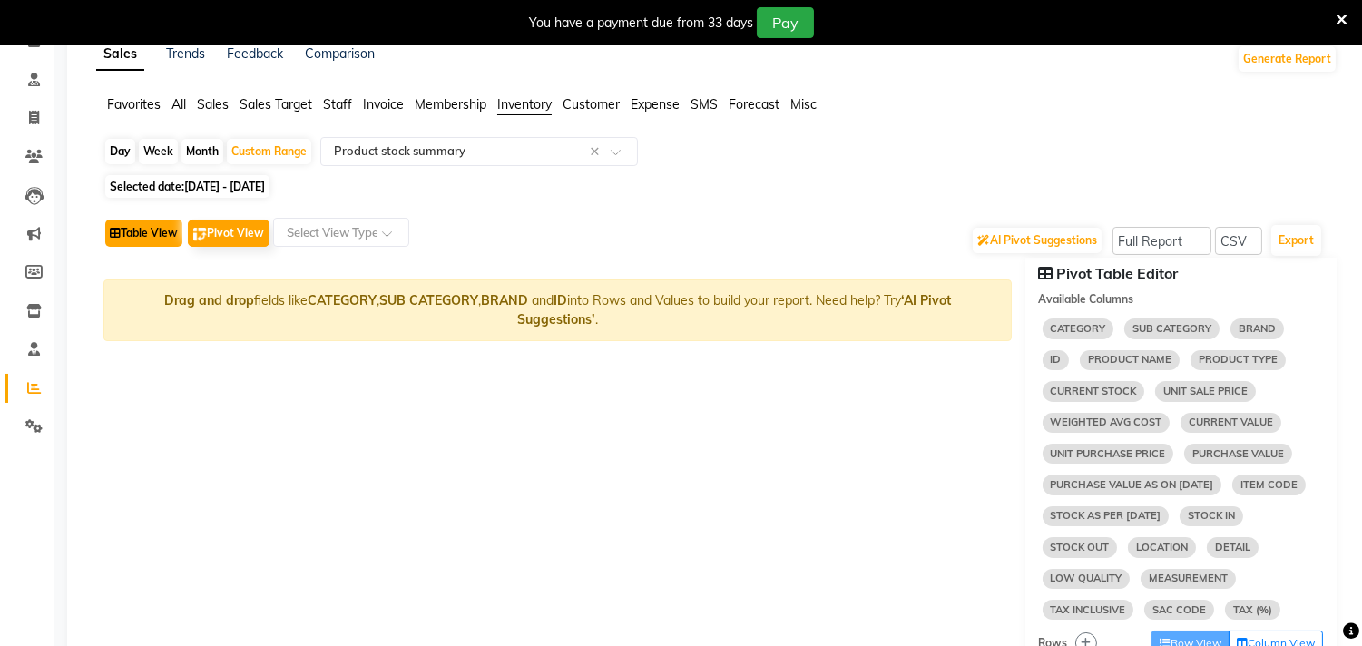
click at [157, 231] on button "Table View" at bounding box center [143, 233] width 77 height 27
select select "full_report"
select select "csv"
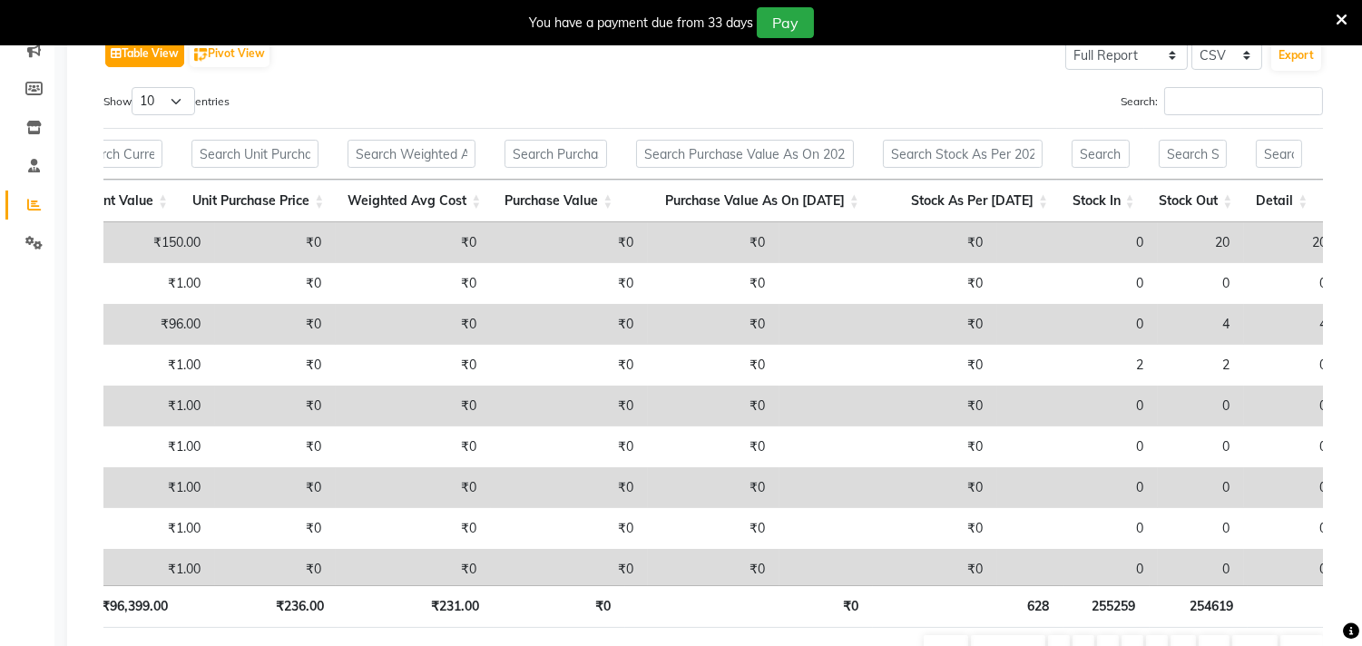
scroll to position [0, 1495]
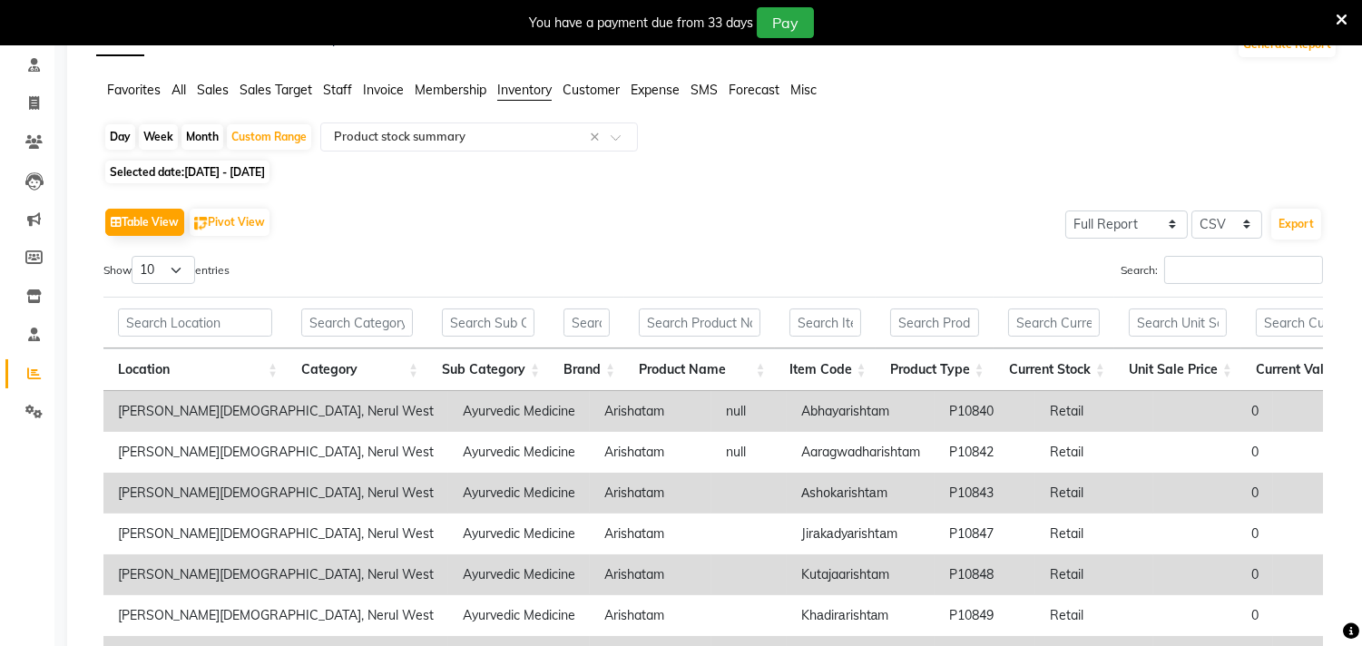
click at [221, 93] on span "Sales" at bounding box center [213, 90] width 32 height 16
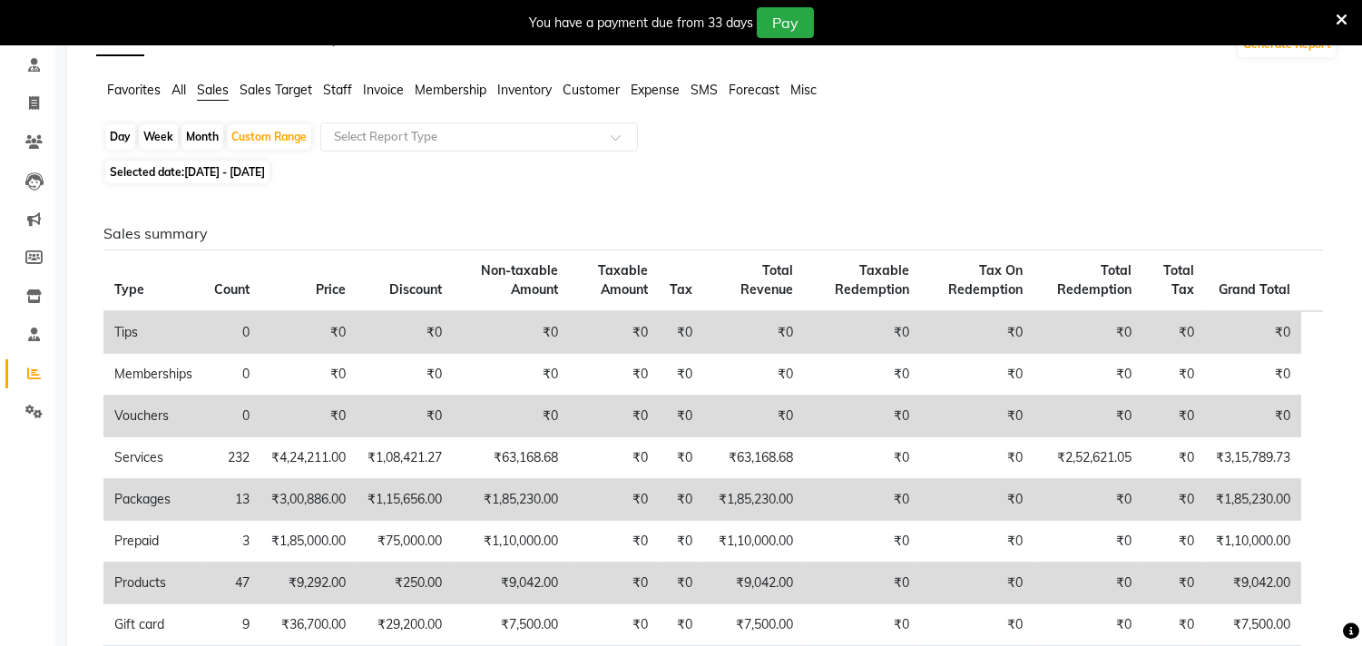
click at [223, 166] on span "[DATE] - [DATE]" at bounding box center [224, 172] width 81 height 14
select select "8"
select select "2025"
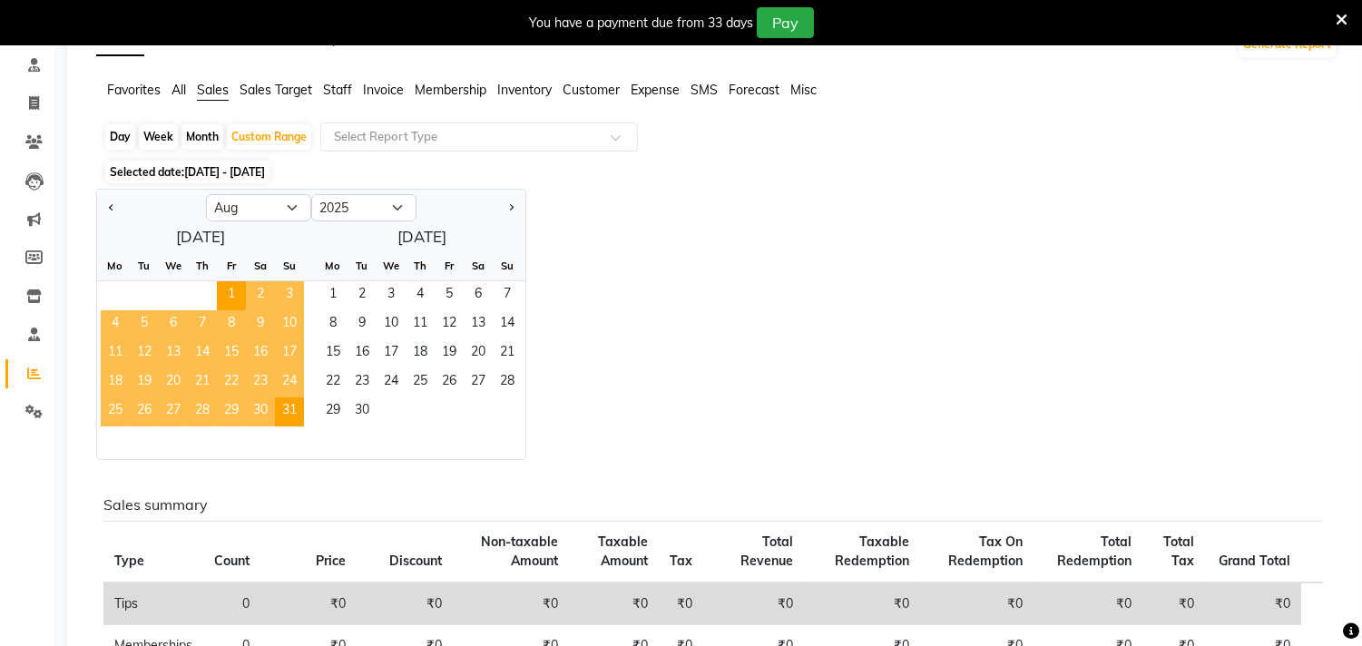
click at [714, 258] on div "Jan Feb Mar Apr May Jun [DATE] Aug Sep Oct Nov [DATE] 2016 2017 2018 2019 2020 …" at bounding box center [716, 324] width 1241 height 271
click at [265, 169] on span "[DATE] - [DATE]" at bounding box center [224, 172] width 81 height 14
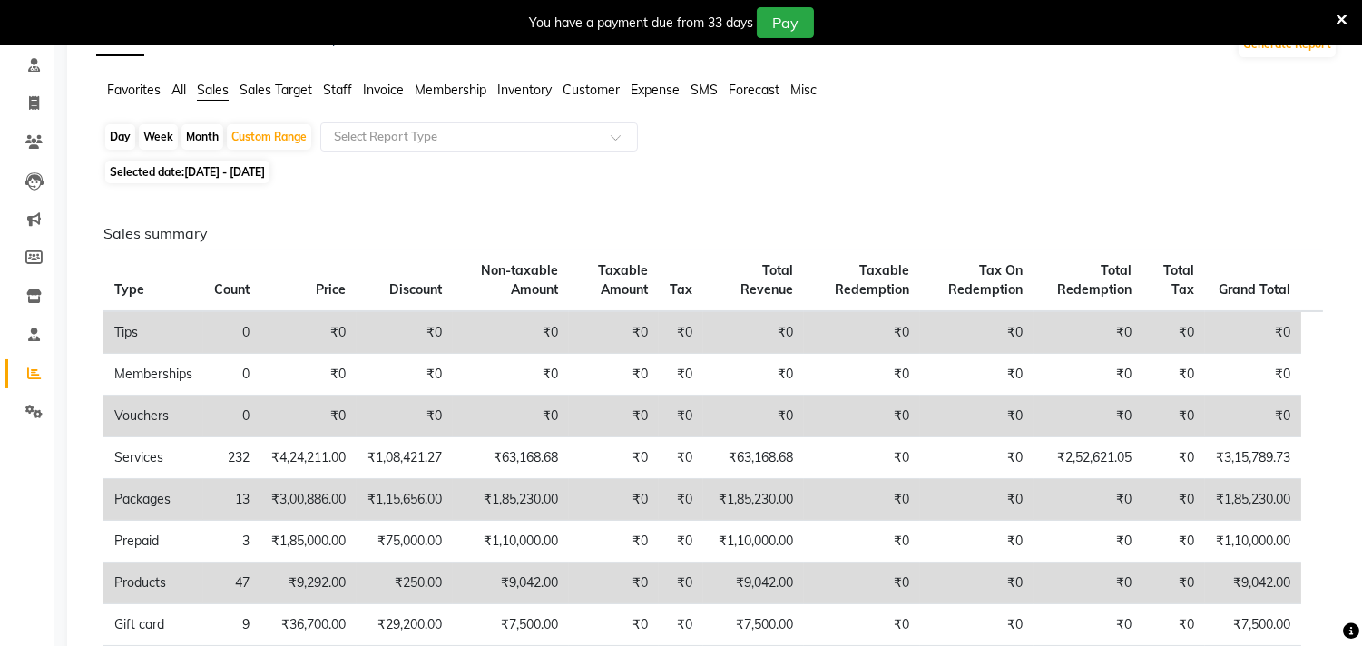
click at [203, 167] on span "[DATE] - [DATE]" at bounding box center [224, 172] width 81 height 14
select select "8"
select select "2025"
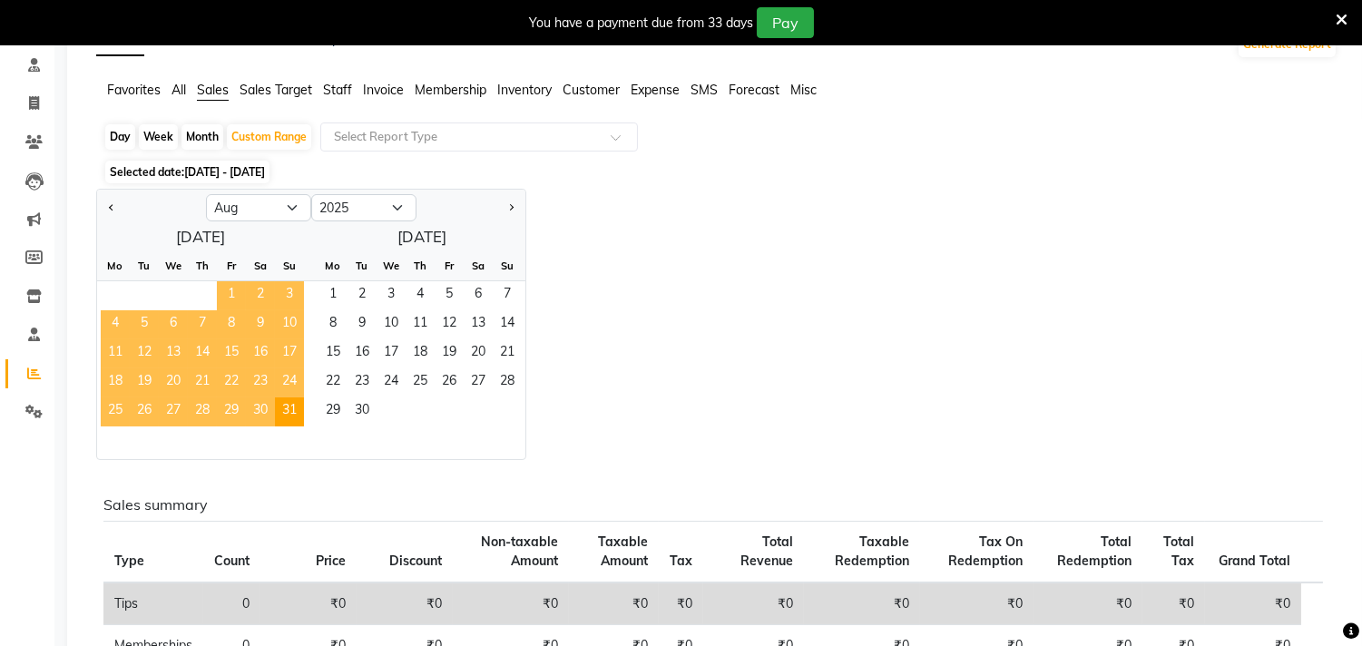
click at [227, 295] on span "1" at bounding box center [231, 295] width 29 height 29
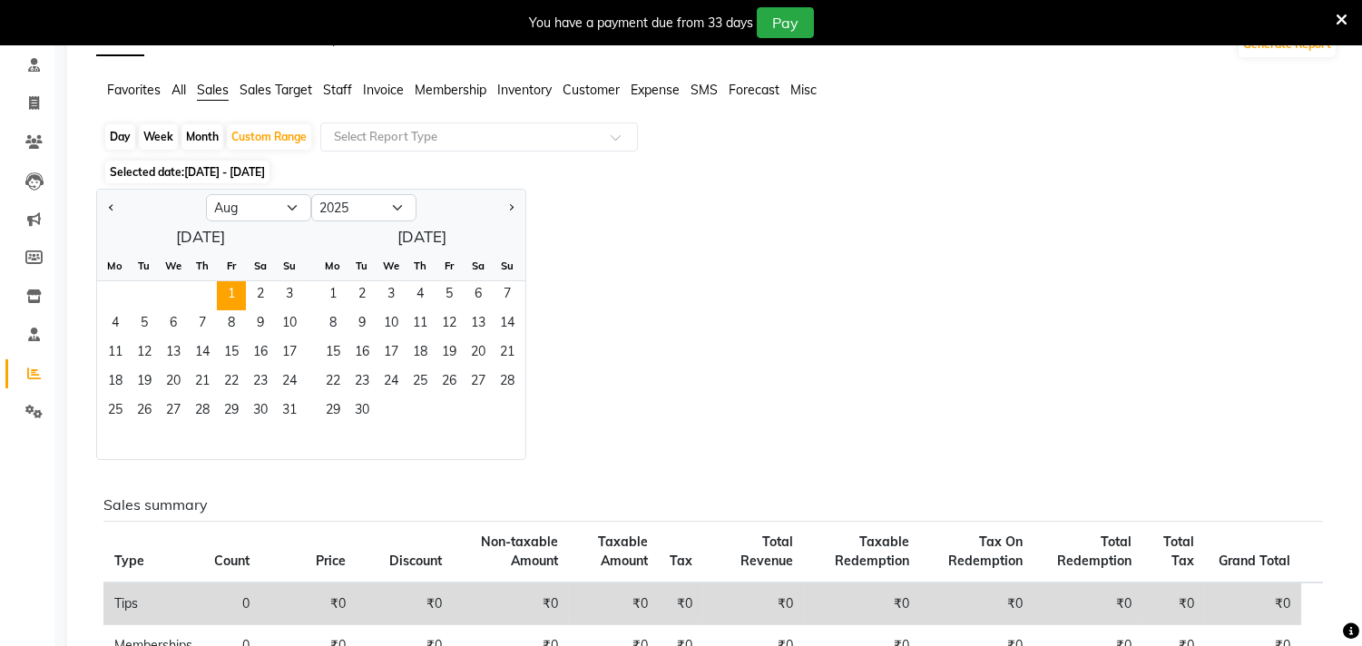
click at [900, 255] on div "Jan Feb Mar Apr May Jun [DATE] Aug Sep Oct Nov [DATE] 2016 2017 2018 2019 2020 …" at bounding box center [716, 324] width 1241 height 271
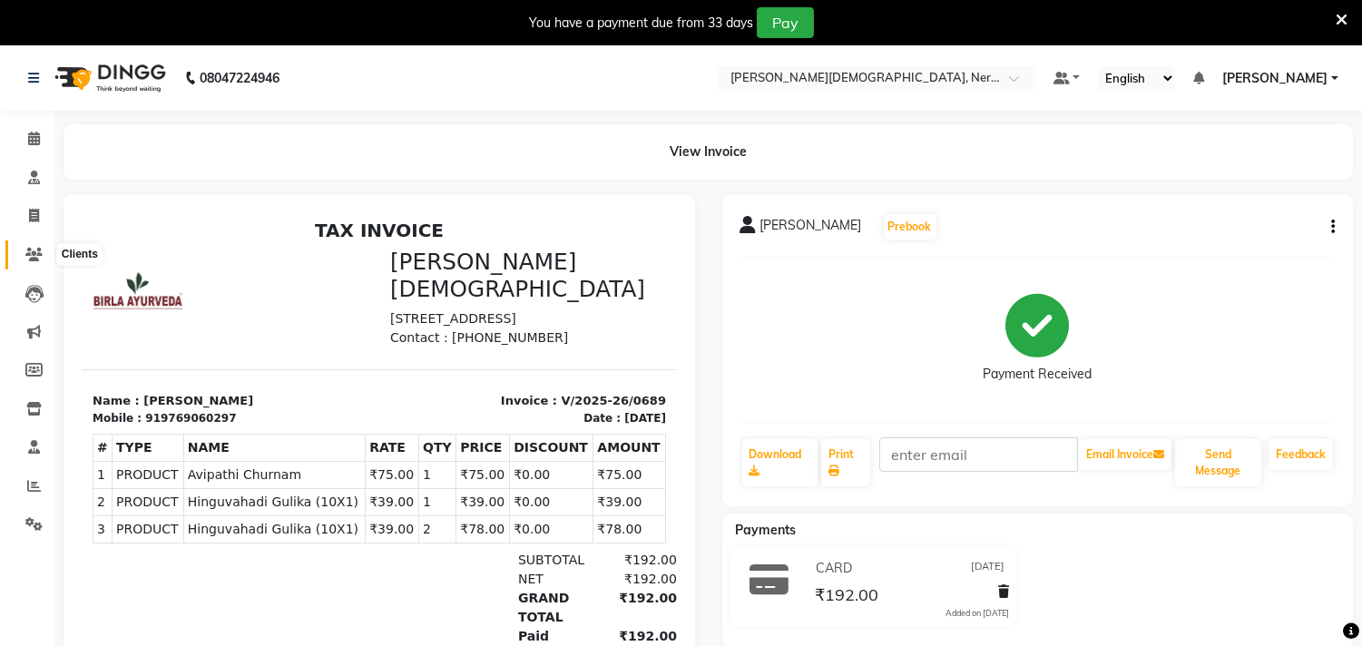
click at [31, 255] on icon at bounding box center [33, 255] width 17 height 14
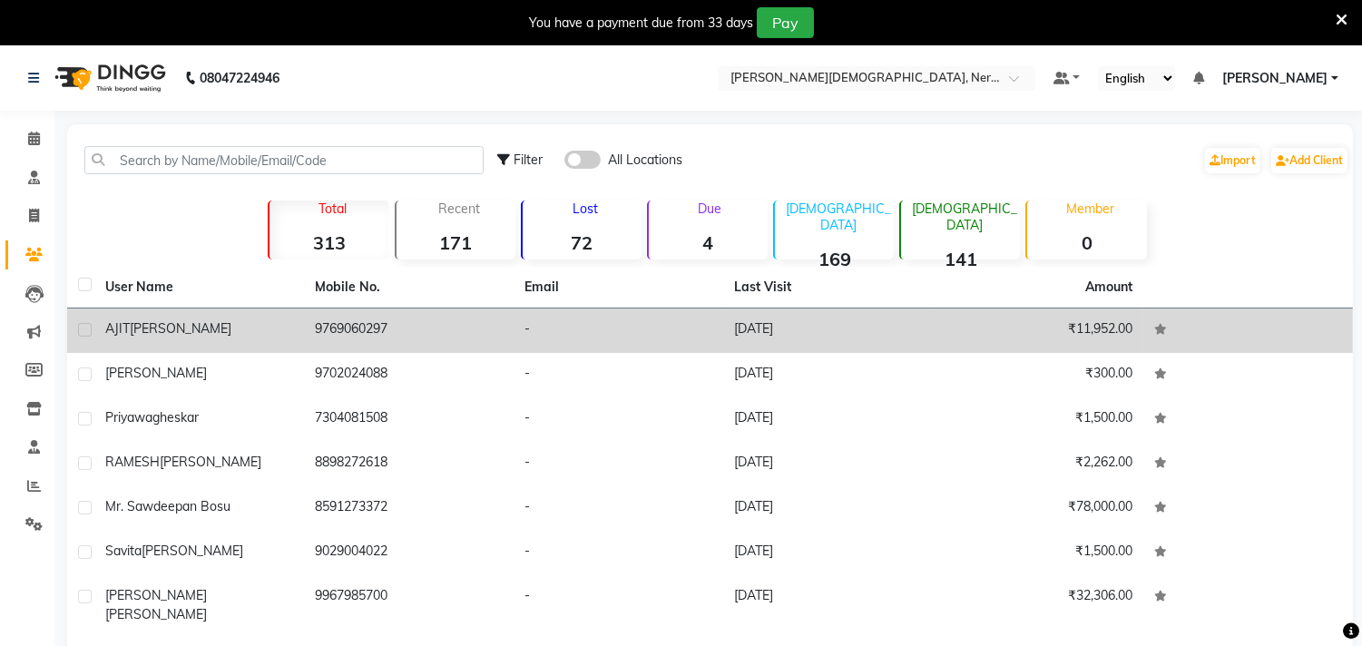
click at [134, 316] on td "[PERSON_NAME]" at bounding box center [199, 331] width 210 height 44
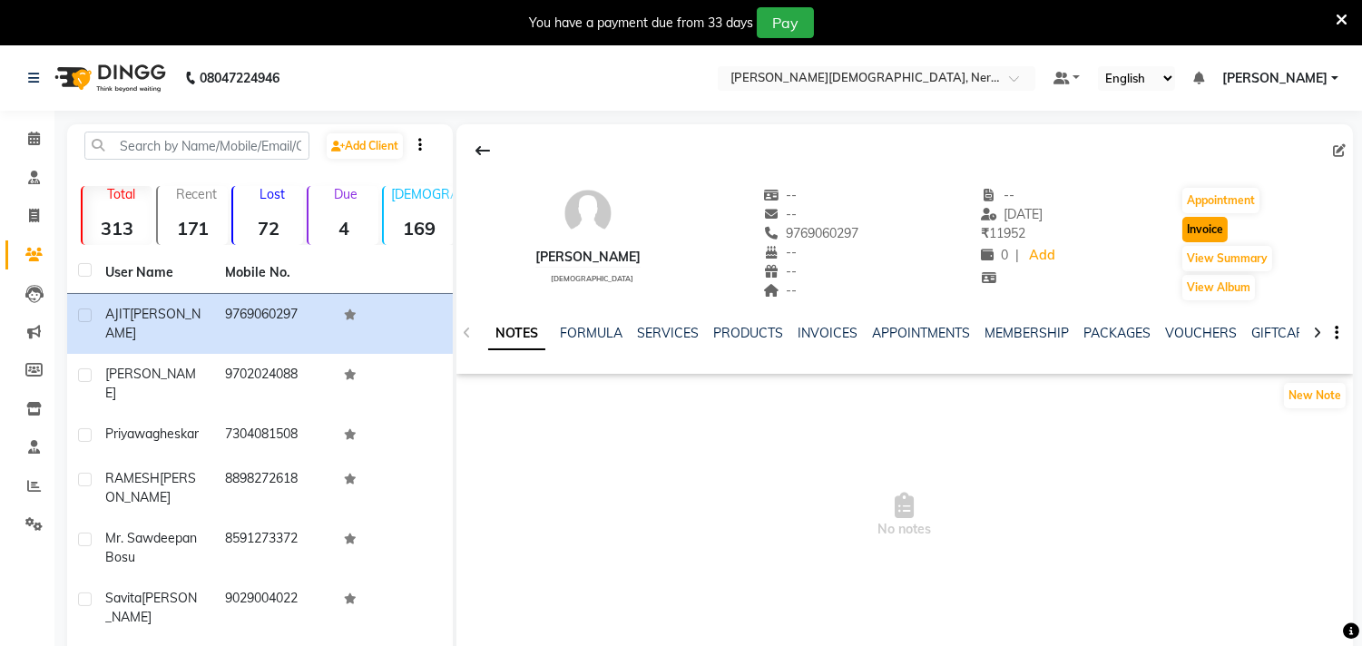
click at [1217, 228] on button "Invoice" at bounding box center [1204, 229] width 45 height 25
select select "6808"
select select "service"
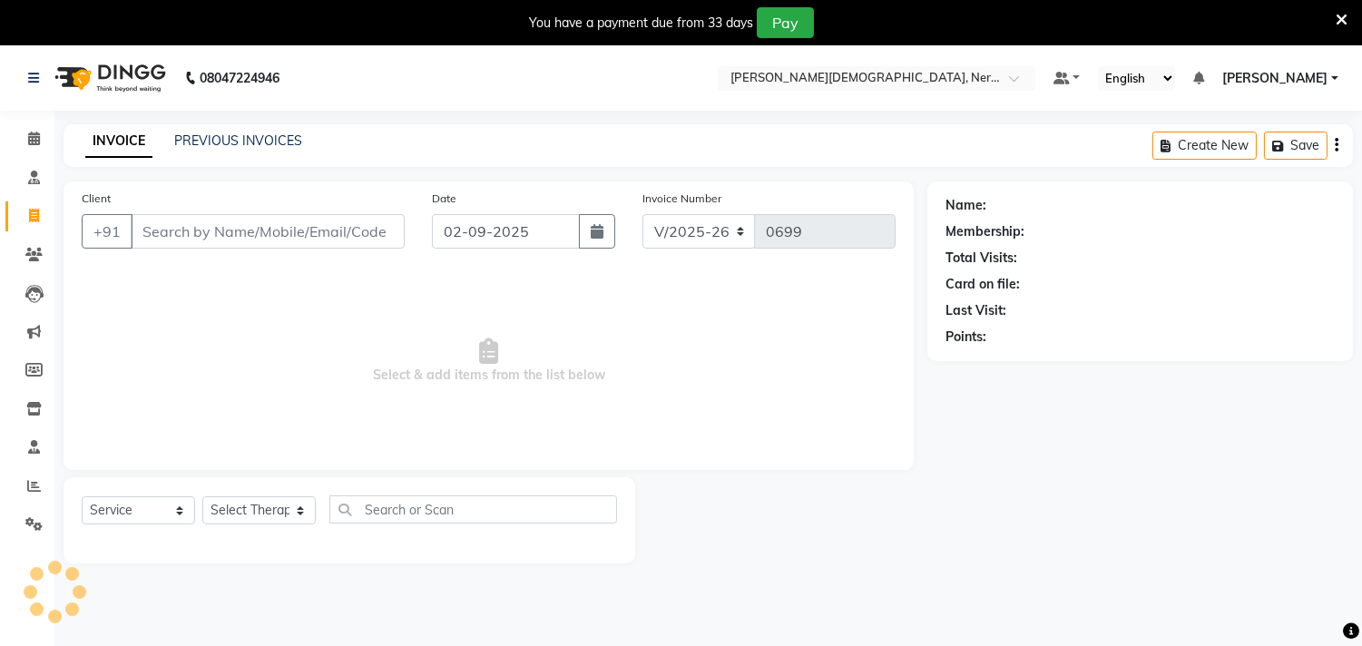
scroll to position [45, 0]
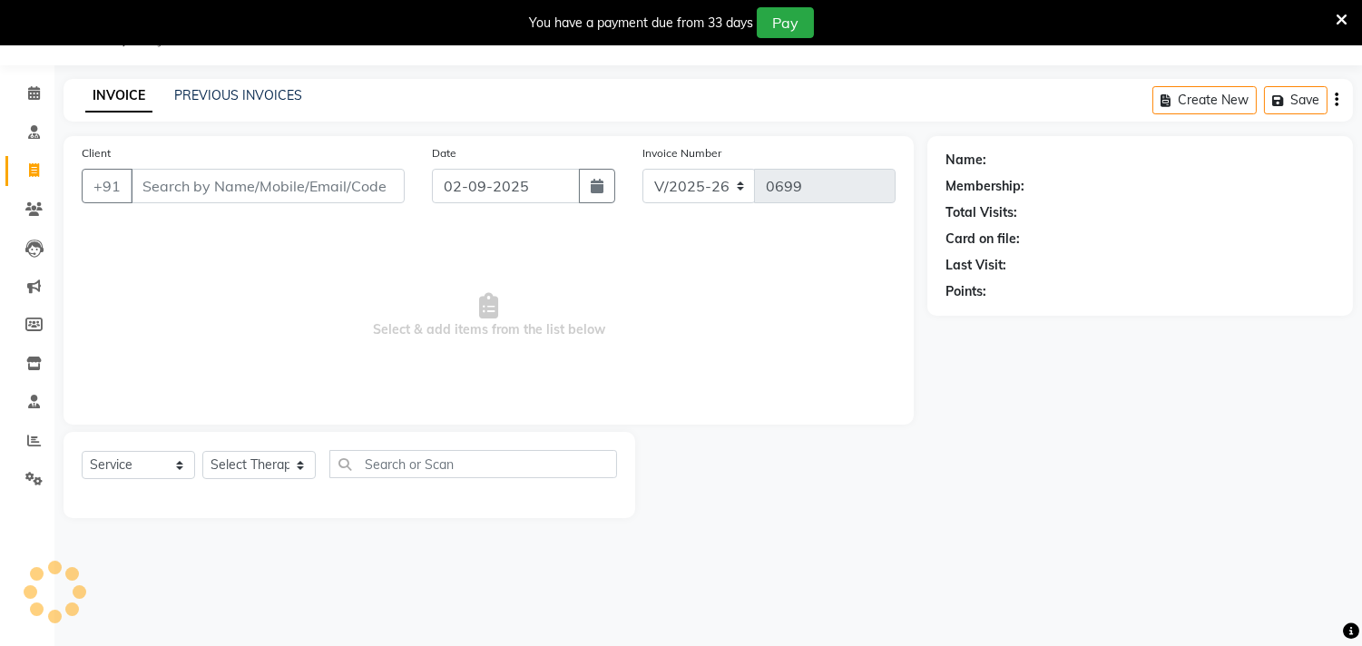
type input "9769060297"
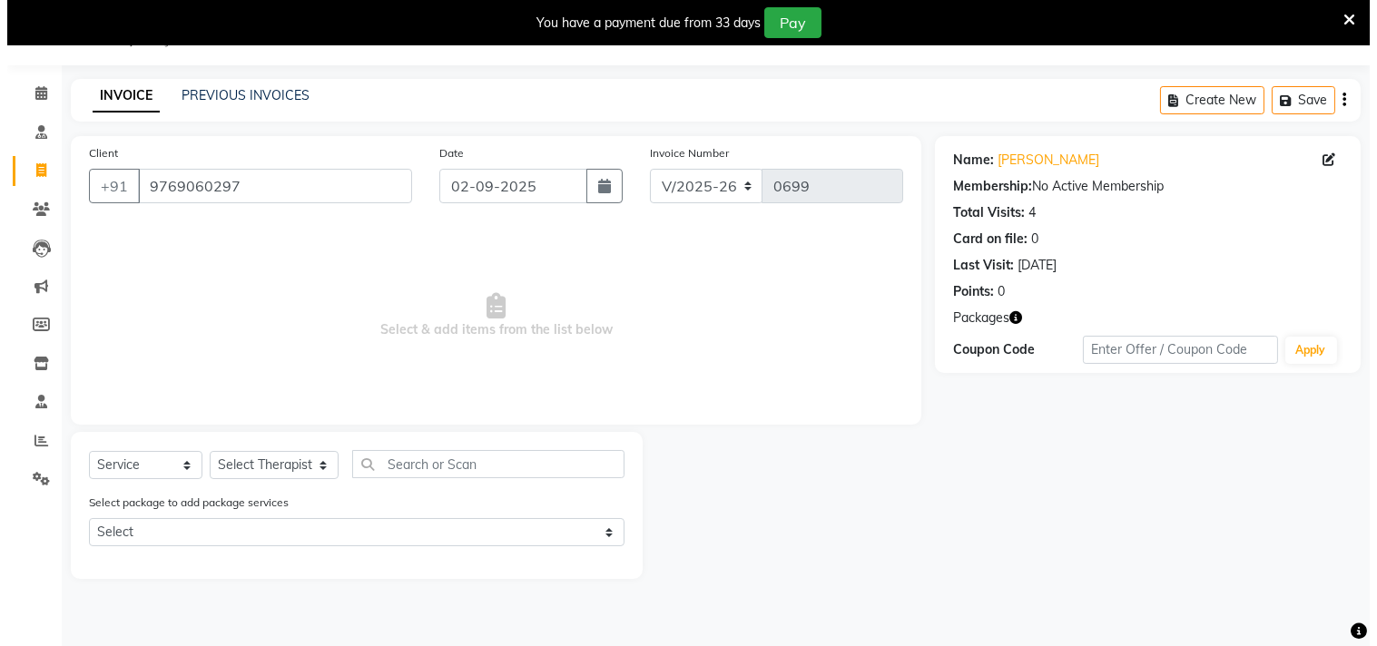
scroll to position [0, 0]
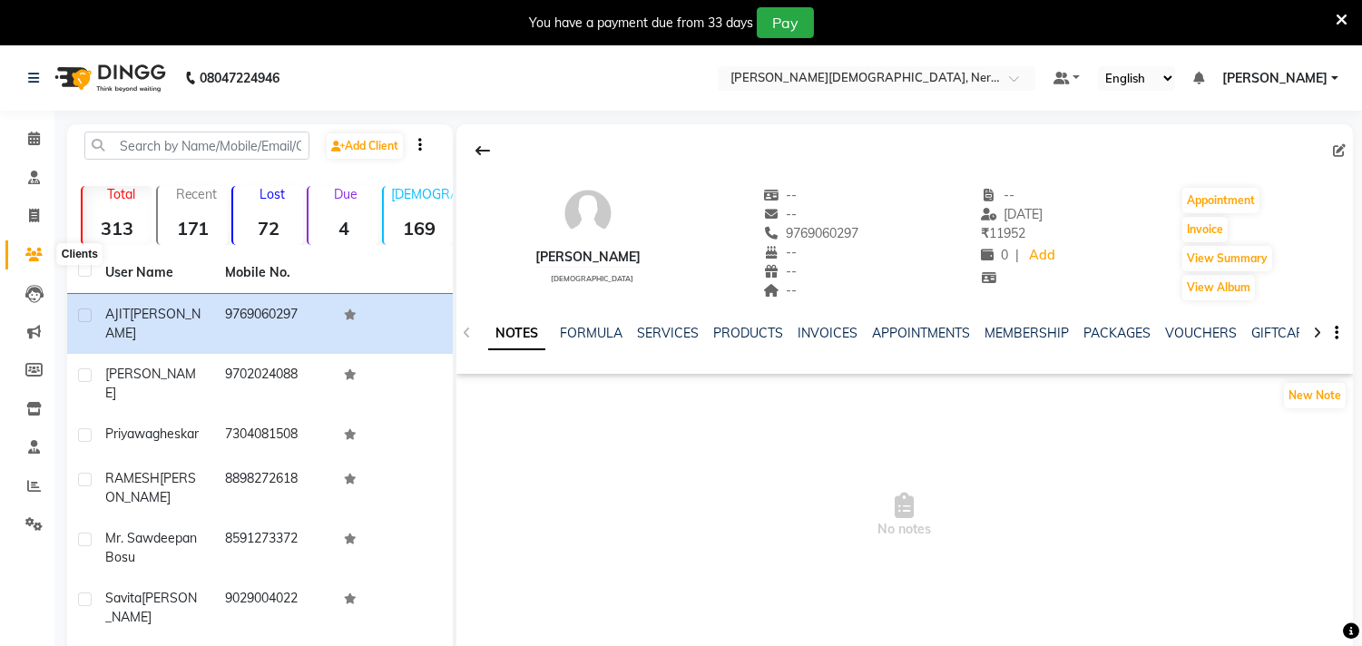
click at [34, 259] on icon at bounding box center [33, 255] width 17 height 14
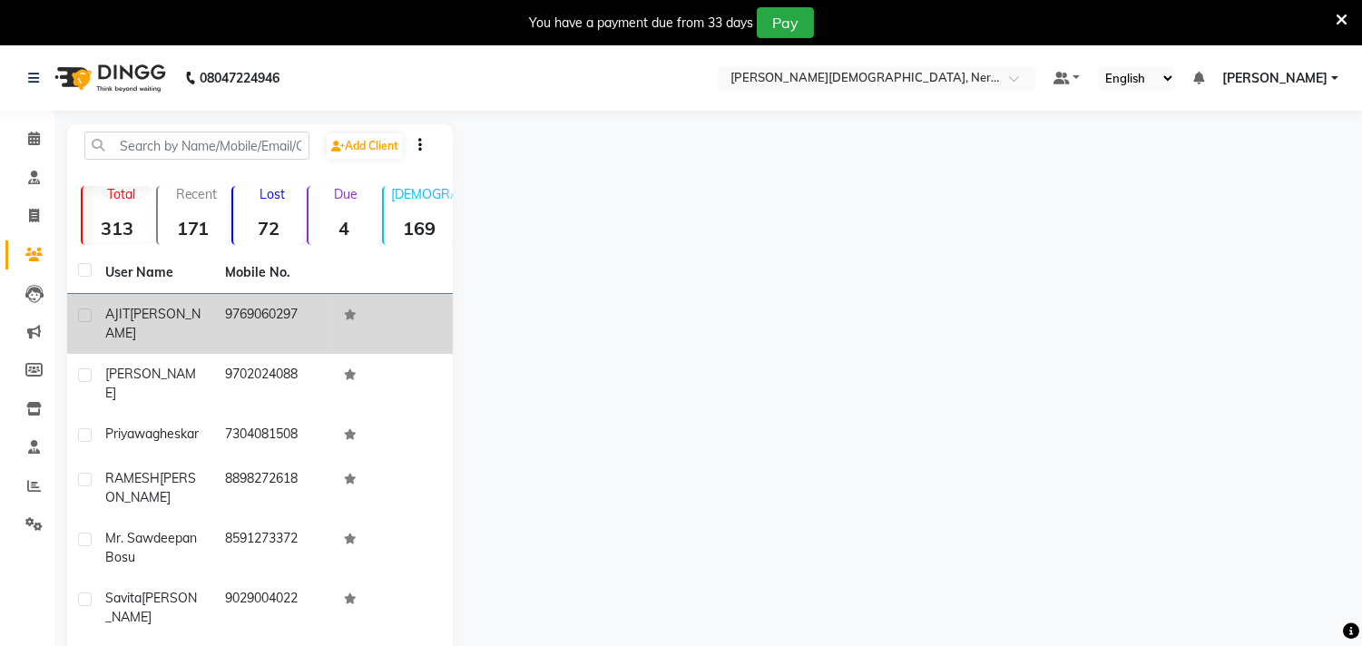
click at [140, 309] on span "[PERSON_NAME]" at bounding box center [152, 323] width 95 height 35
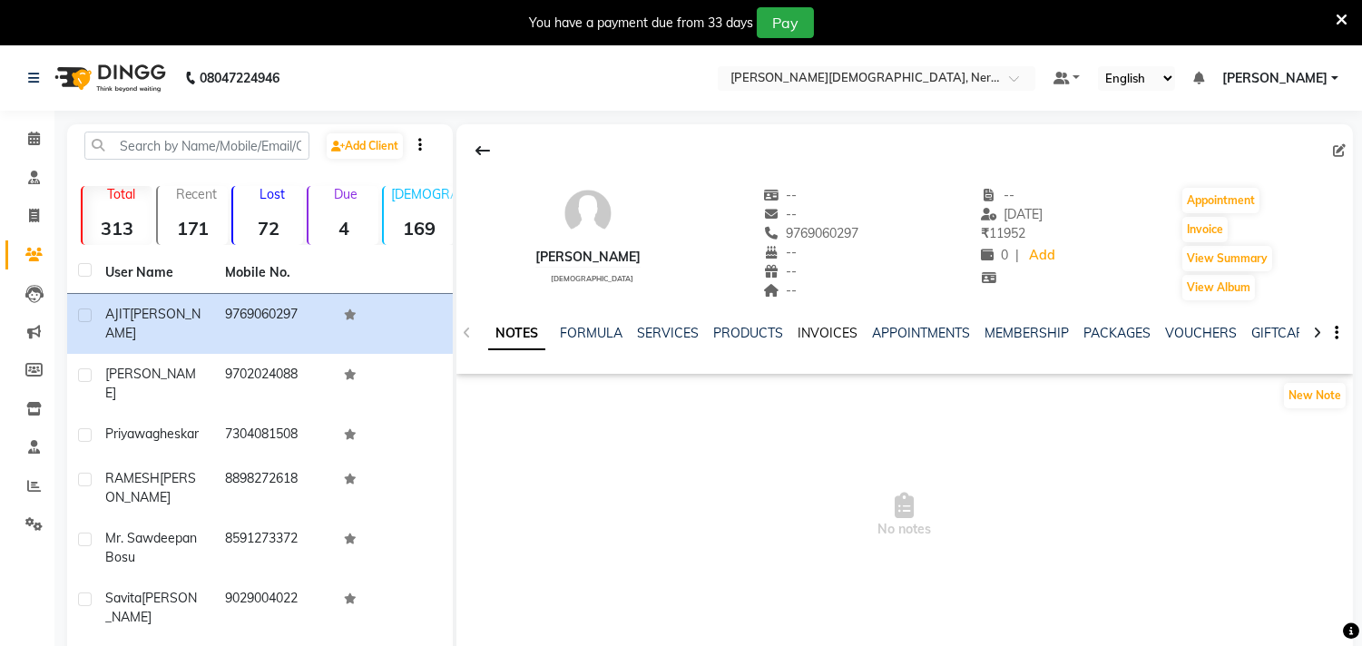
click at [827, 325] on link "INVOICES" at bounding box center [828, 333] width 60 height 16
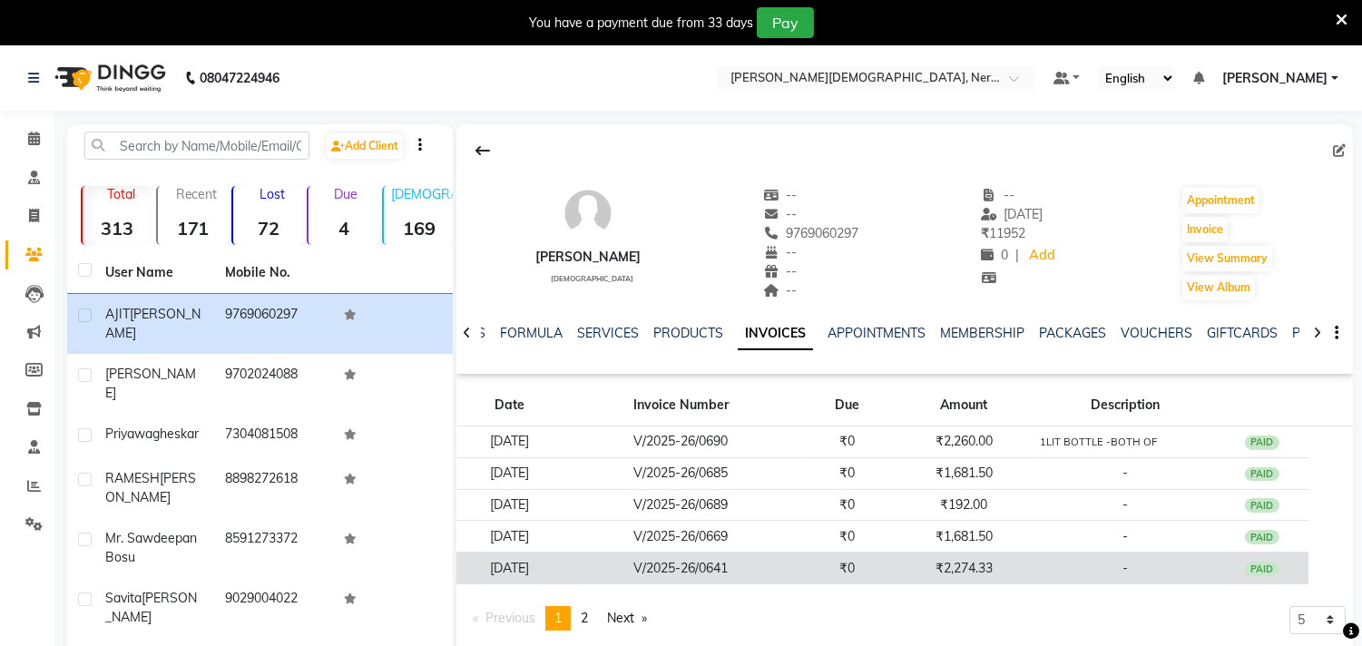
click at [1275, 568] on div "PAID" at bounding box center [1262, 569] width 34 height 15
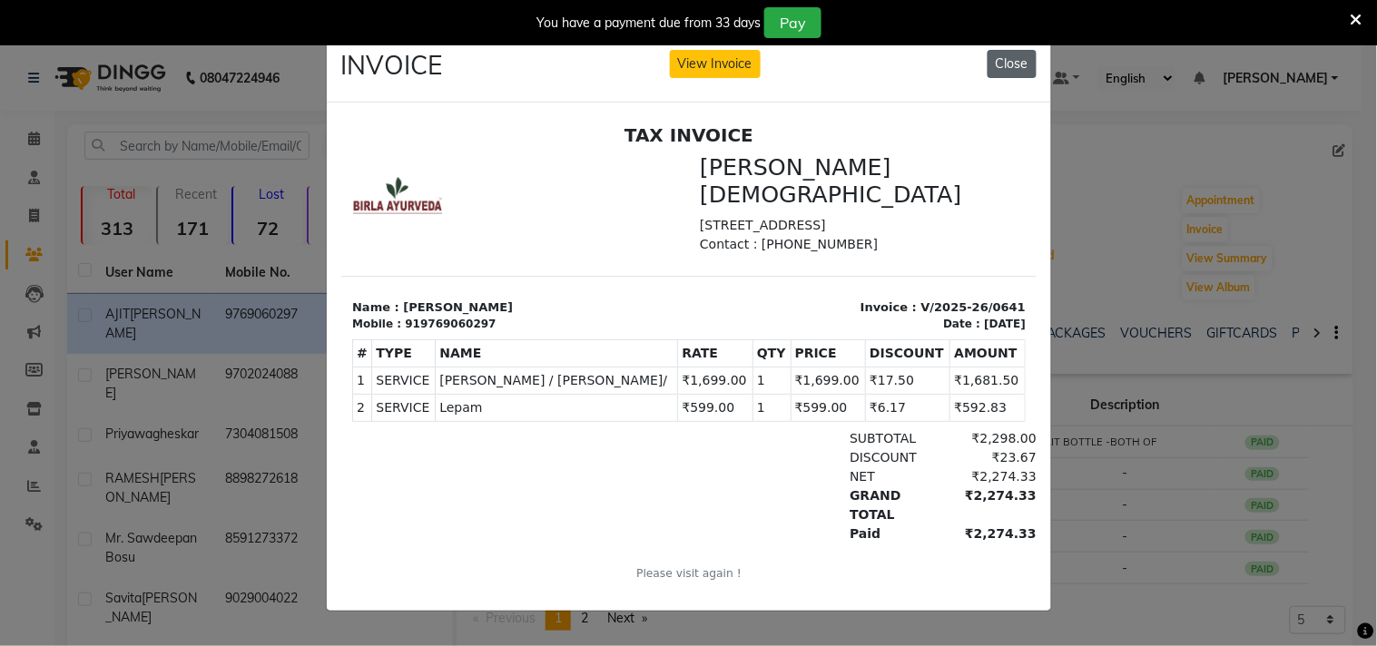
click at [1023, 60] on button "Close" at bounding box center [1011, 64] width 49 height 28
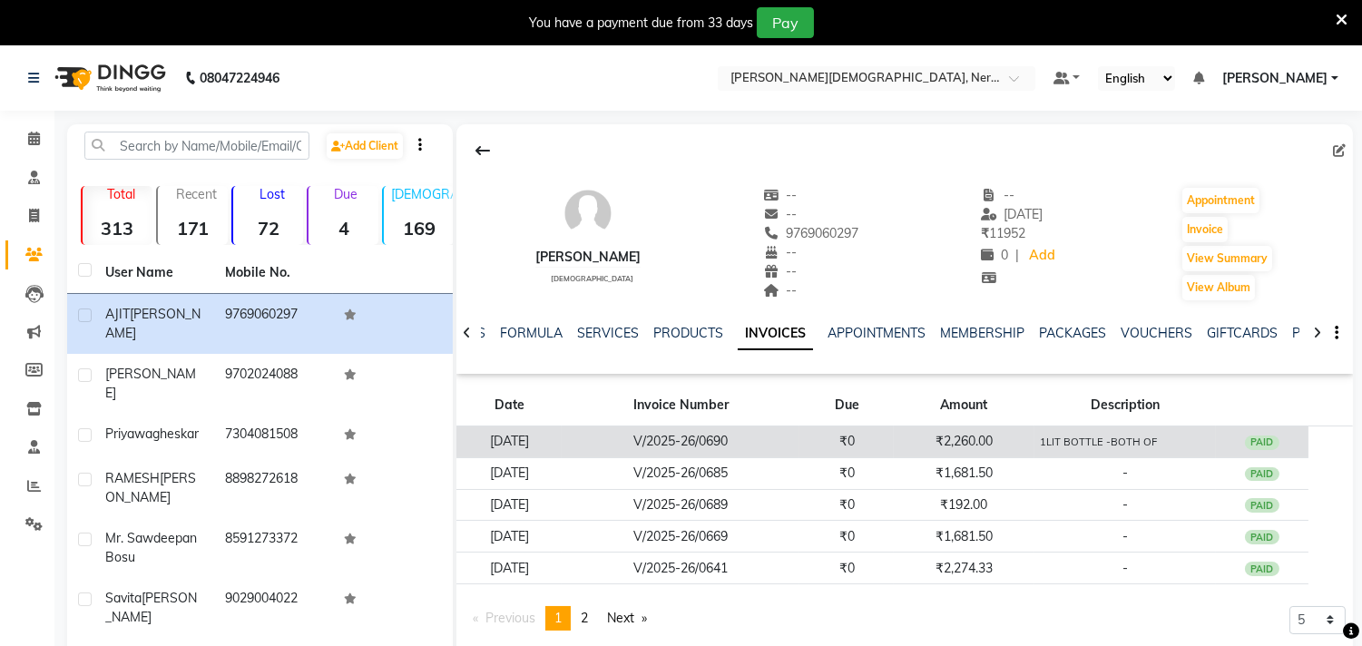
click at [1266, 438] on div "PAID" at bounding box center [1262, 443] width 34 height 15
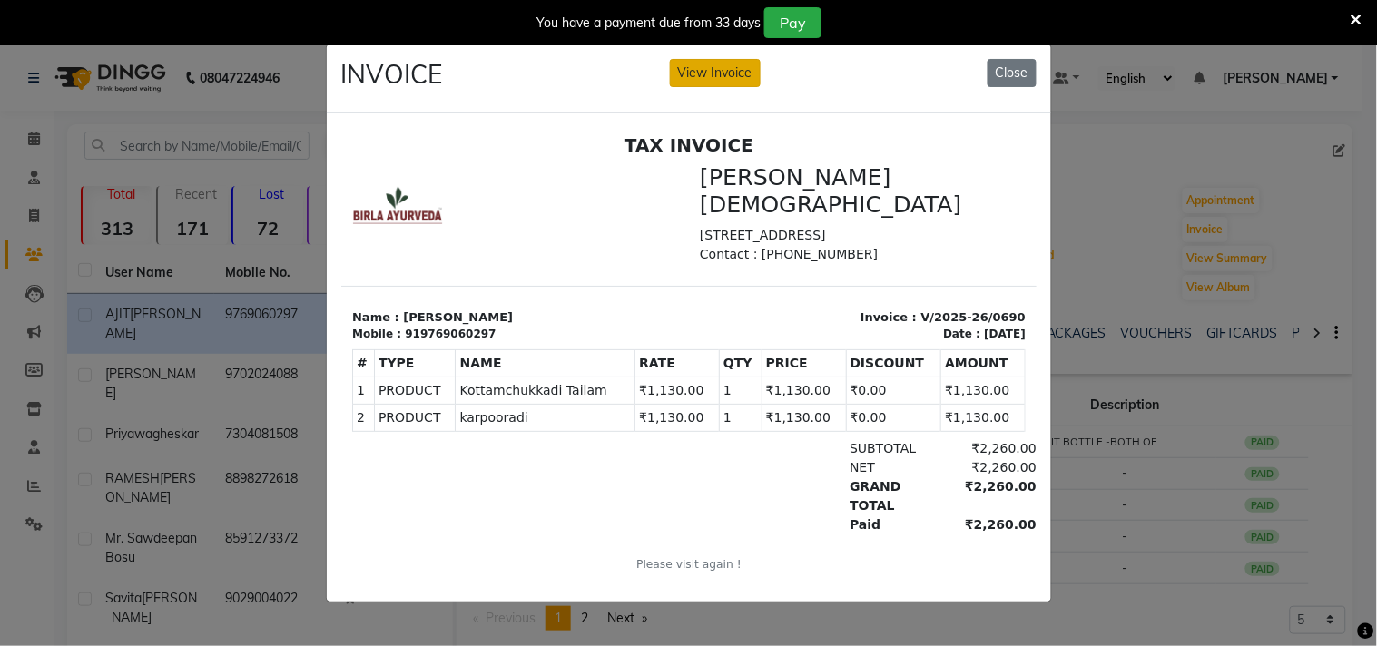
click at [727, 66] on button "View Invoice" at bounding box center [715, 73] width 91 height 28
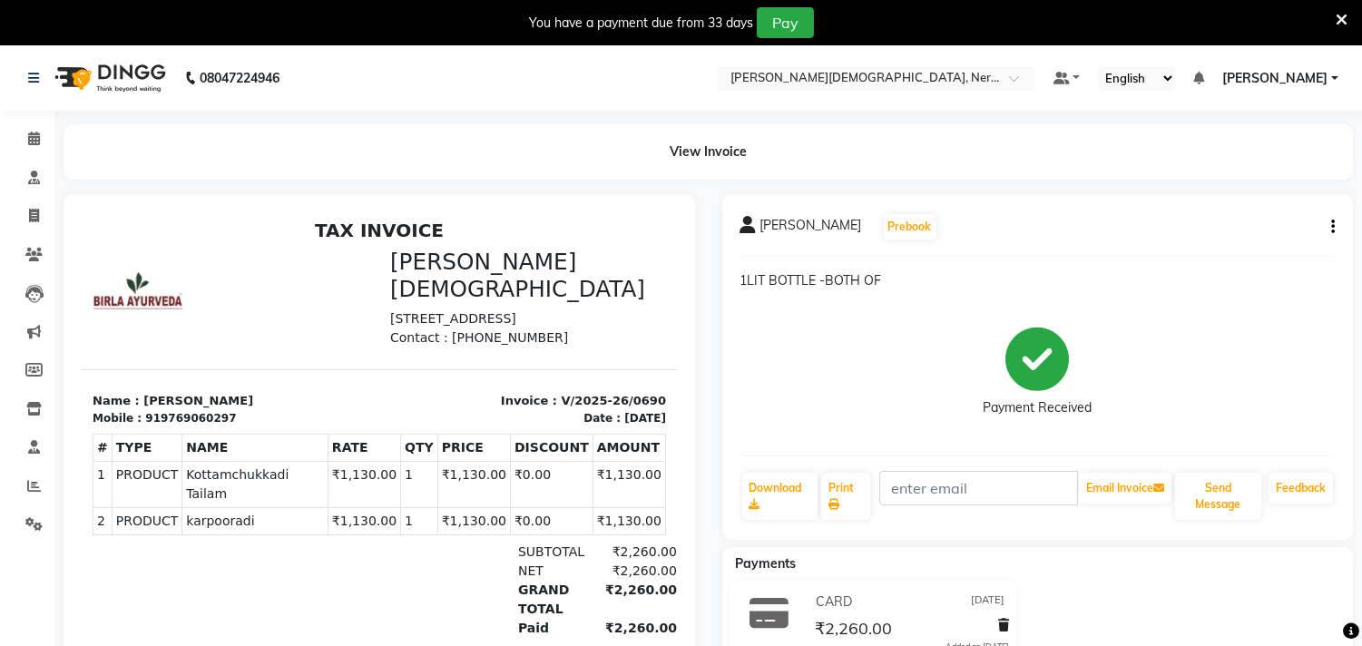
click at [1328, 228] on button "button" at bounding box center [1329, 227] width 11 height 19
click at [1273, 238] on div "Edit Invoice" at bounding box center [1259, 238] width 91 height 23
select select "service"
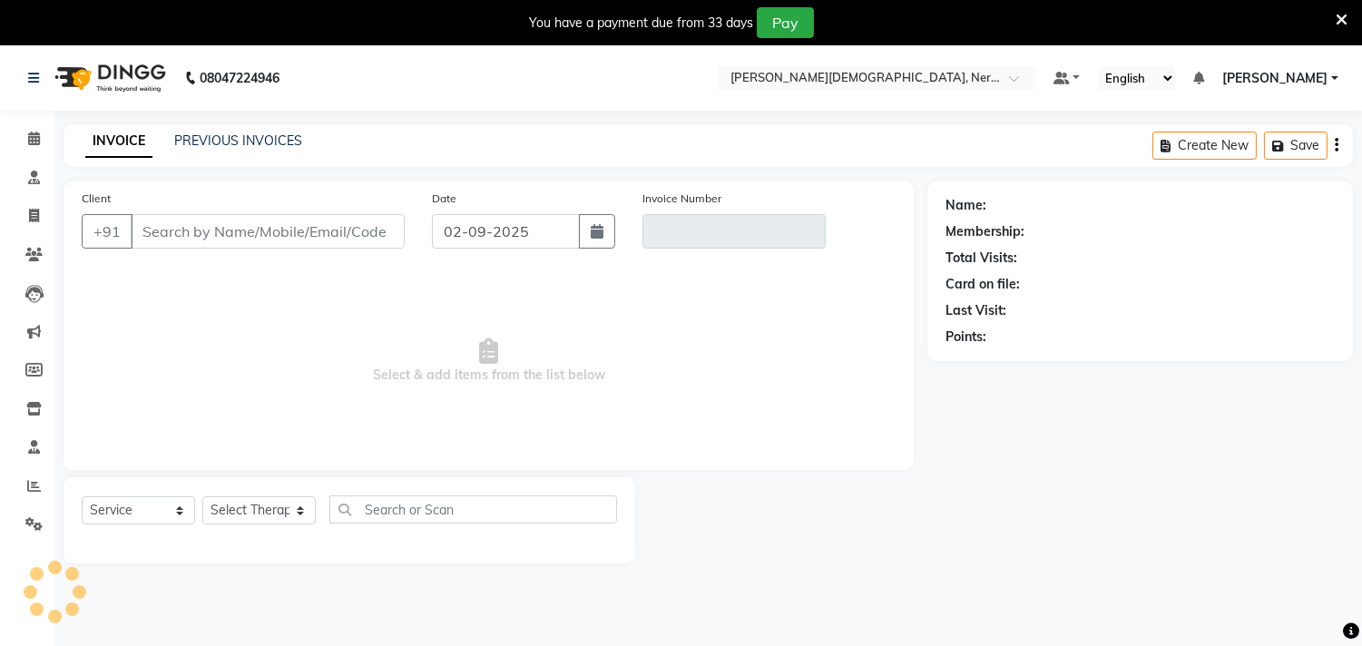
scroll to position [45, 0]
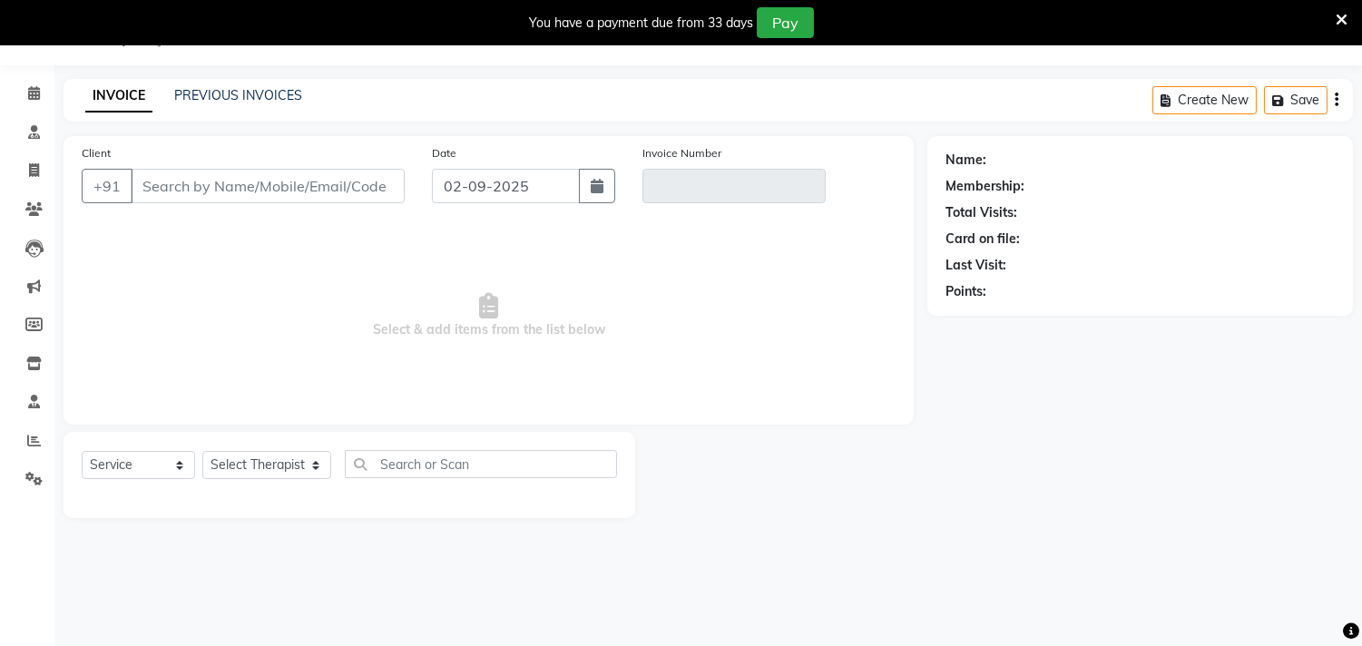
type input "9769060297"
type input "V/2025-26/0690"
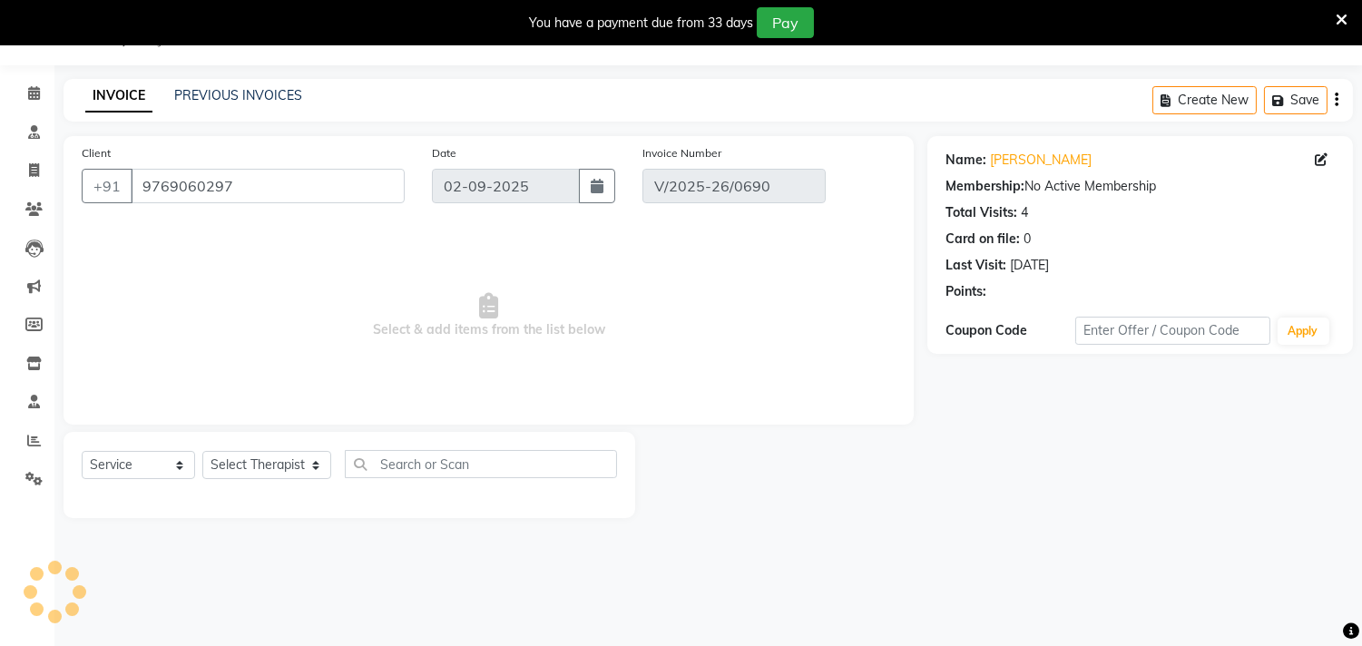
type input "[DATE]"
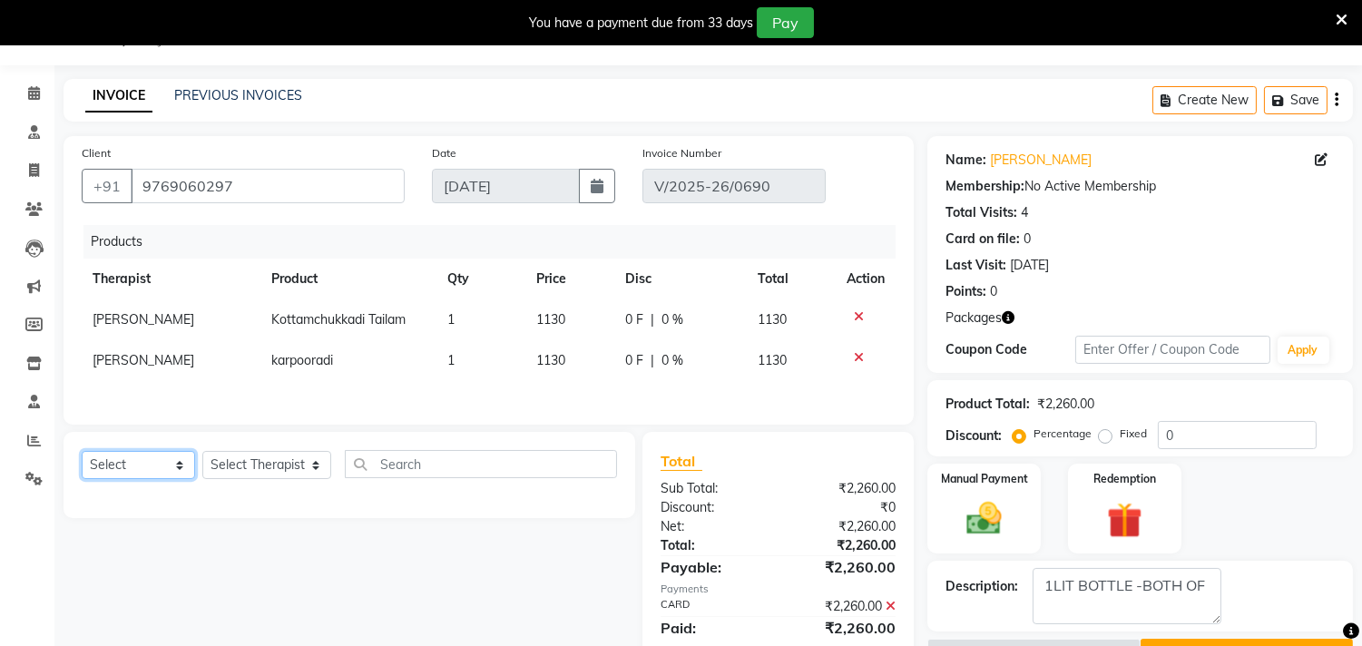
click at [169, 470] on select "Select Service Product Membership Package Voucher Prepaid Gift Card" at bounding box center [138, 465] width 113 height 28
select select "product"
click at [82, 456] on select "Select Service Product Membership Package Voucher Prepaid Gift Card" at bounding box center [138, 465] width 113 height 28
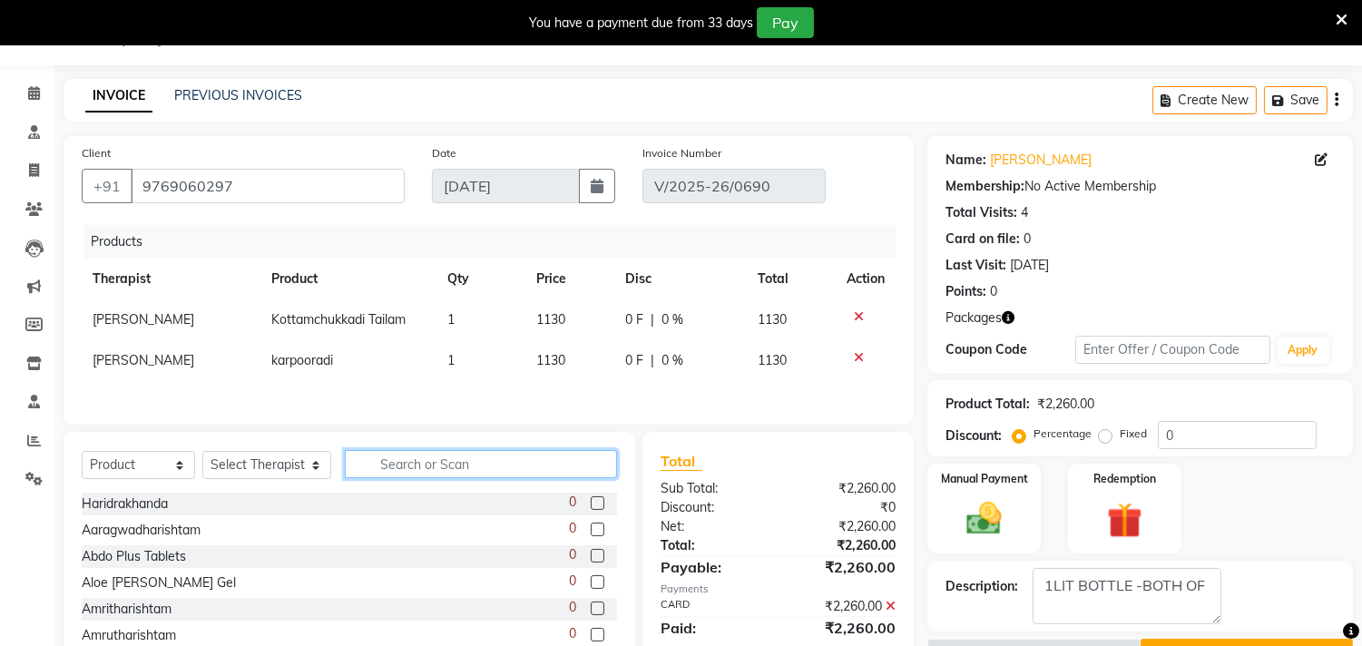
click at [430, 464] on input "text" at bounding box center [481, 464] width 272 height 28
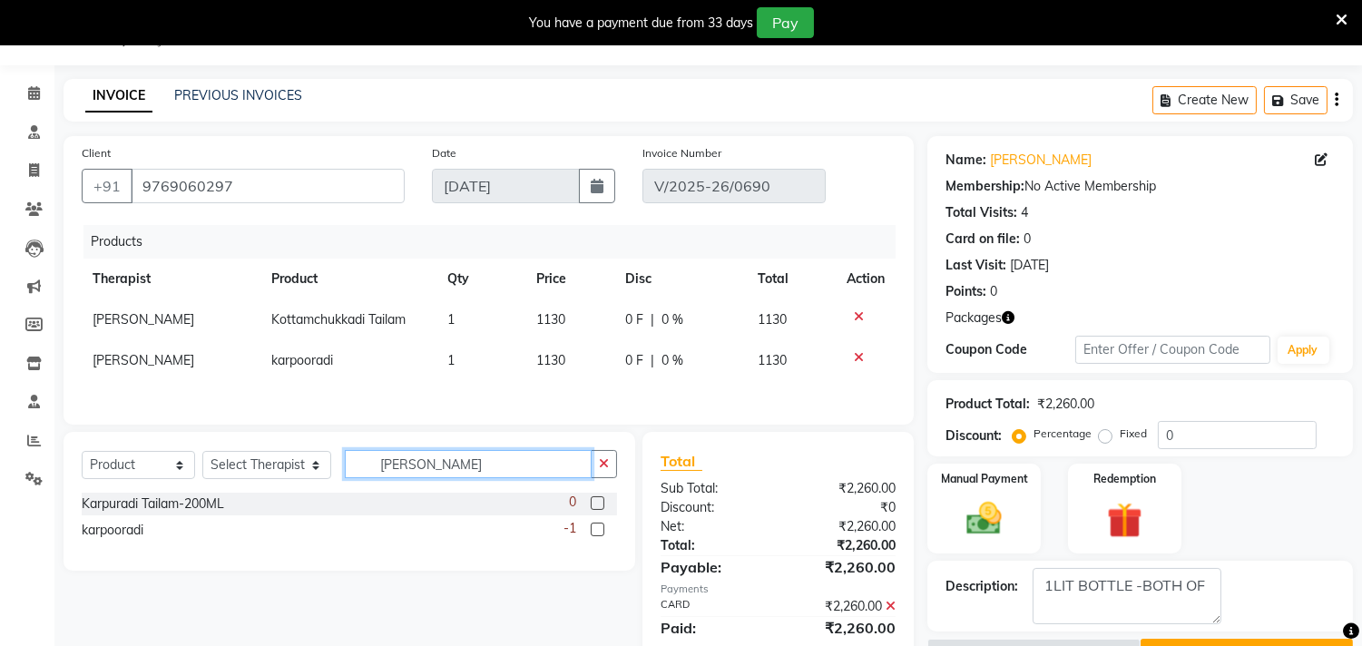
click at [513, 474] on input "[PERSON_NAME]" at bounding box center [468, 464] width 247 height 28
drag, startPoint x: 426, startPoint y: 469, endPoint x: 338, endPoint y: 478, distance: 89.4
click at [345, 478] on input "[PERSON_NAME]" at bounding box center [468, 464] width 247 height 28
click at [531, 469] on input "karpo" at bounding box center [468, 464] width 247 height 28
drag, startPoint x: 387, startPoint y: 472, endPoint x: 409, endPoint y: 467, distance: 22.2
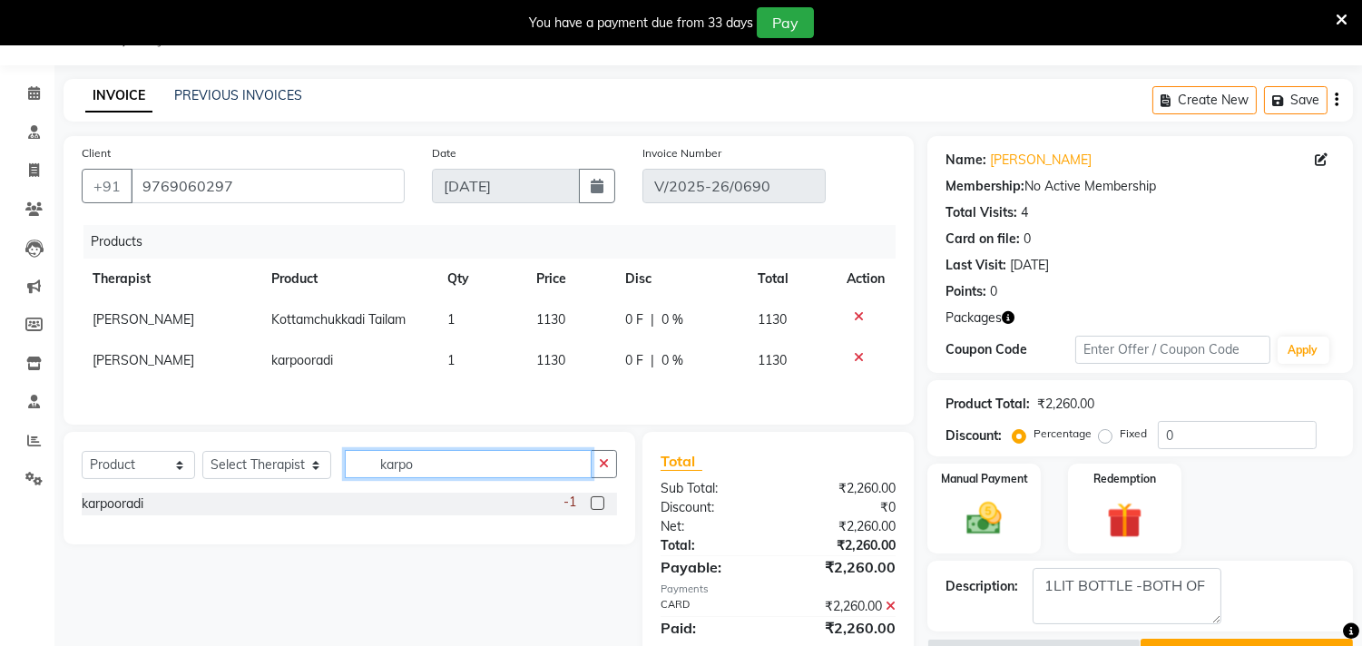
click at [409, 467] on input "karpo" at bounding box center [468, 464] width 247 height 28
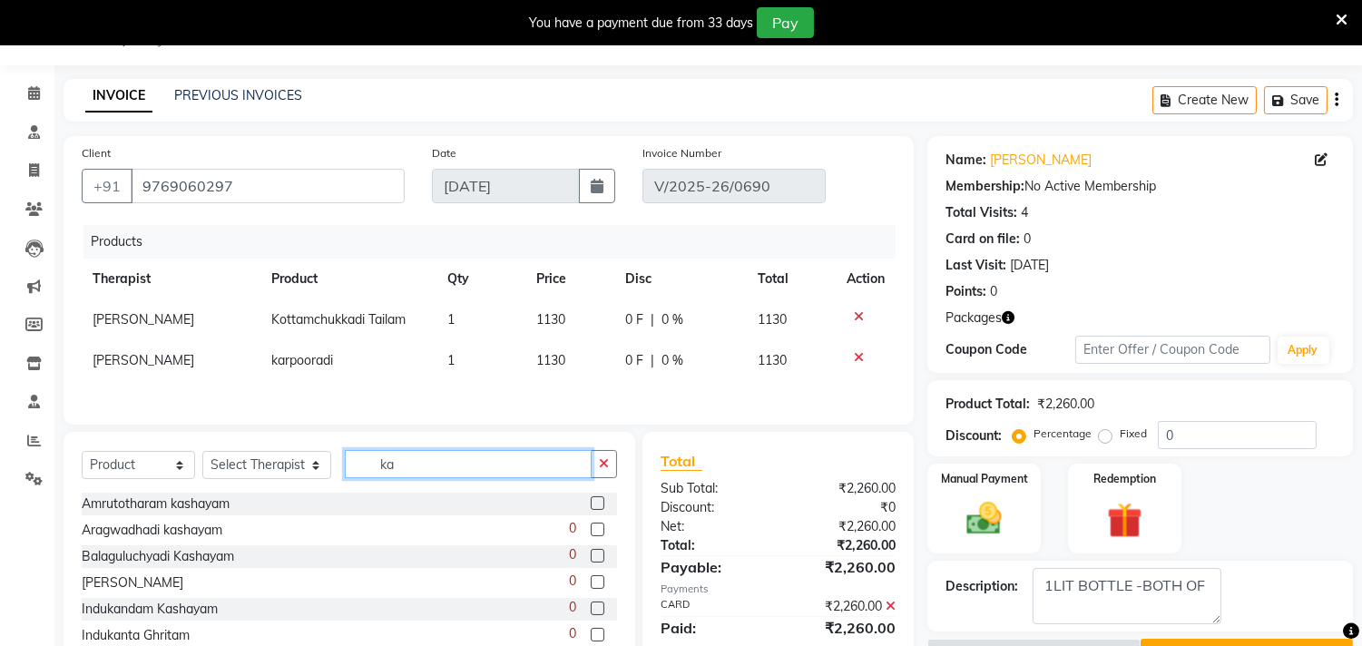
type input "k"
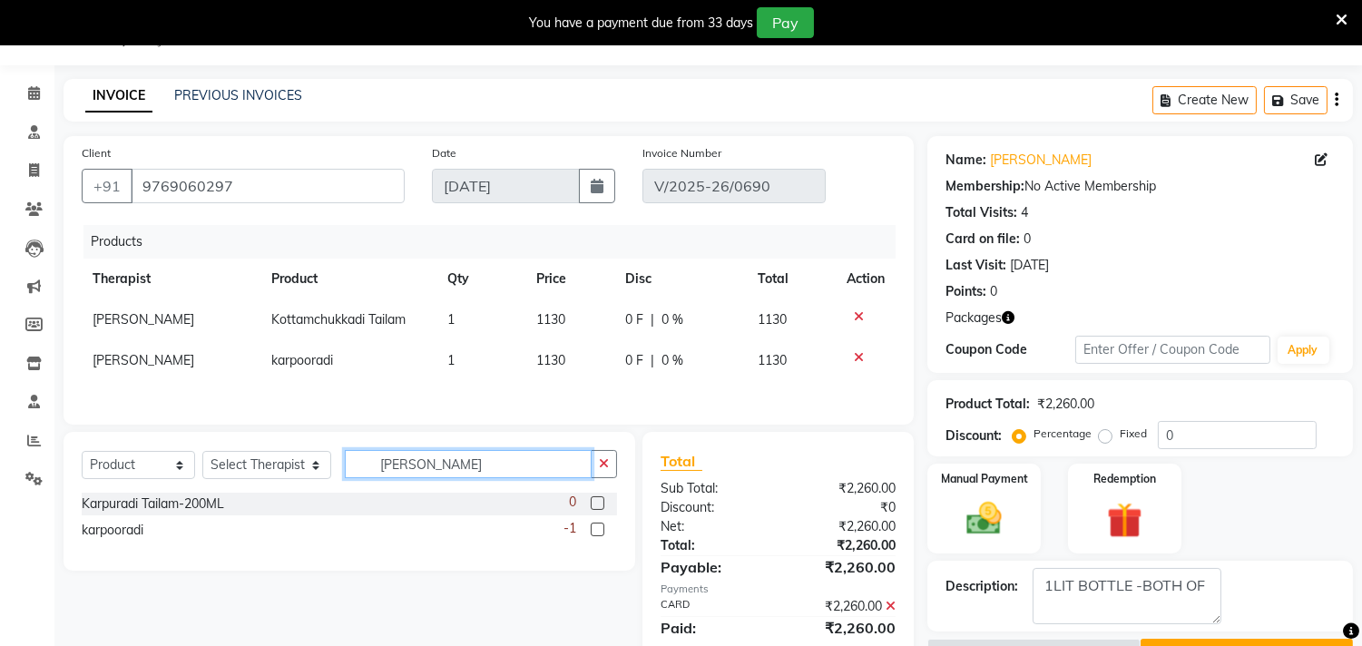
type input "[PERSON_NAME]"
click at [849, 357] on div at bounding box center [866, 357] width 38 height 13
click at [856, 359] on icon at bounding box center [859, 357] width 10 height 13
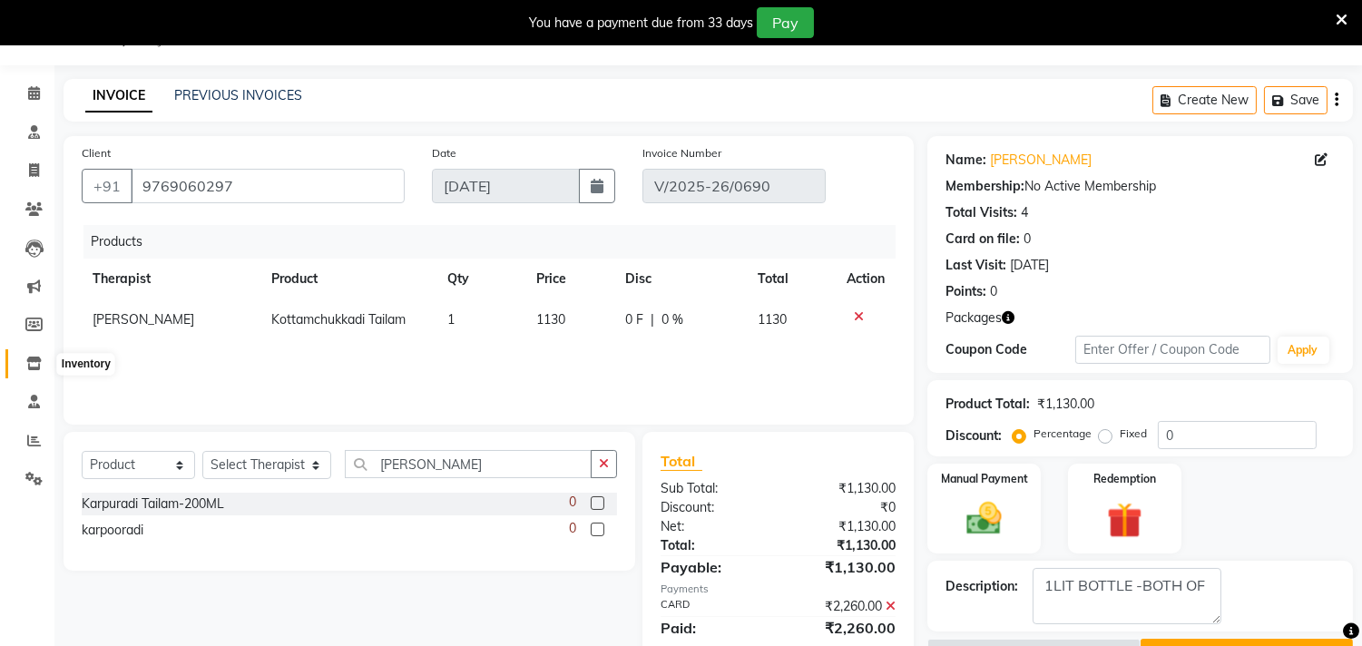
click at [37, 368] on icon at bounding box center [33, 364] width 15 height 14
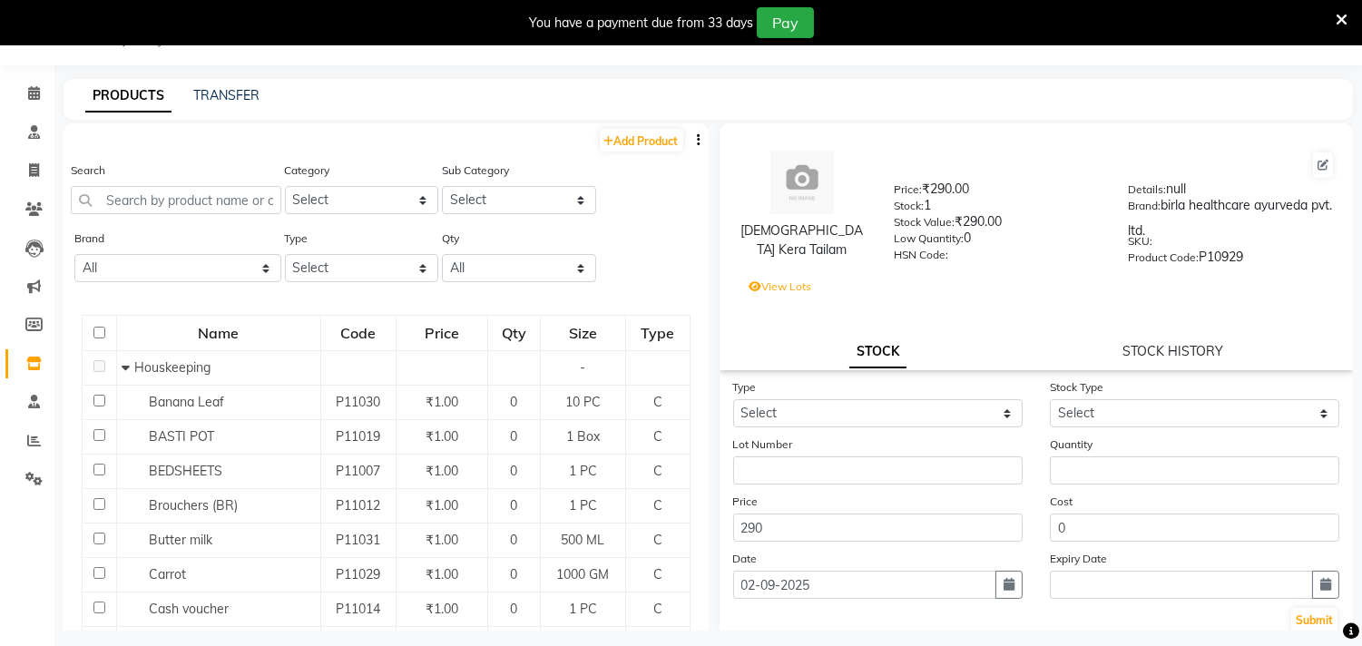
click at [93, 89] on link "PRODUCTS" at bounding box center [128, 96] width 86 height 33
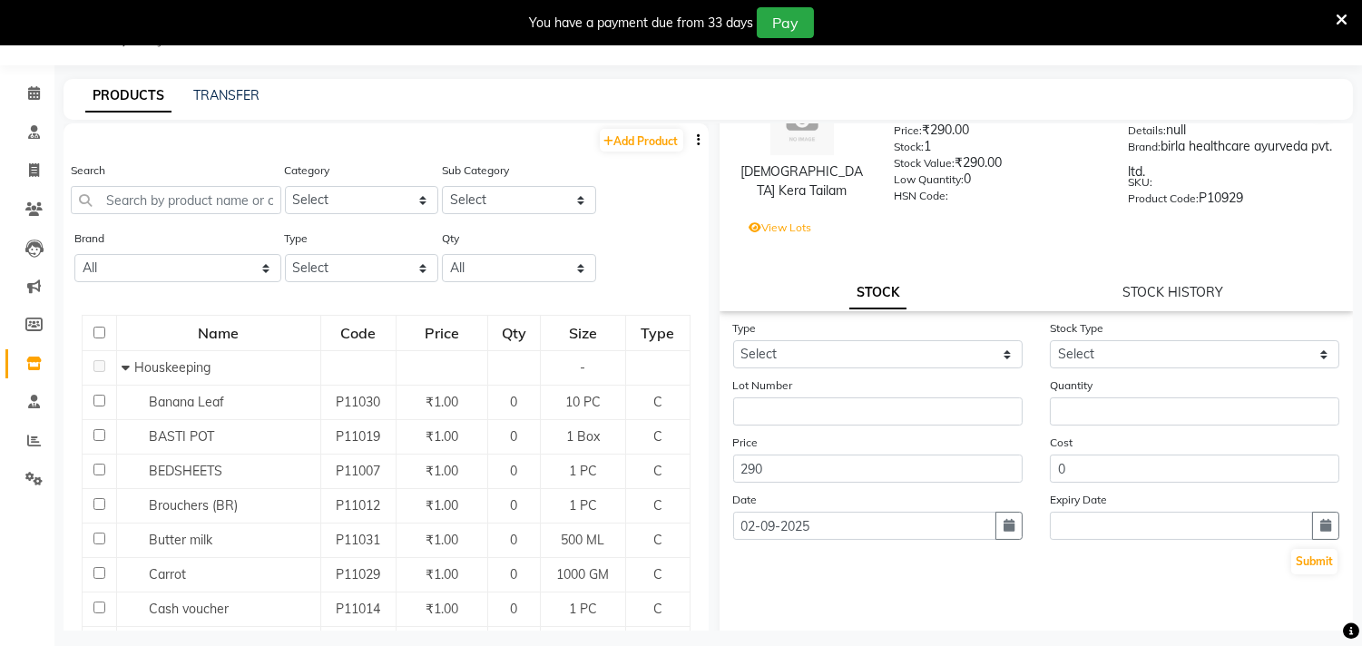
scroll to position [111, 0]
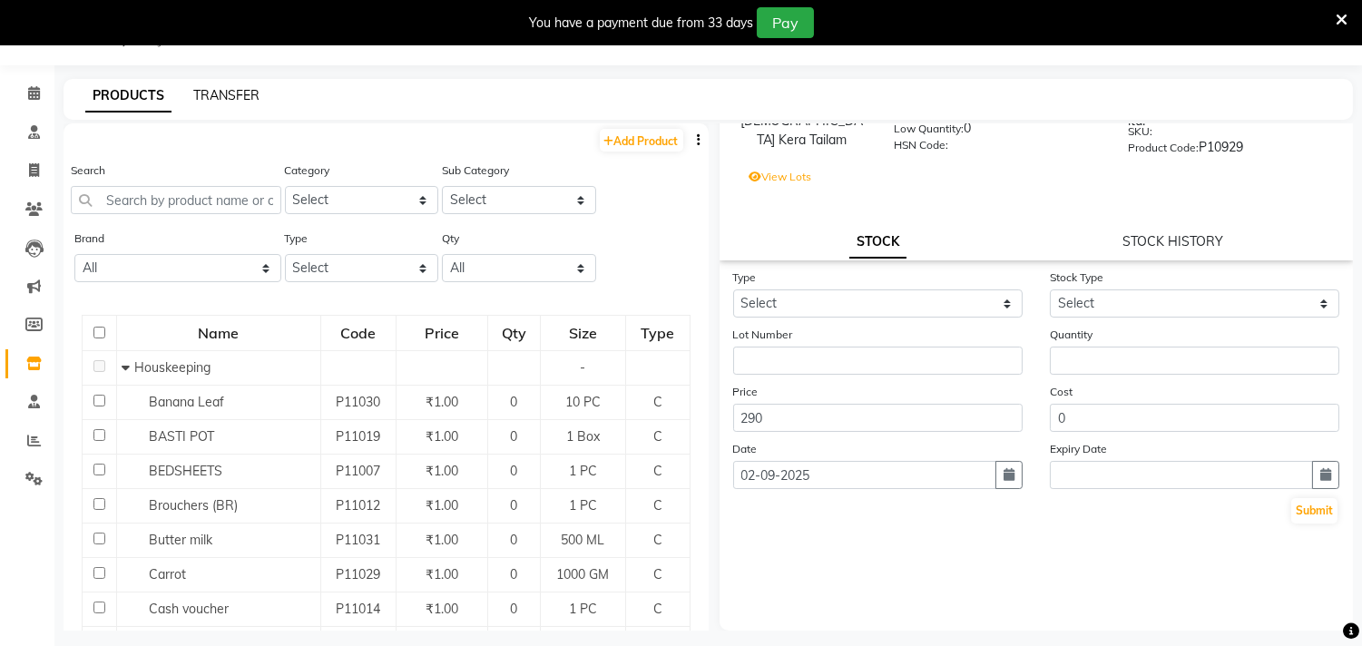
click at [215, 101] on link "TRANSFER" at bounding box center [226, 95] width 66 height 16
select select "sender"
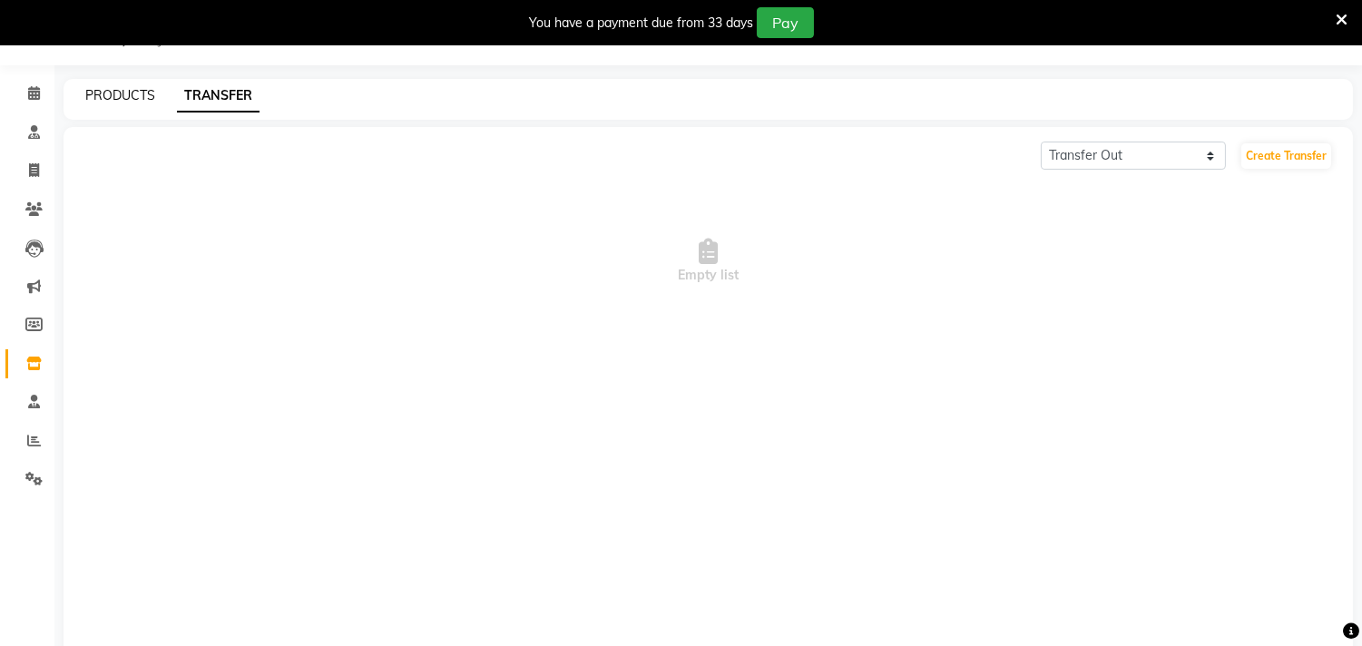
click at [113, 94] on link "PRODUCTS" at bounding box center [120, 95] width 70 height 16
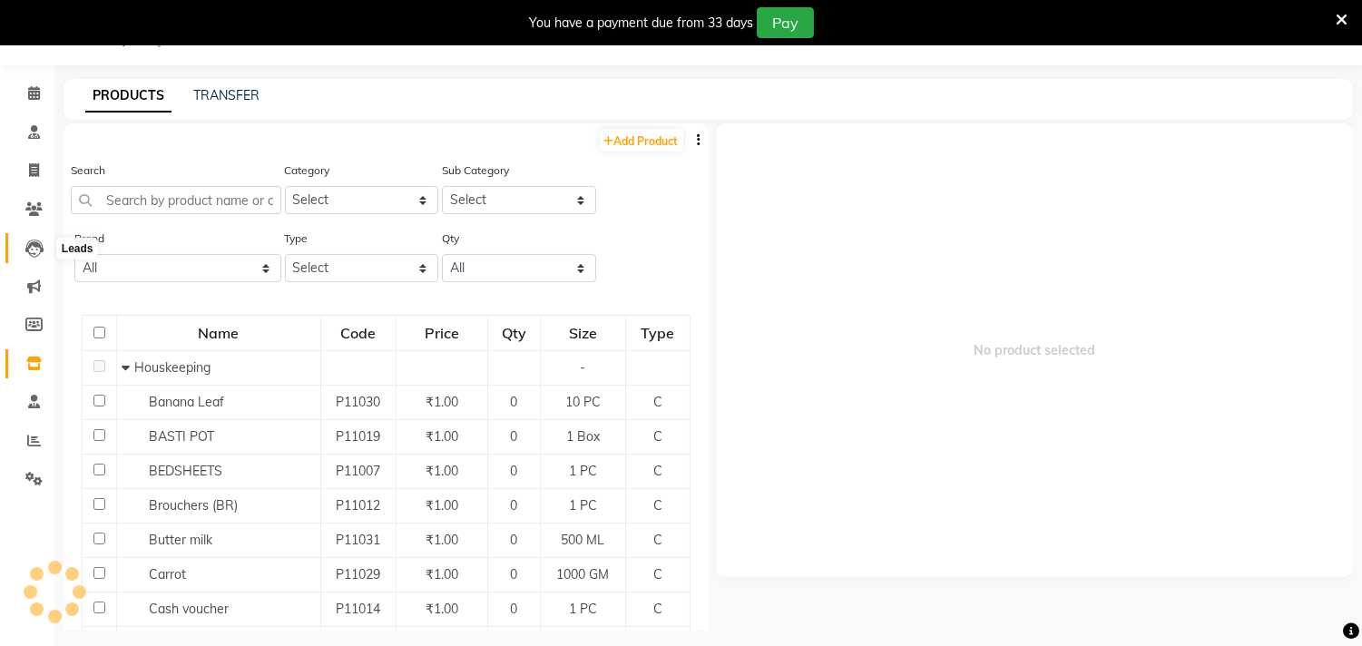
click at [41, 254] on icon at bounding box center [34, 249] width 18 height 18
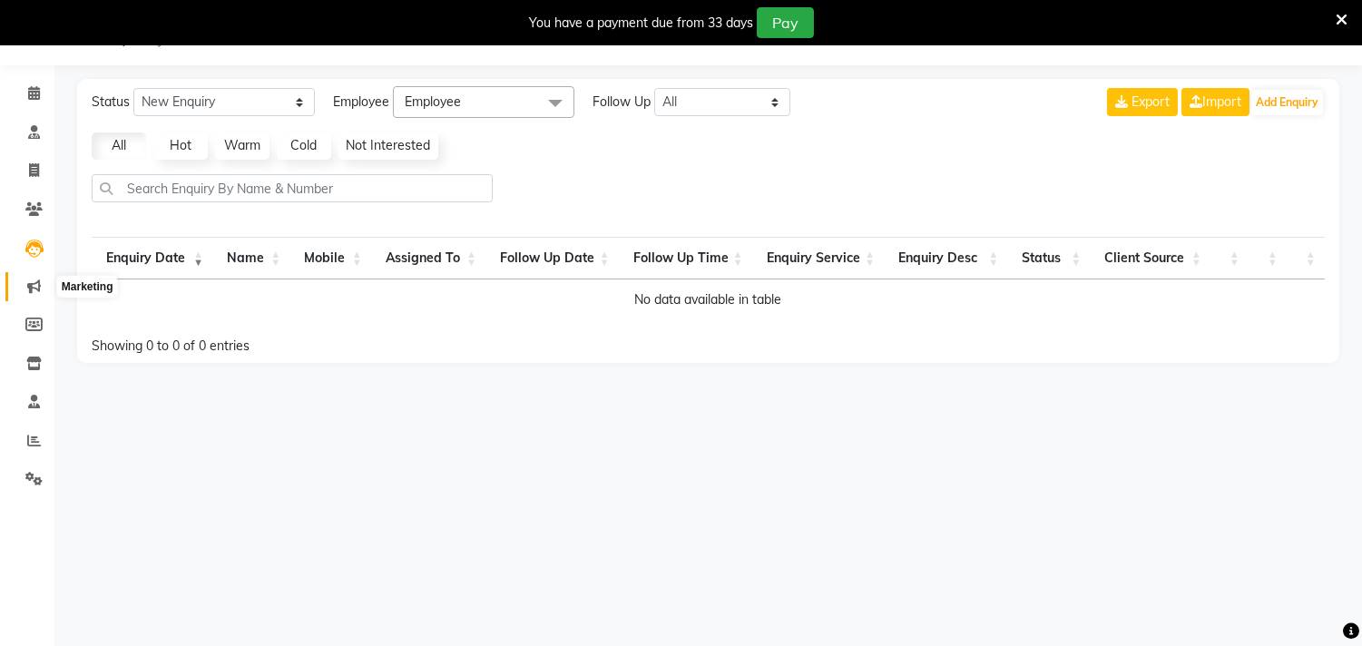
click at [38, 285] on icon at bounding box center [34, 286] width 14 height 14
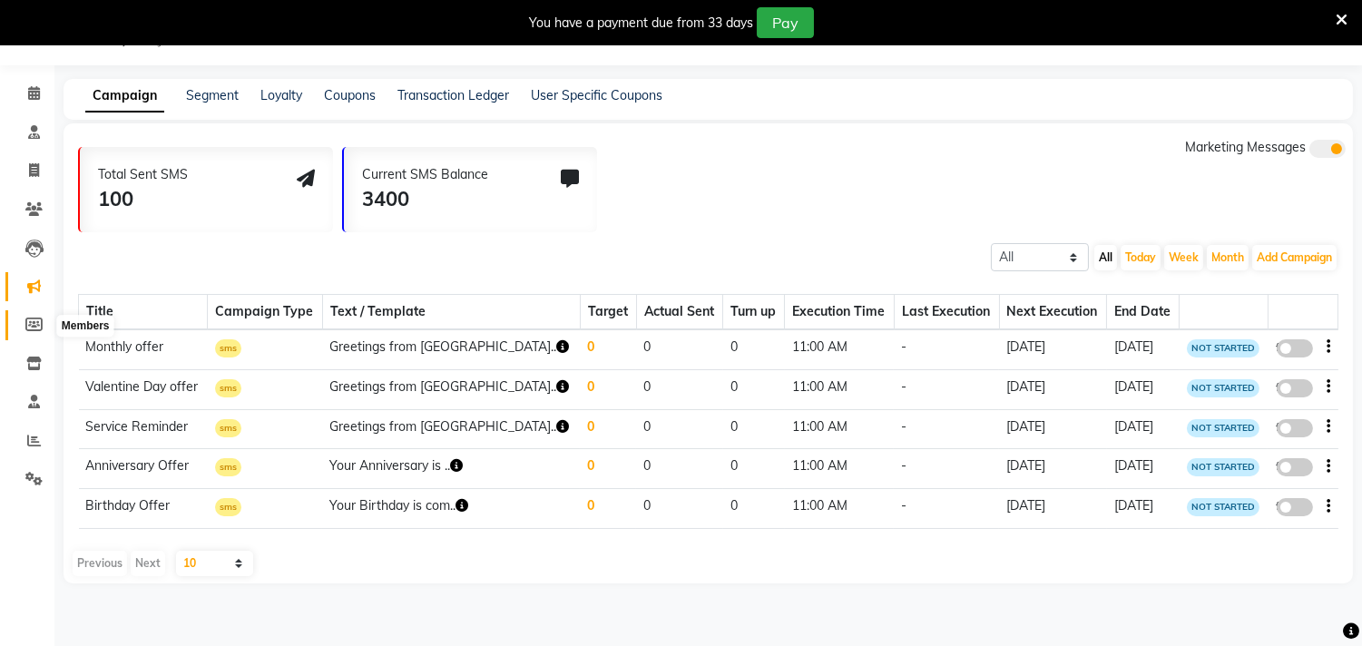
click at [39, 320] on icon at bounding box center [33, 325] width 17 height 14
select select
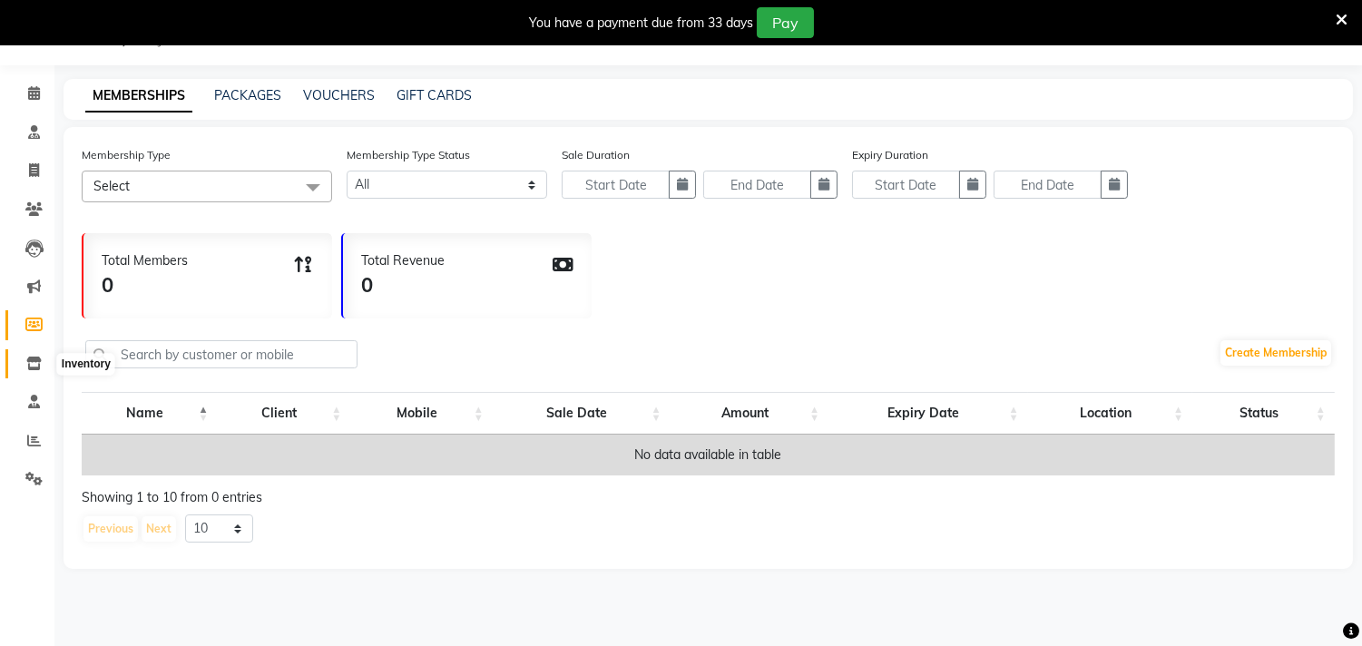
click at [39, 359] on icon at bounding box center [33, 364] width 15 height 14
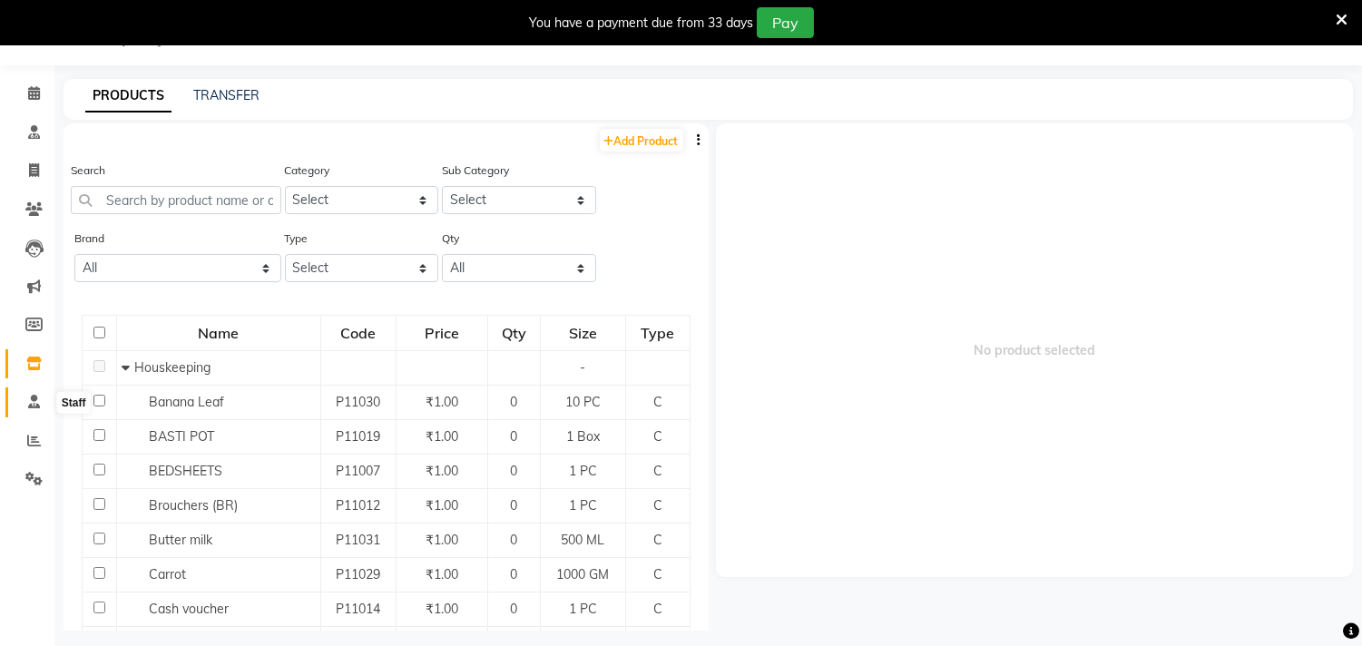
click at [41, 402] on span at bounding box center [34, 402] width 32 height 21
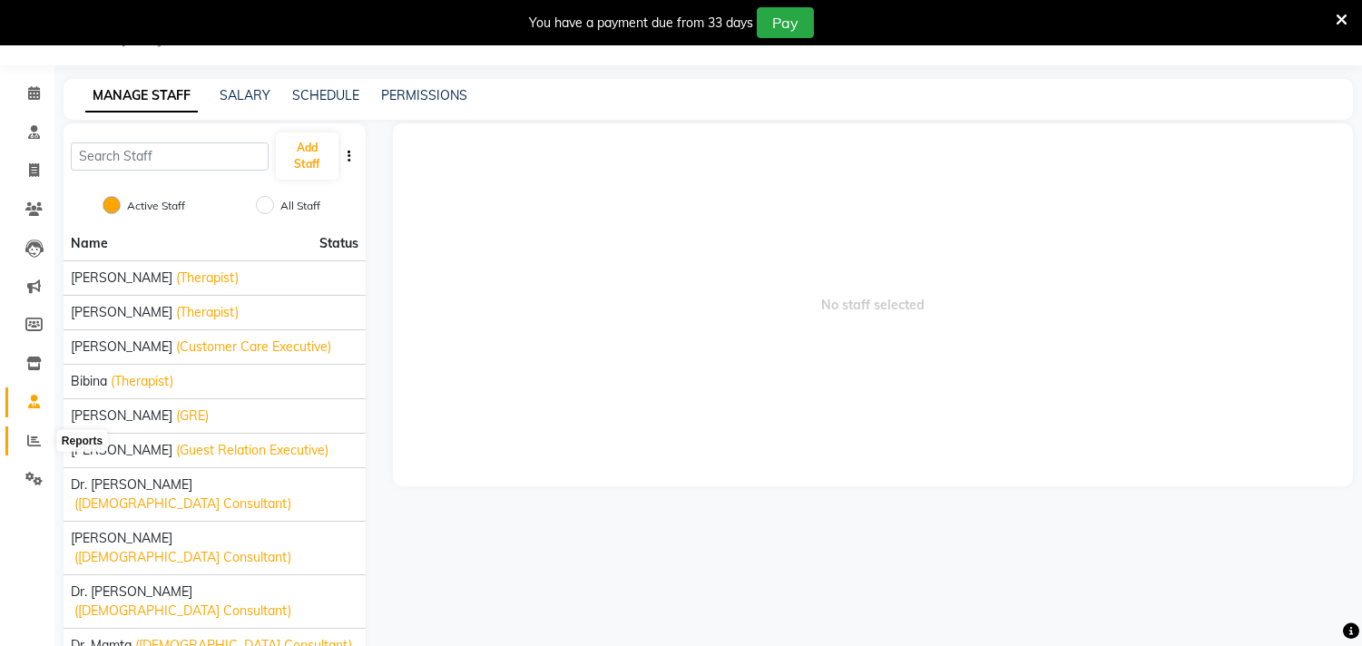
click at [36, 438] on icon at bounding box center [34, 441] width 14 height 14
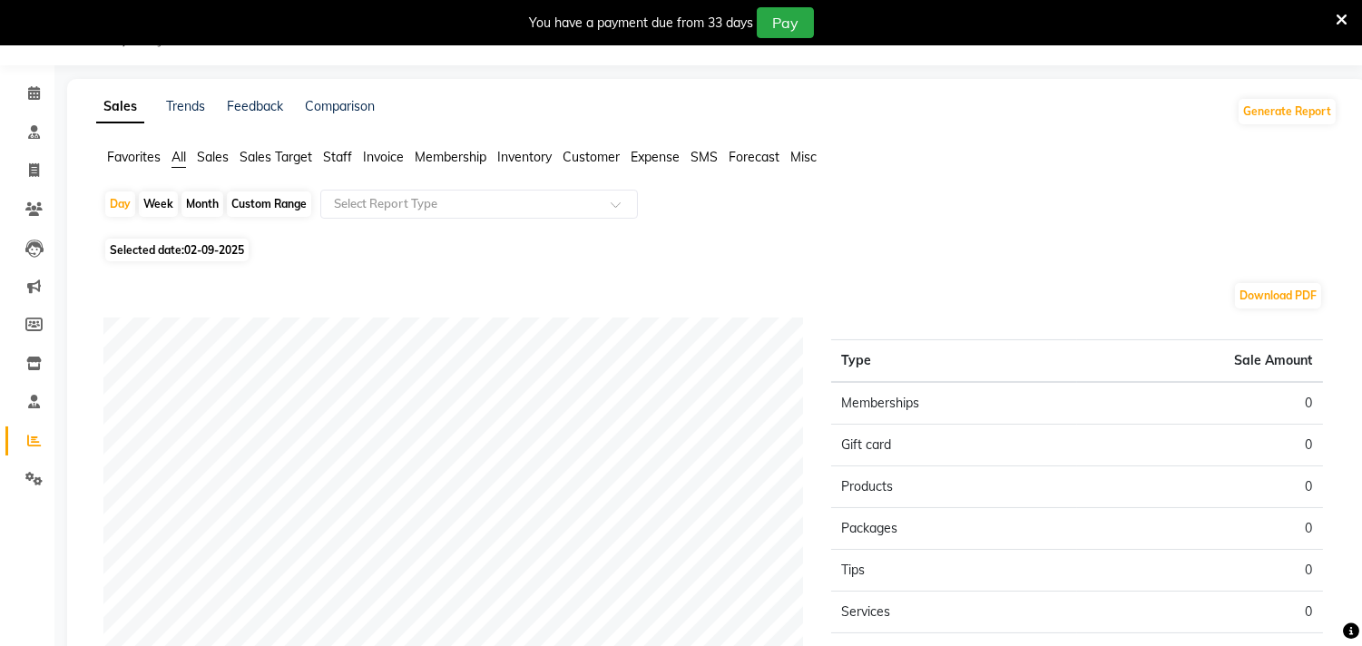
click at [221, 159] on span "Sales" at bounding box center [213, 157] width 32 height 16
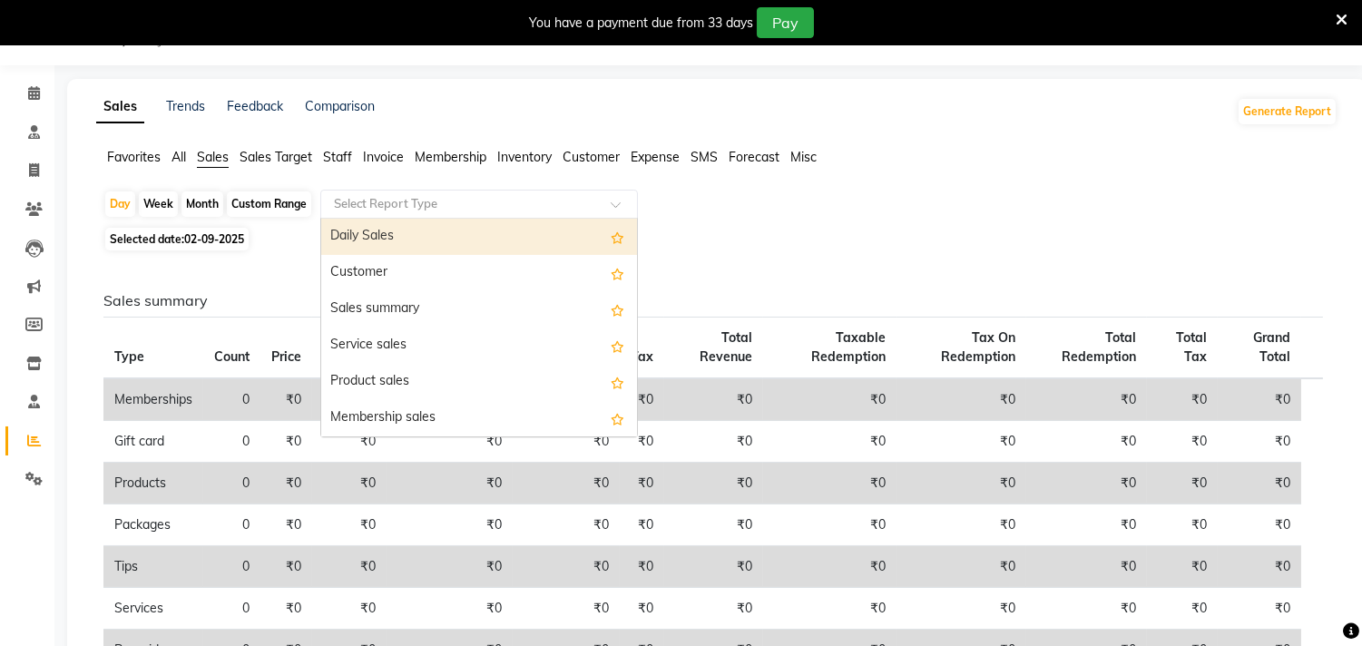
click at [401, 211] on input "text" at bounding box center [460, 204] width 261 height 18
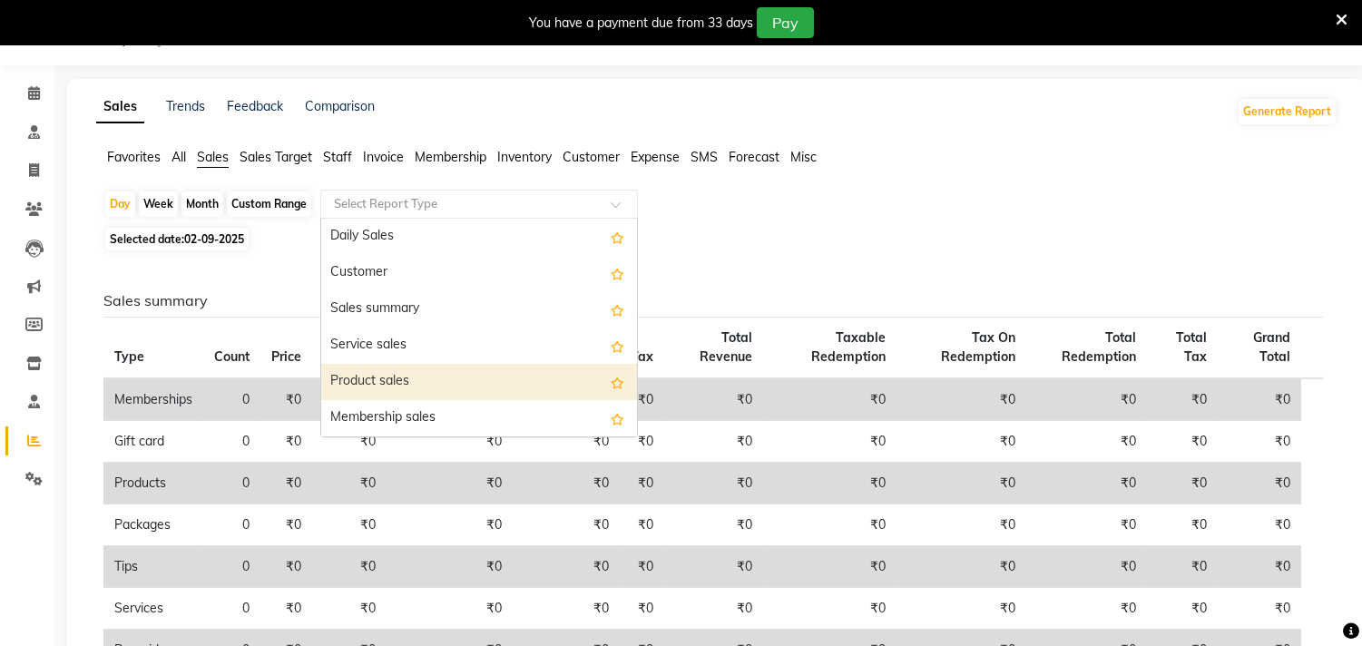
click at [397, 383] on div "Product sales" at bounding box center [479, 382] width 316 height 36
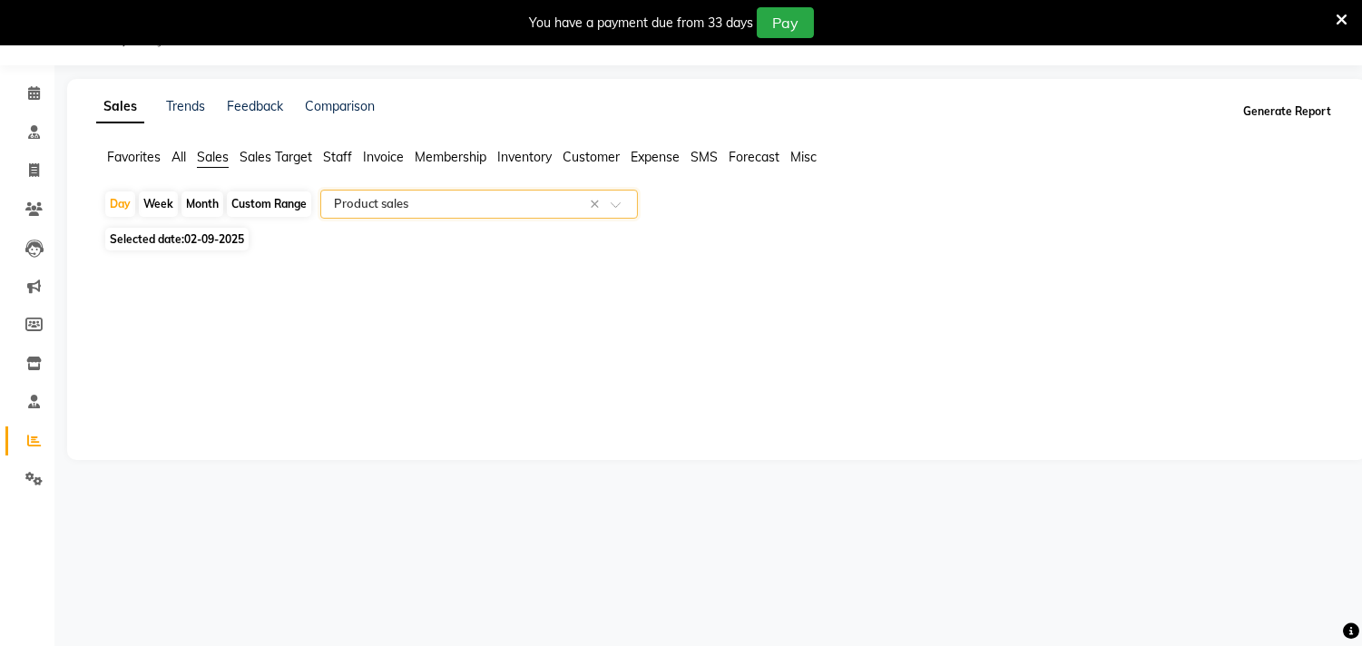
click at [1274, 113] on button "Generate Report" at bounding box center [1287, 111] width 97 height 25
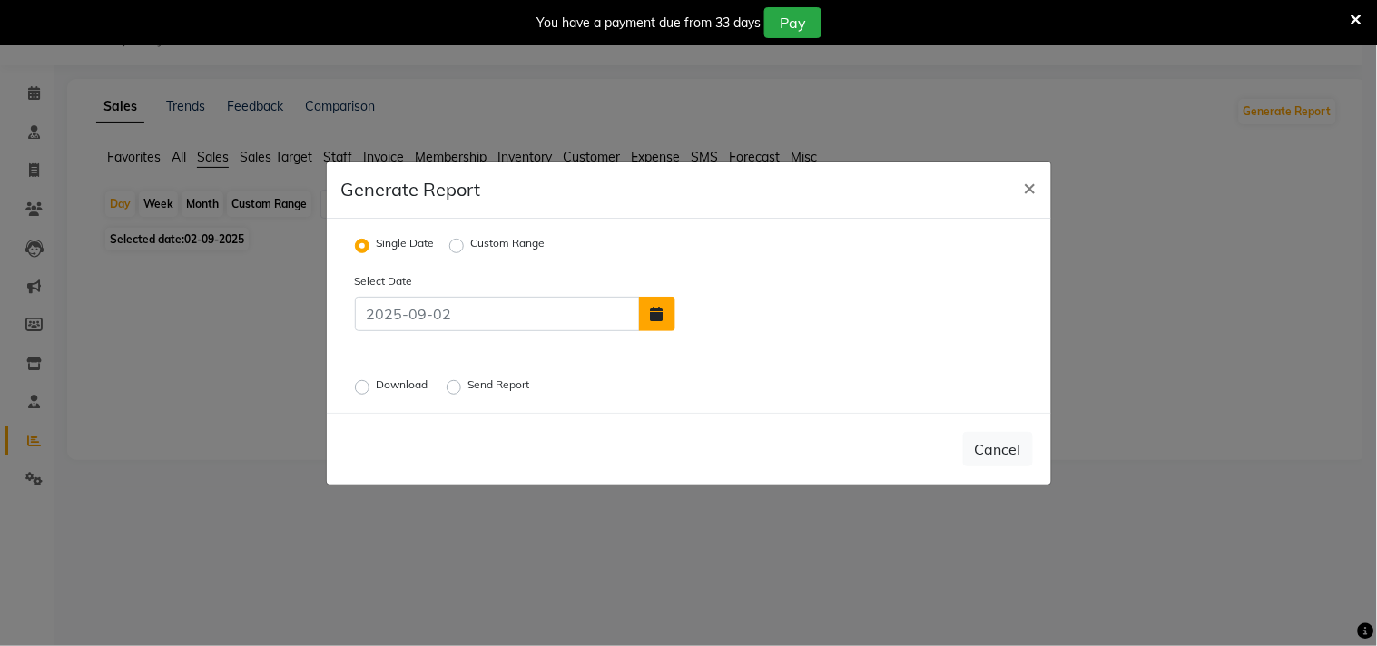
click at [658, 319] on icon "button" at bounding box center [657, 314] width 13 height 15
select select "9"
select select "2025"
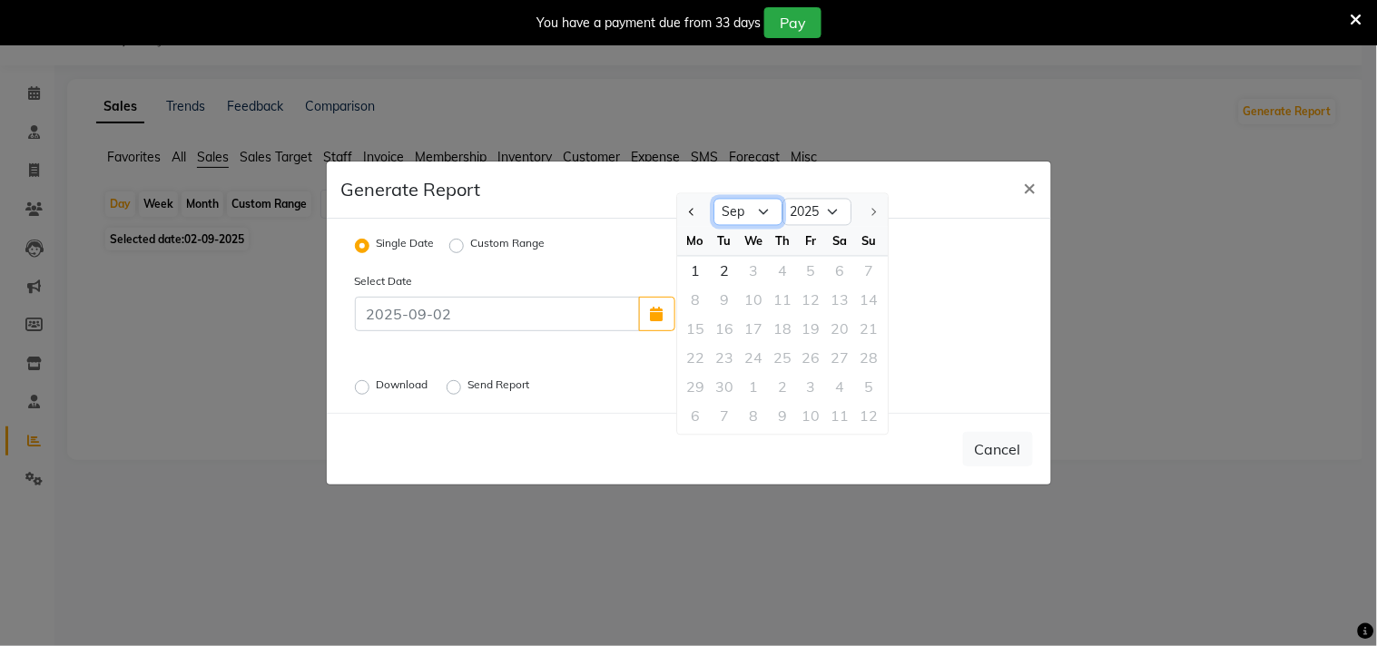
click at [758, 211] on select "Jan Feb Mar Apr May Jun [DATE] Aug Sep" at bounding box center [747, 212] width 69 height 27
select select "8"
click at [713, 199] on select "Jan Feb Mar Apr May Jun [DATE] Aug Sep" at bounding box center [747, 212] width 69 height 27
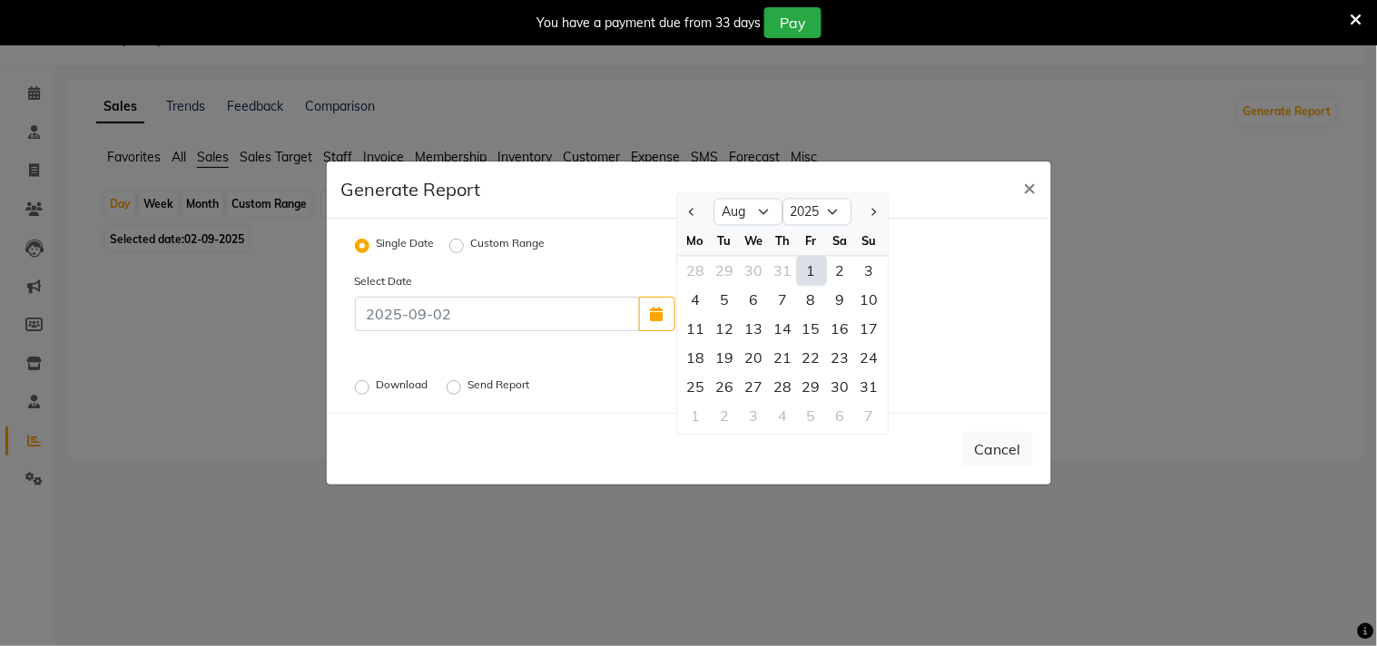
click at [811, 261] on div "1" at bounding box center [811, 271] width 29 height 29
type input "[DATE]"
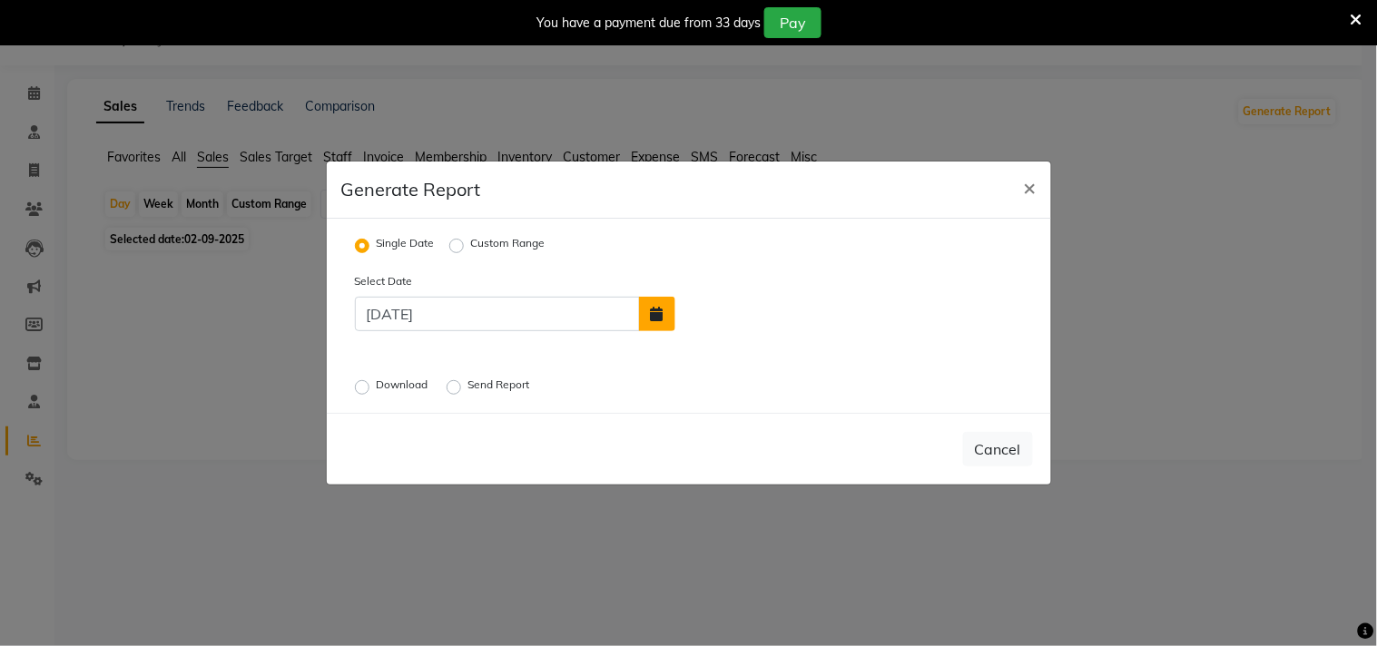
click at [661, 319] on icon "button" at bounding box center [657, 314] width 13 height 15
select select "8"
select select "2025"
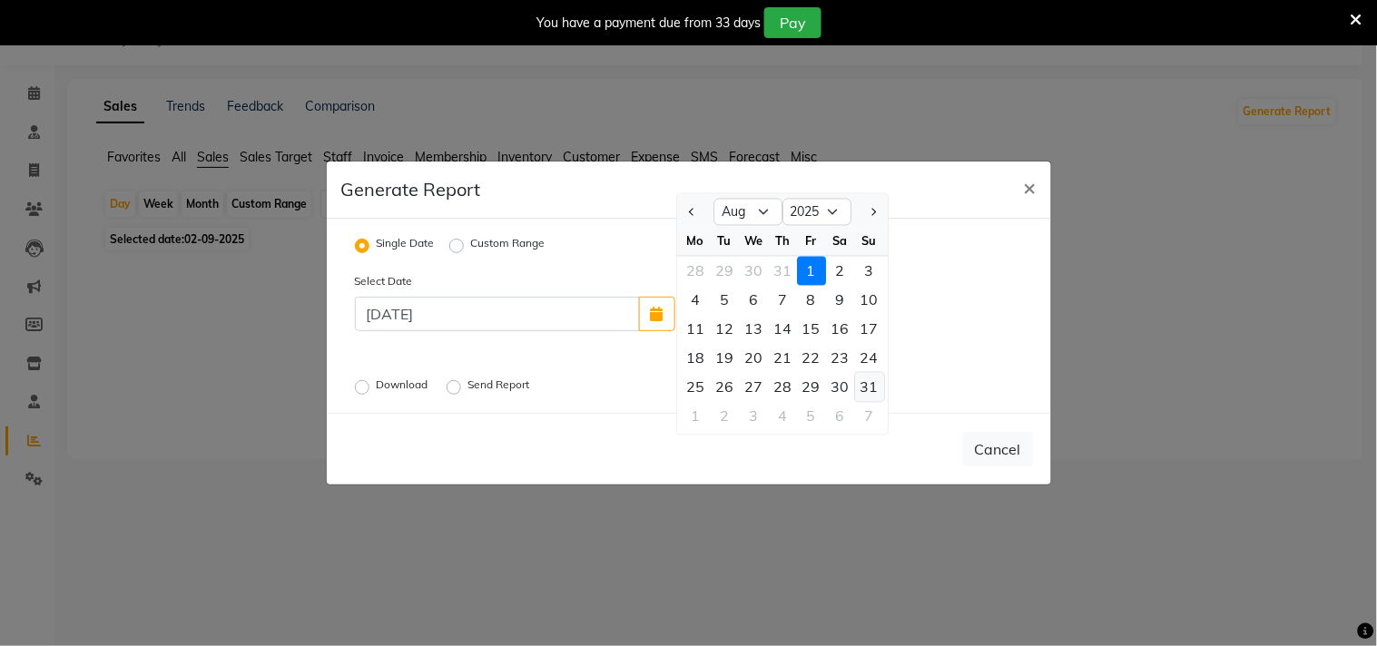
click at [871, 383] on div "31" at bounding box center [869, 387] width 29 height 29
type input "[DATE]"
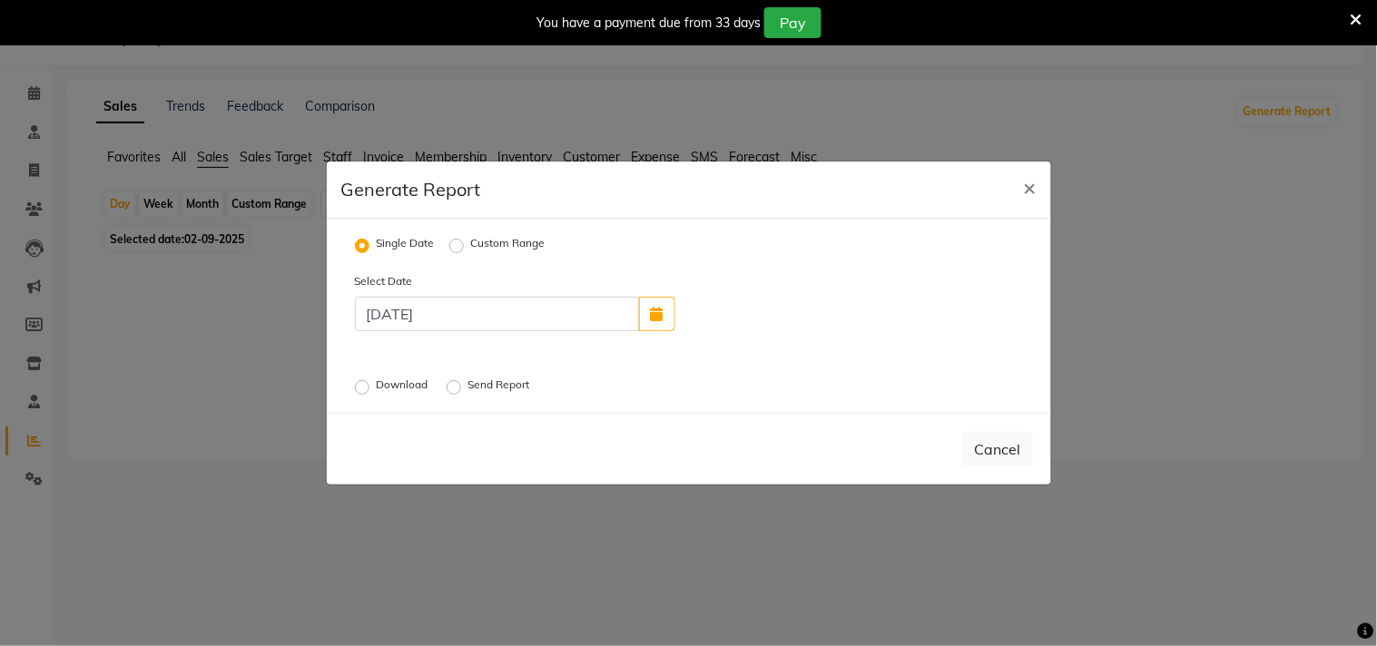
click at [413, 388] on label "Download" at bounding box center [404, 388] width 55 height 22
click at [371, 388] on input "Download" at bounding box center [364, 387] width 13 height 13
radio input "true"
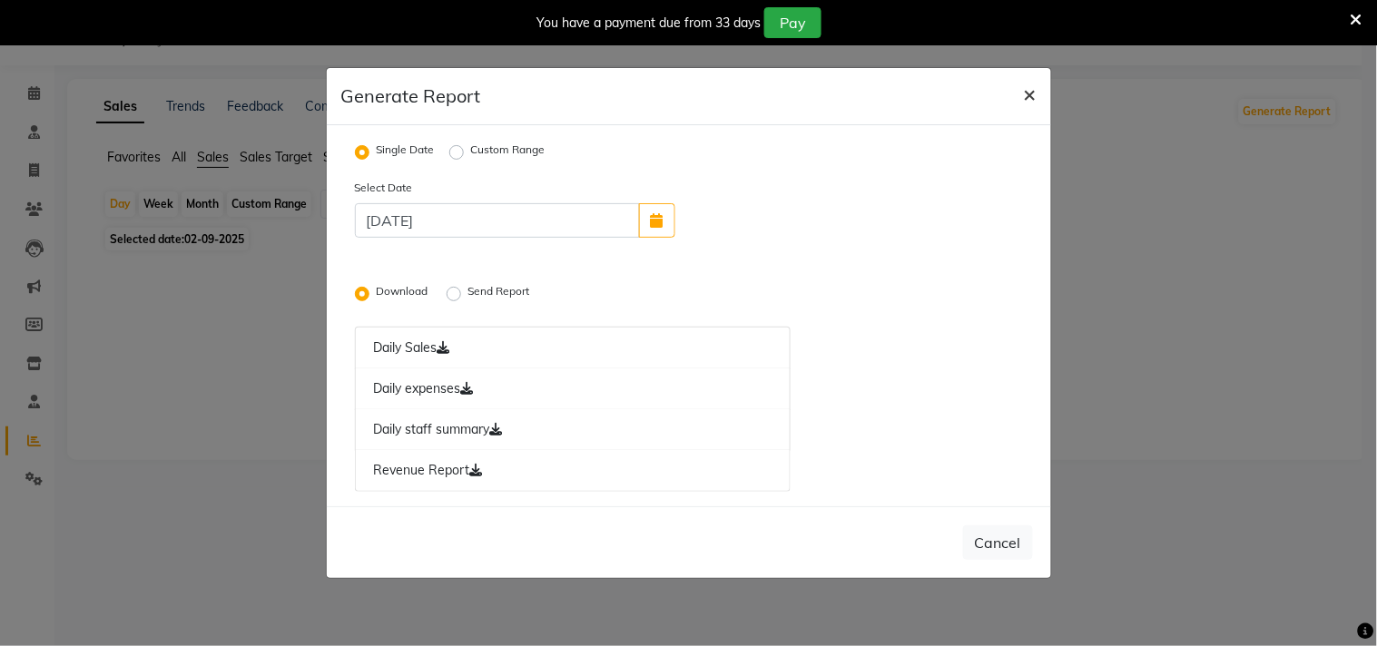
click at [1018, 93] on button "×" at bounding box center [1030, 93] width 42 height 51
radio input "false"
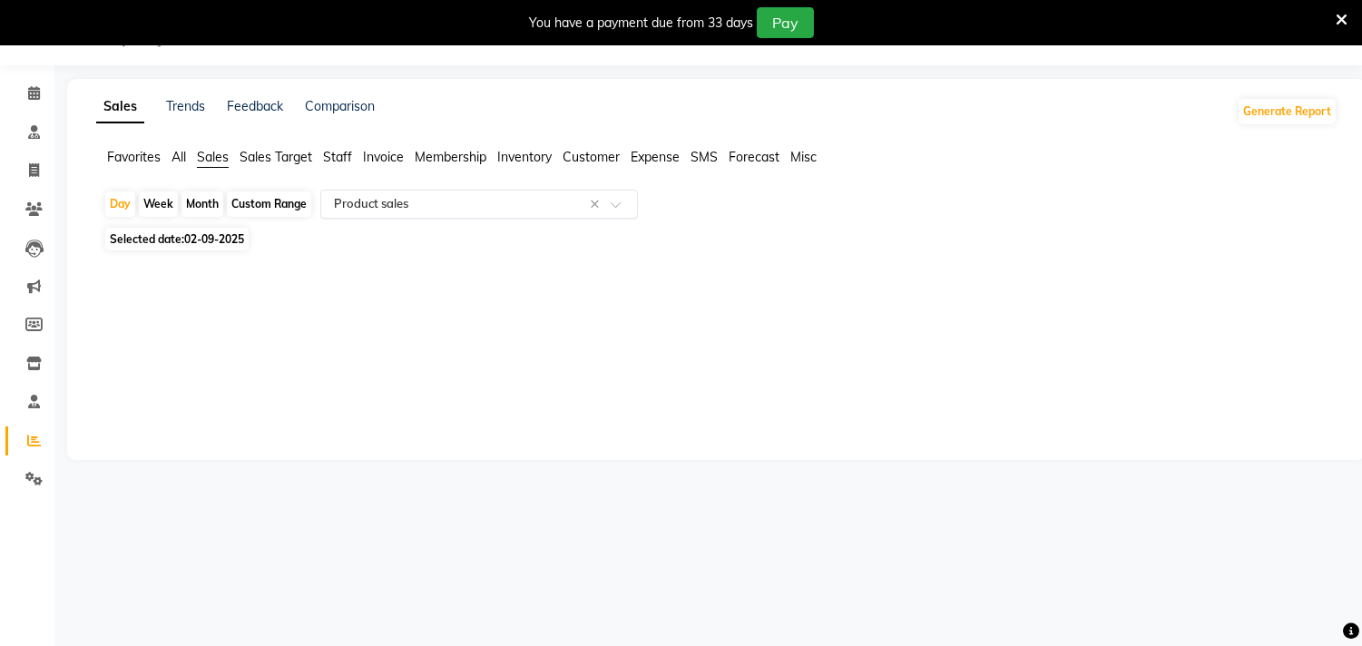
click at [361, 205] on input "text" at bounding box center [460, 204] width 261 height 18
click at [203, 164] on span "Sales" at bounding box center [213, 157] width 32 height 16
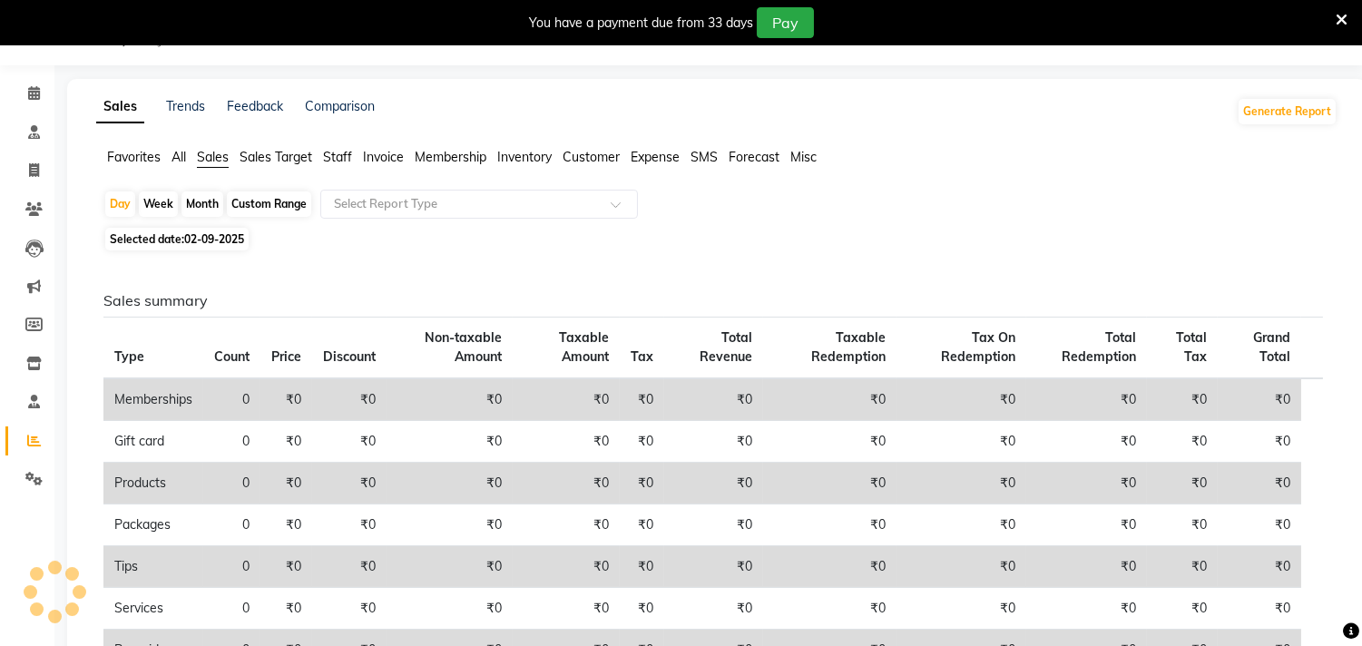
click at [218, 241] on span "02-09-2025" at bounding box center [214, 239] width 60 height 14
select select "9"
select select "2025"
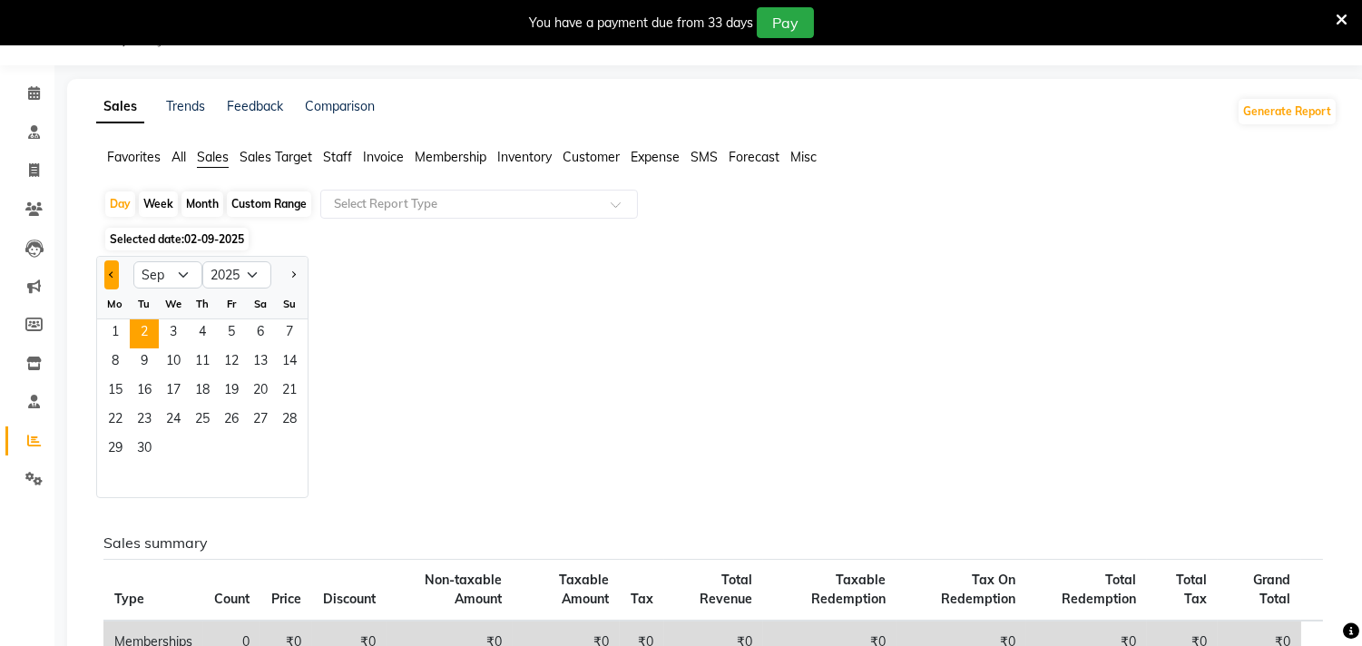
click at [110, 275] on span "Previous month" at bounding box center [112, 274] width 6 height 6
select select "8"
click at [230, 334] on span "1" at bounding box center [231, 333] width 29 height 29
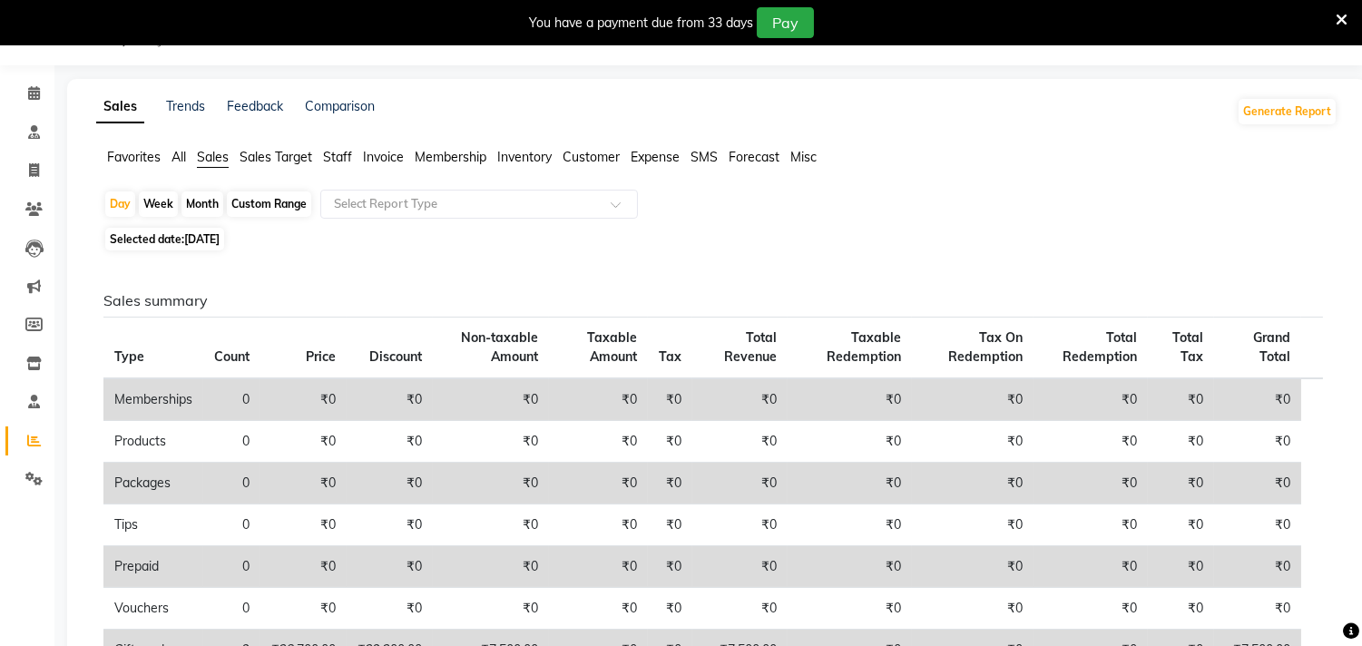
click at [196, 198] on div "Month" at bounding box center [202, 203] width 42 height 25
select select "8"
select select "2025"
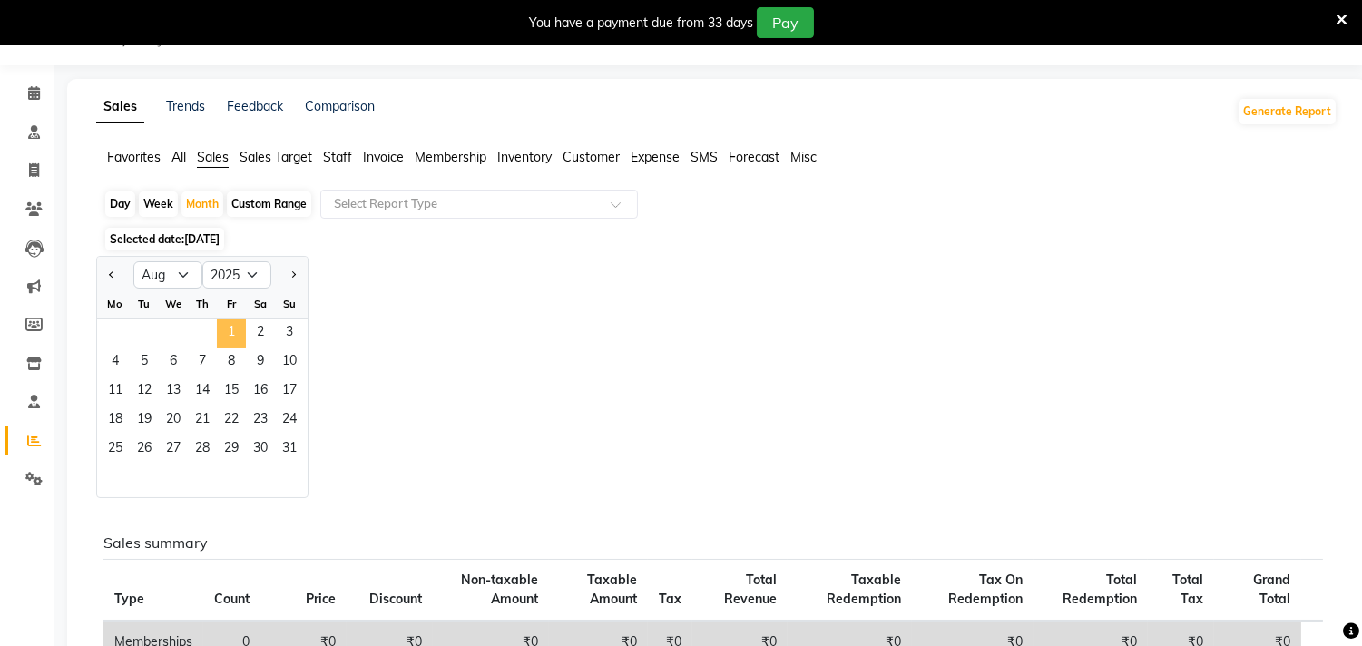
click at [223, 331] on span "1" at bounding box center [231, 333] width 29 height 29
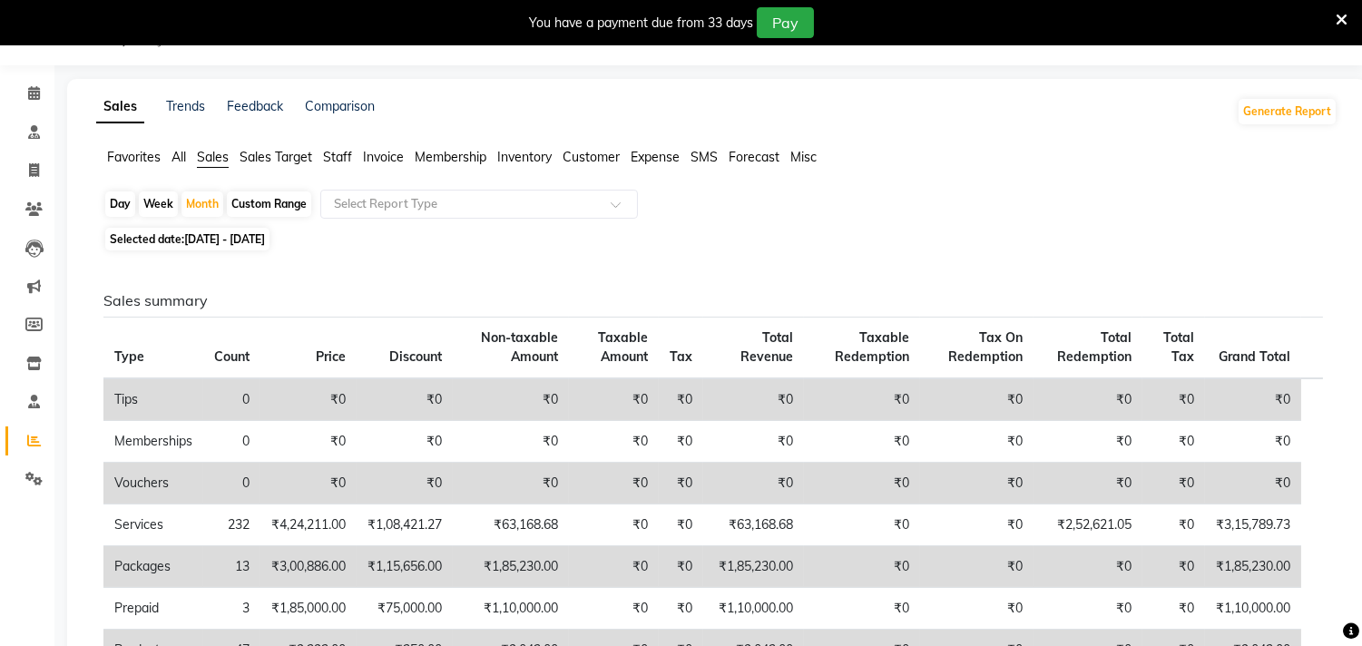
click at [1267, 112] on button "Generate Report" at bounding box center [1287, 111] width 97 height 25
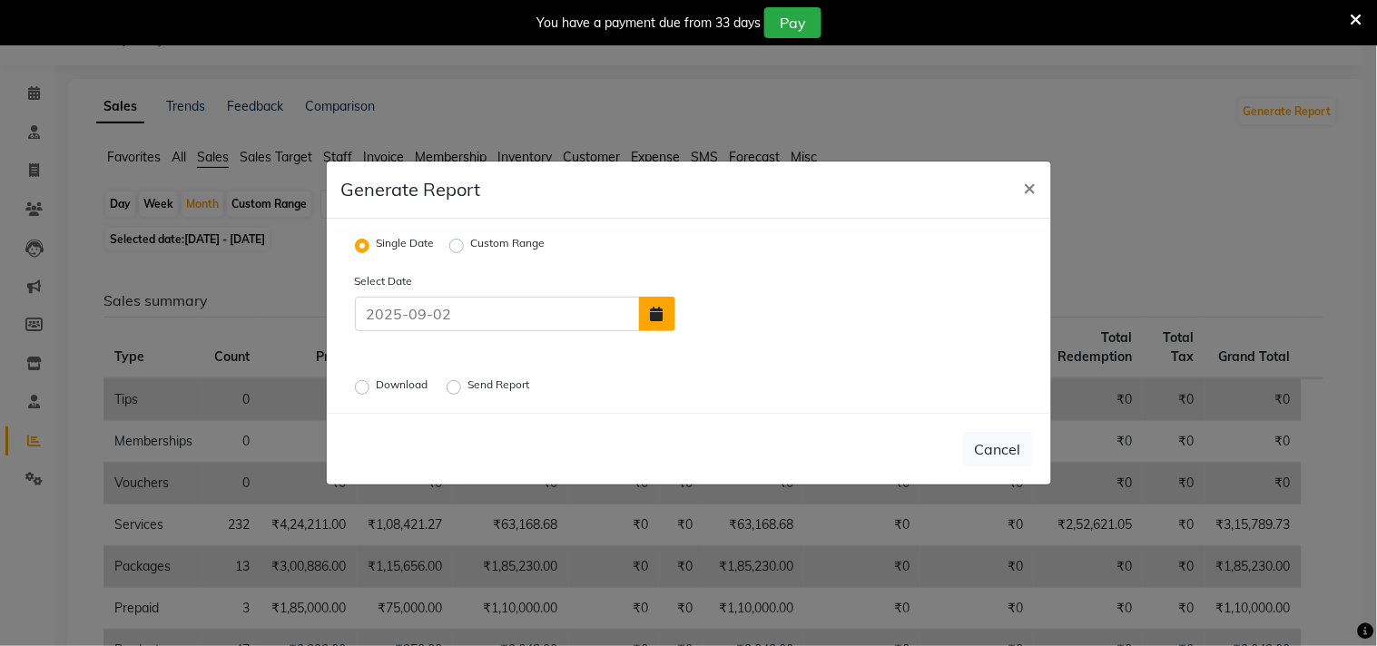
click at [670, 319] on button "button" at bounding box center [657, 314] width 36 height 34
select select "9"
select select "2025"
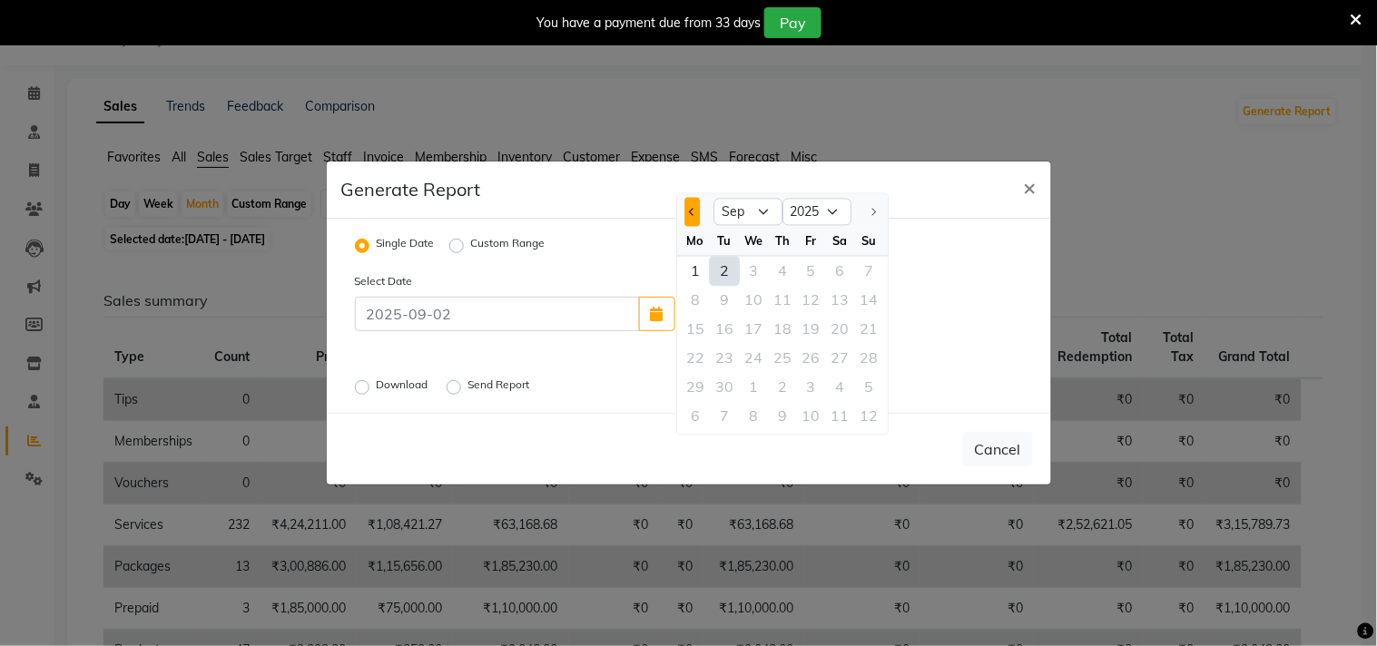
click at [693, 211] on span "Previous month" at bounding box center [692, 211] width 7 height 7
select select "8"
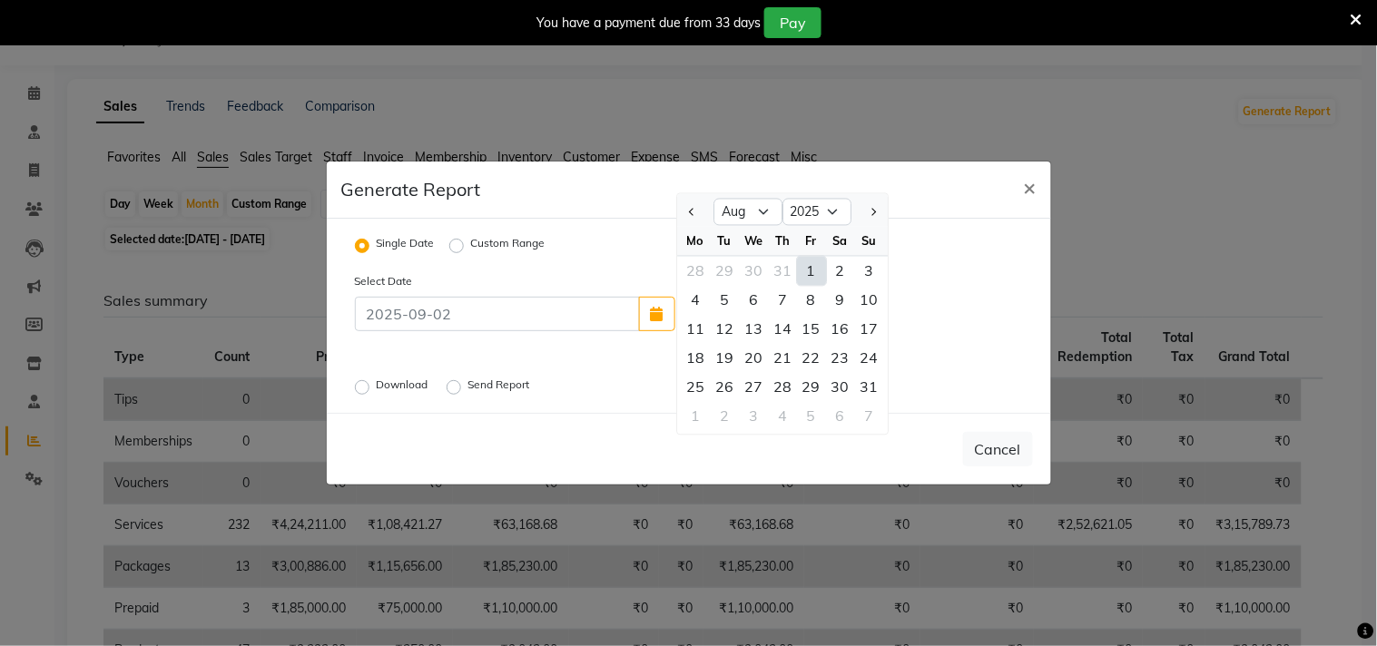
click at [818, 257] on div "1" at bounding box center [811, 271] width 29 height 29
type input "[DATE]"
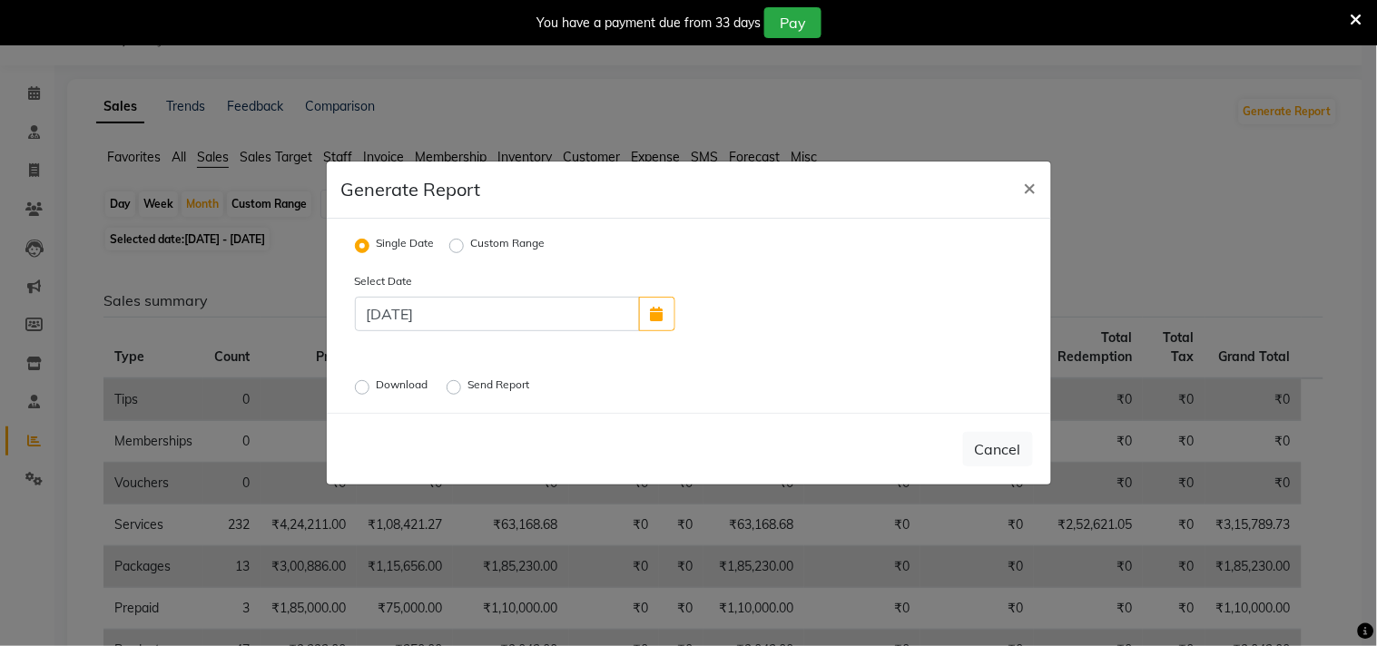
click at [394, 387] on label "Download" at bounding box center [404, 388] width 55 height 22
click at [371, 387] on input "Download" at bounding box center [364, 387] width 13 height 13
radio input "true"
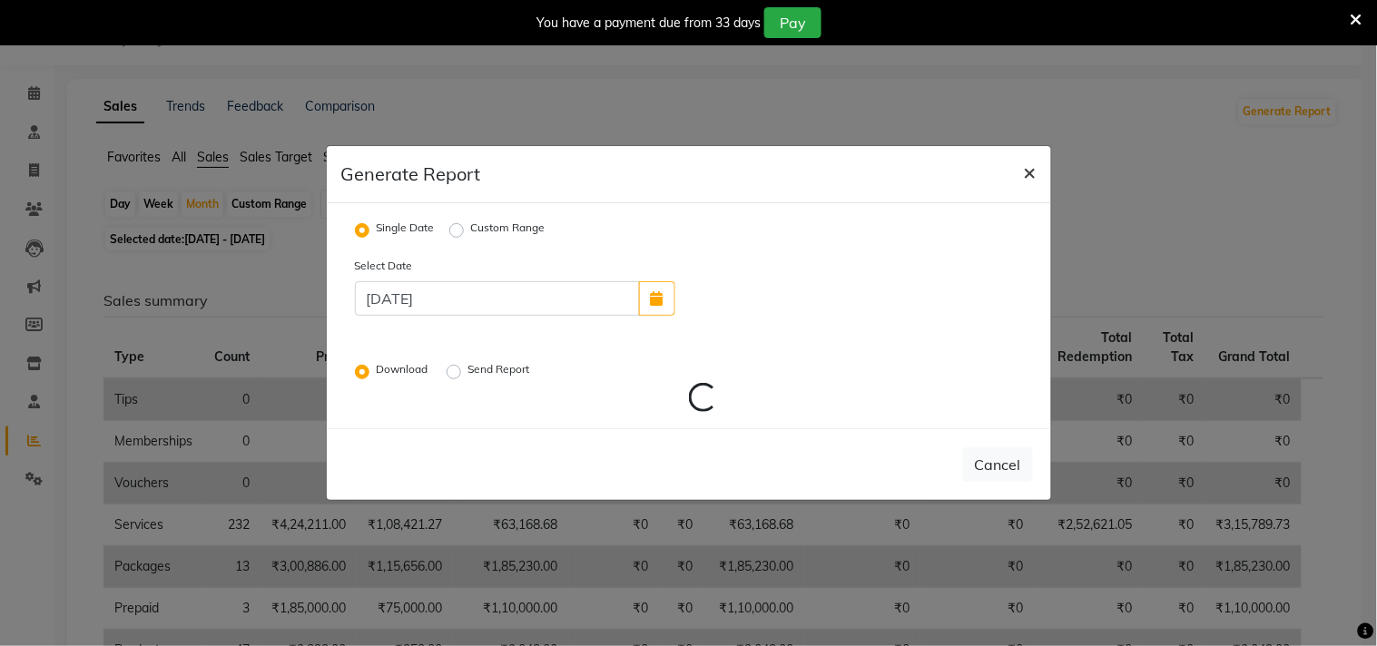
click at [1024, 172] on span "×" at bounding box center [1030, 171] width 13 height 27
radio input "false"
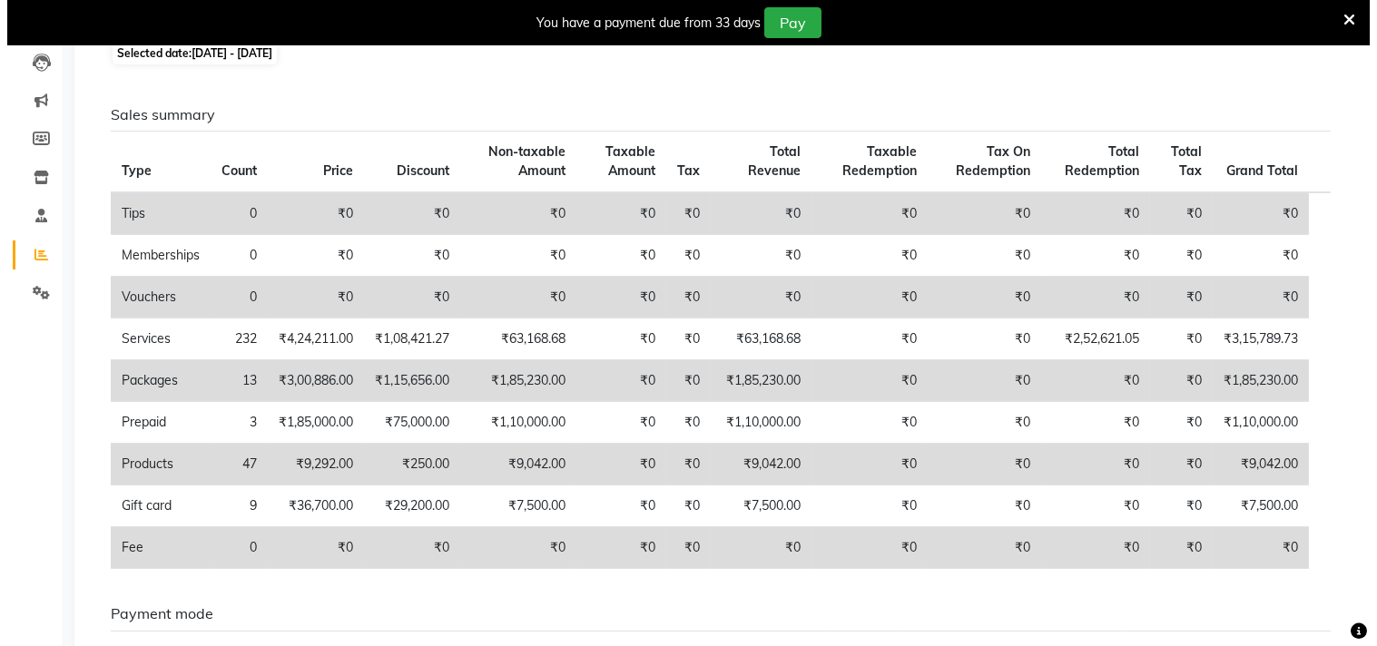
scroll to position [34, 0]
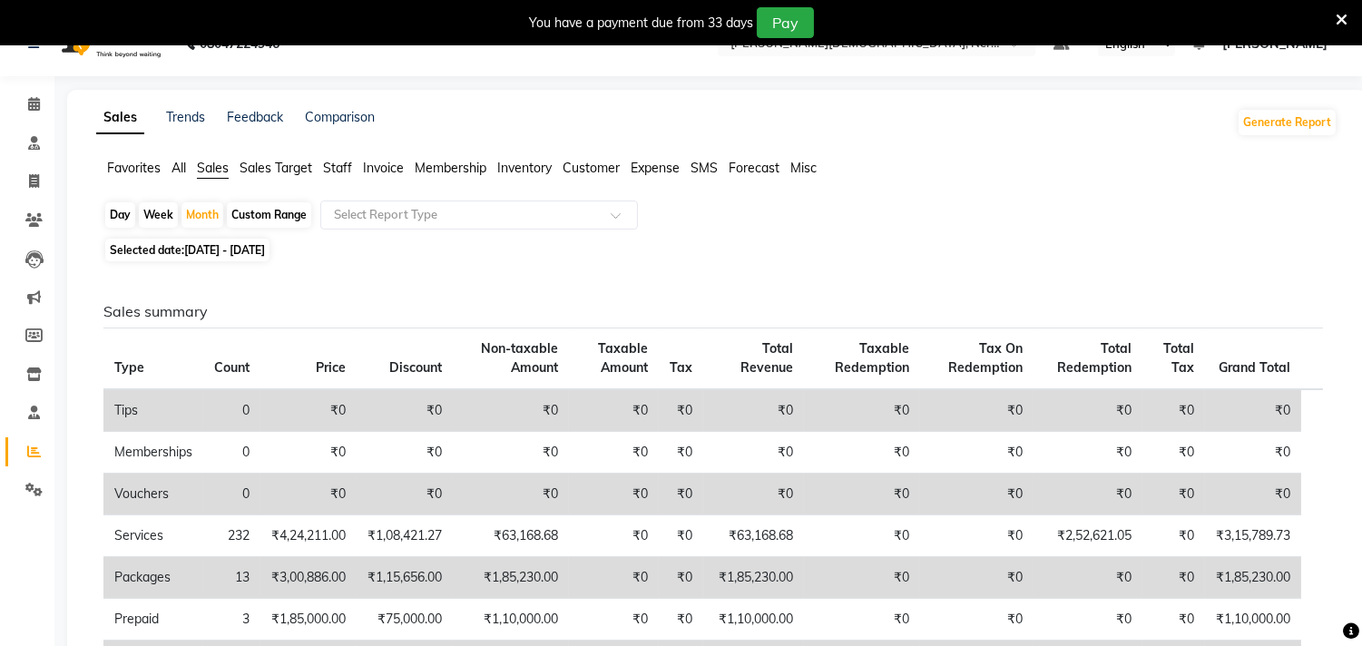
click at [543, 163] on span "Inventory" at bounding box center [524, 168] width 54 height 16
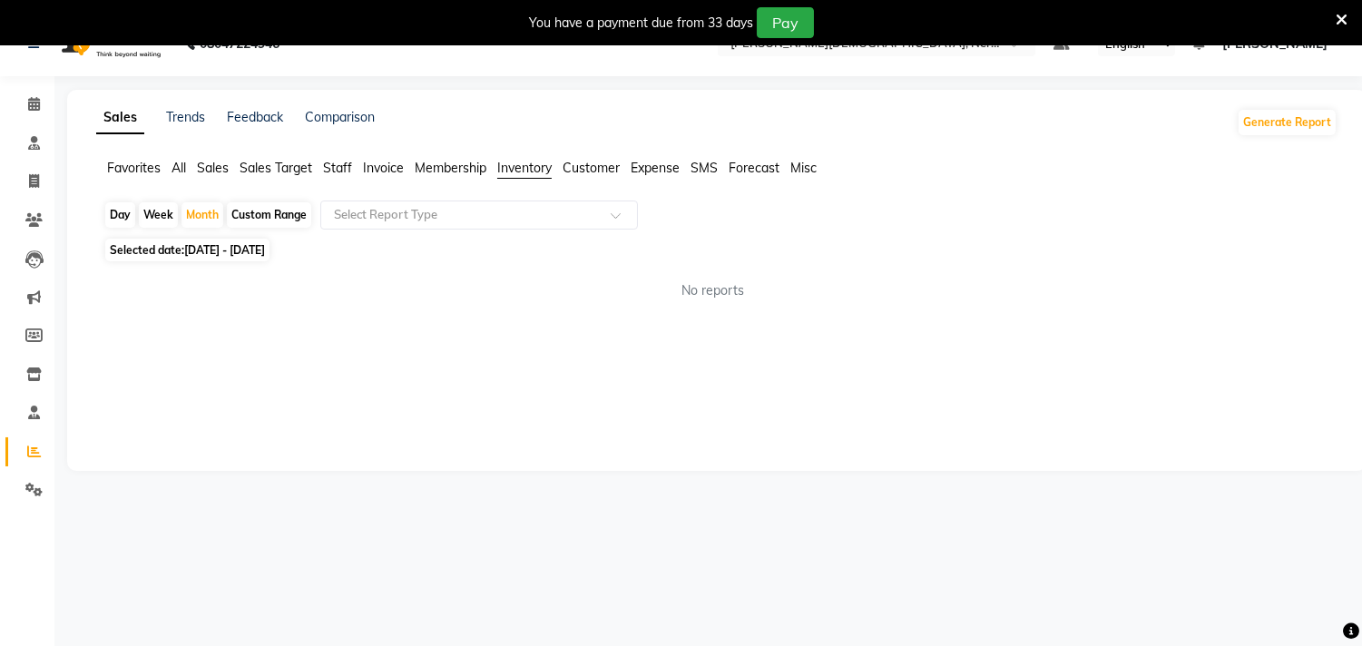
click at [265, 255] on span "[DATE] - [DATE]" at bounding box center [224, 250] width 81 height 14
select select "8"
select select "2025"
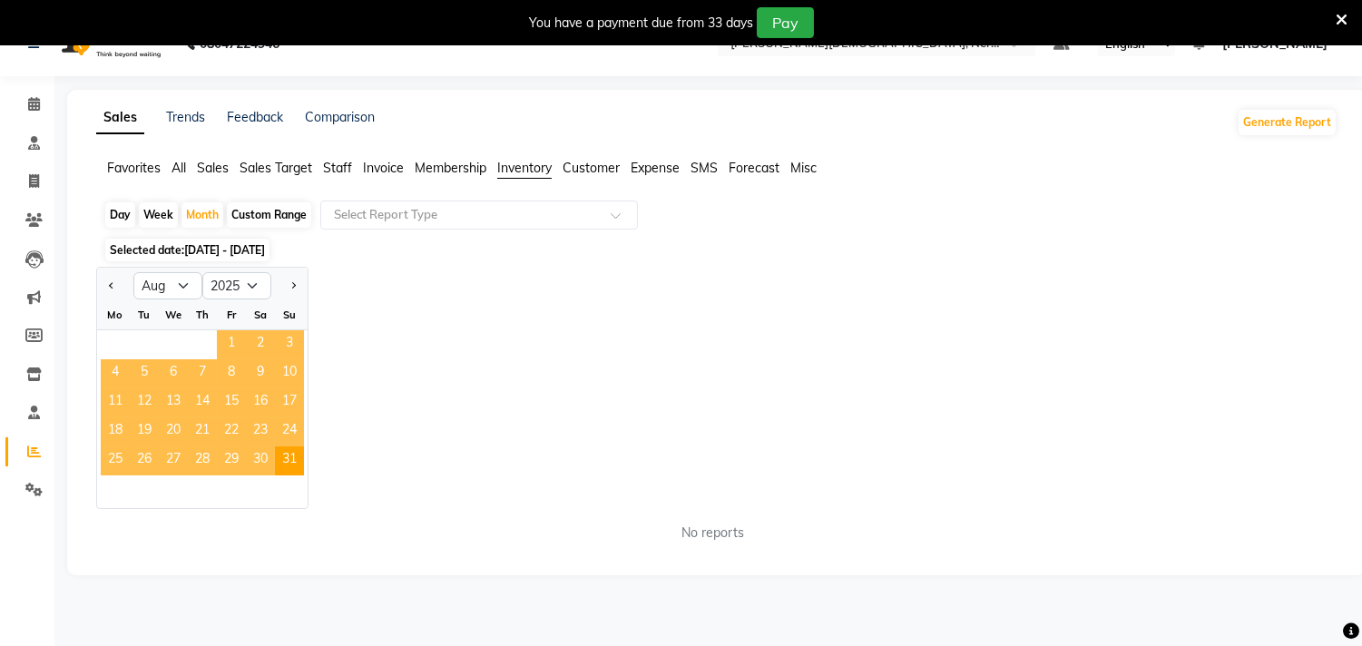
click at [224, 340] on span "1" at bounding box center [231, 344] width 29 height 29
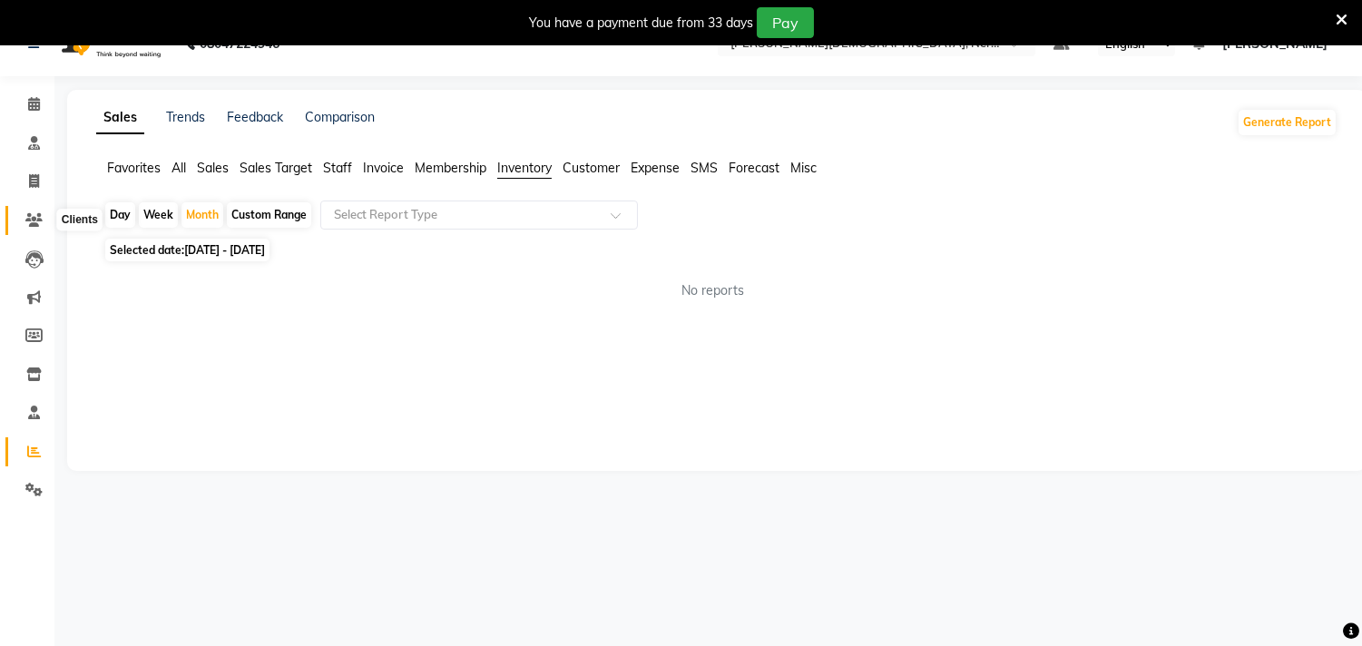
click at [40, 219] on icon at bounding box center [33, 220] width 17 height 14
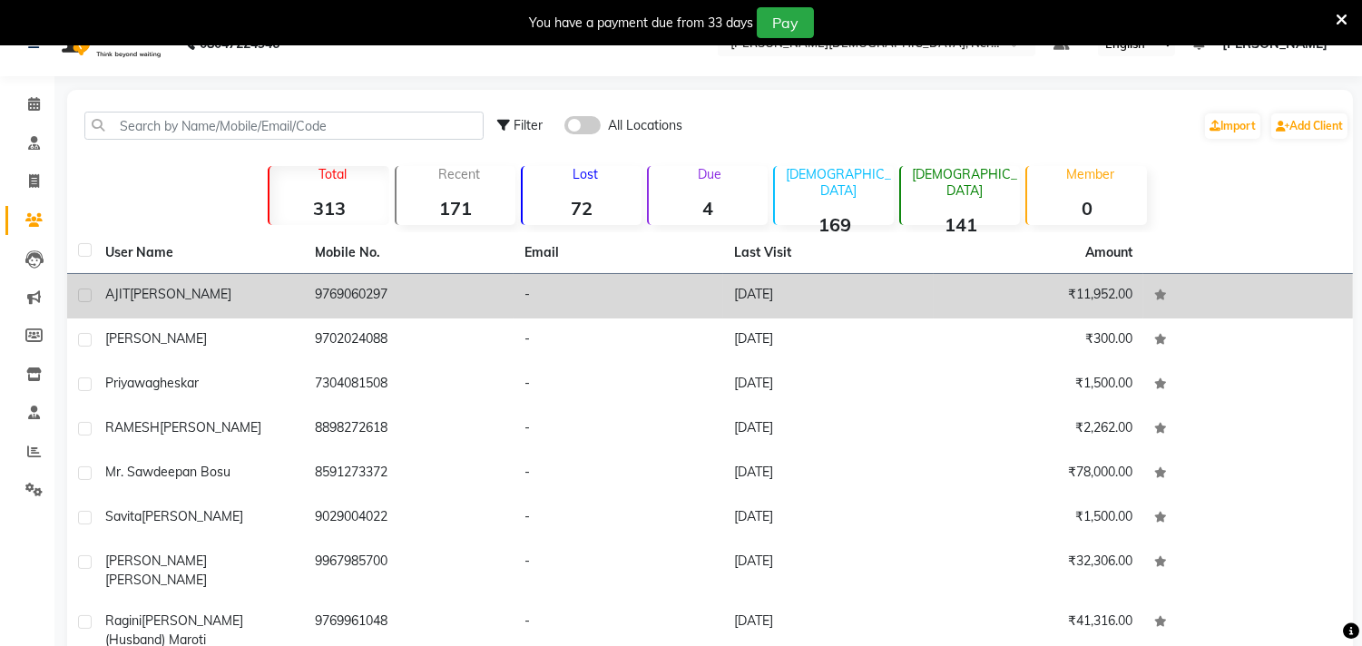
click at [140, 295] on span "[PERSON_NAME]" at bounding box center [181, 294] width 102 height 16
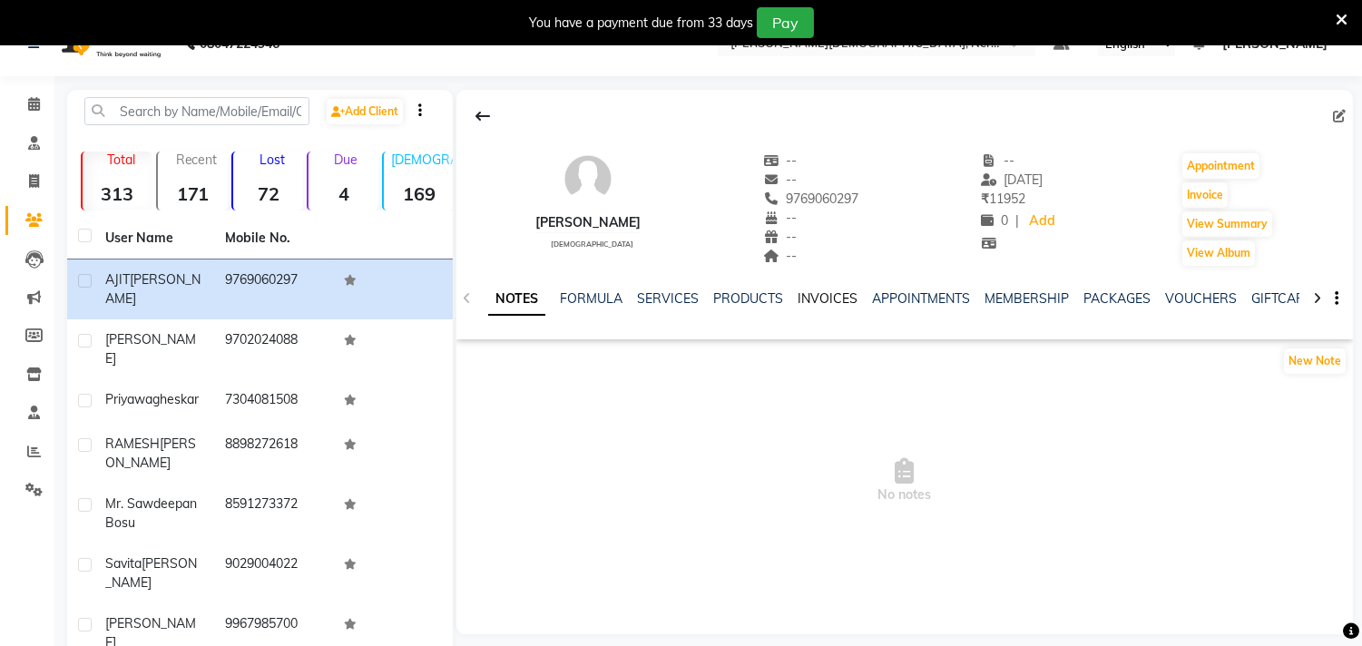
click at [831, 302] on link "INVOICES" at bounding box center [828, 298] width 60 height 16
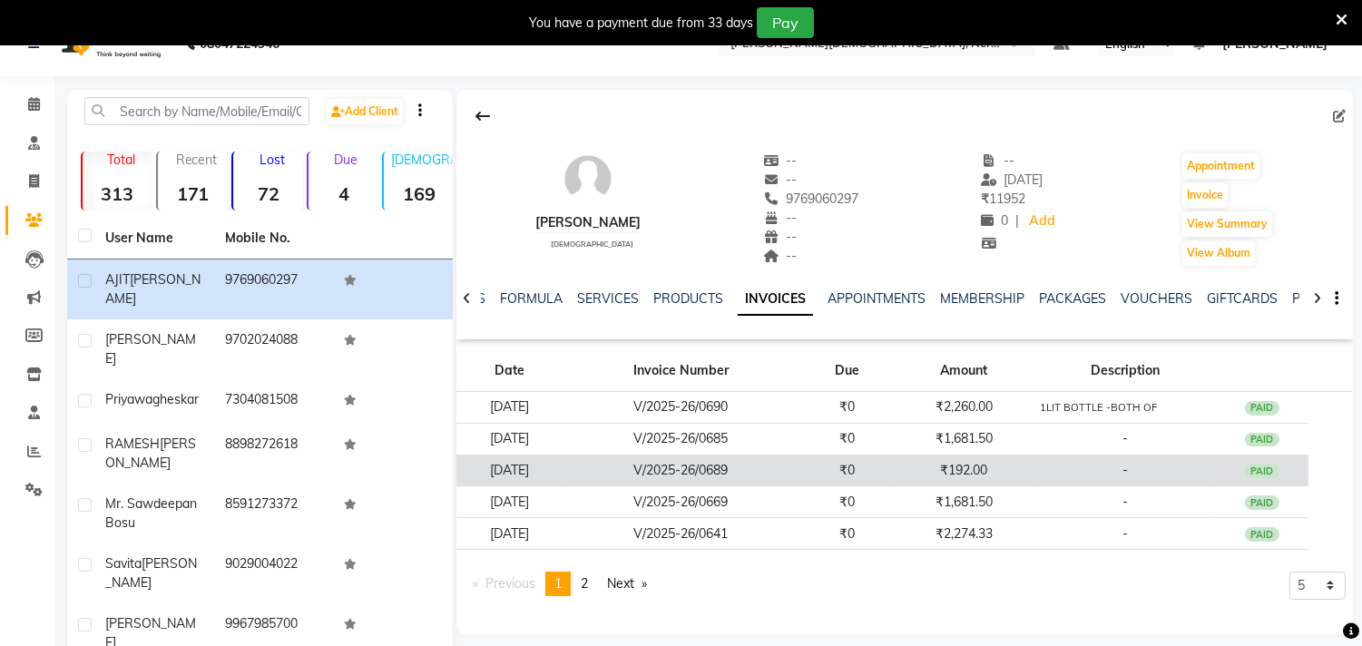
click at [1274, 472] on div "PAID" at bounding box center [1262, 471] width 34 height 15
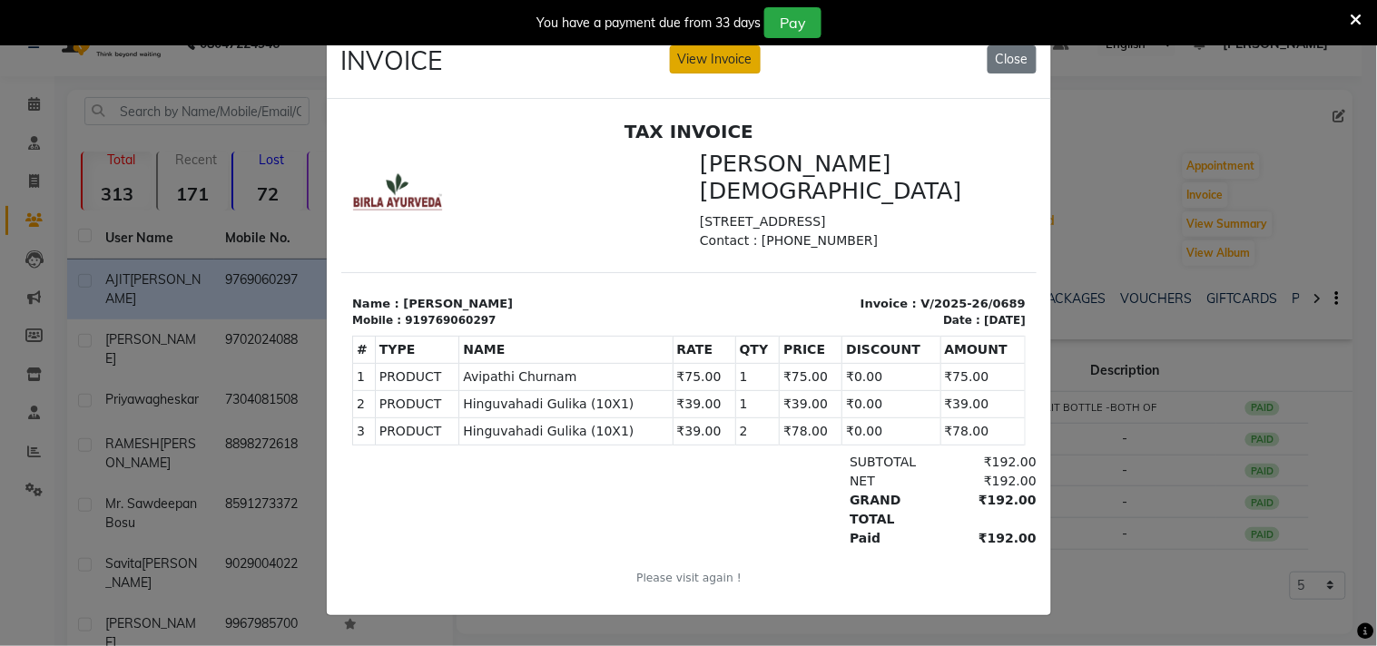
click at [688, 55] on button "View Invoice" at bounding box center [715, 59] width 91 height 28
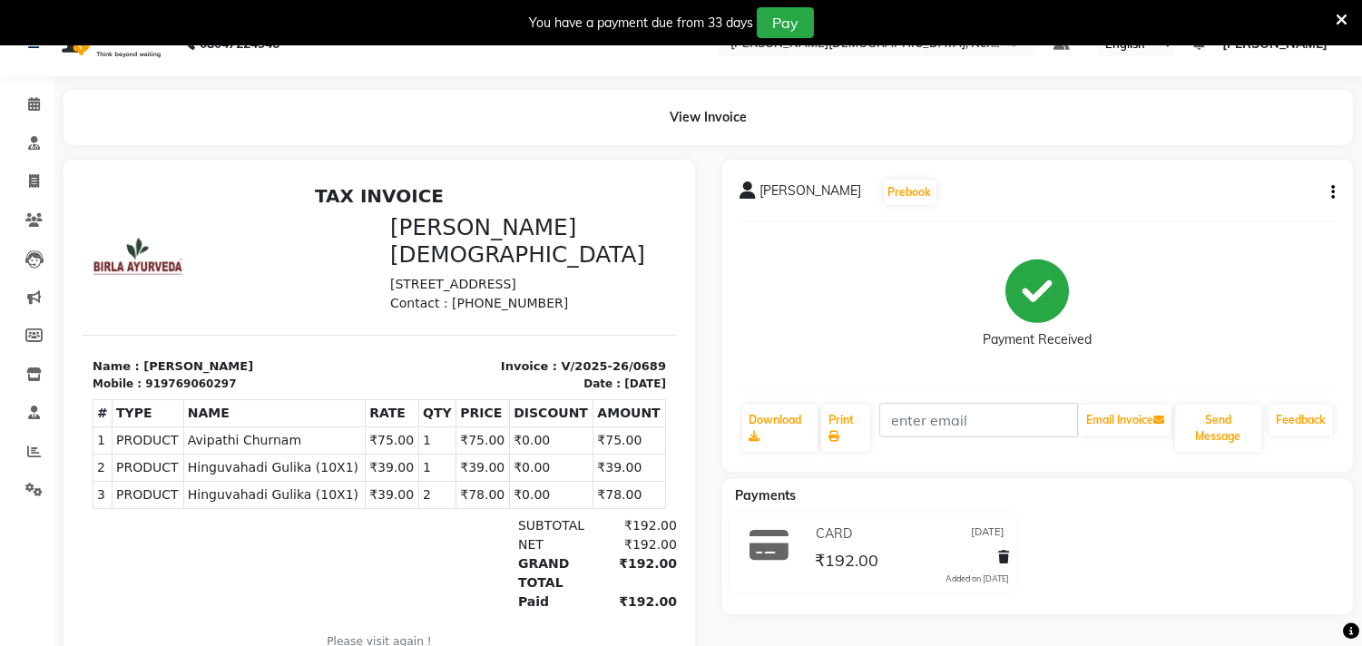
click at [1335, 185] on div "[PERSON_NAME] Prebook Payment Received Download Print Email Invoice Send Messag…" at bounding box center [1038, 316] width 632 height 312
click at [1331, 192] on icon "button" at bounding box center [1333, 192] width 4 height 1
click at [1250, 204] on div "Edit Invoice" at bounding box center [1259, 203] width 91 height 23
select select "service"
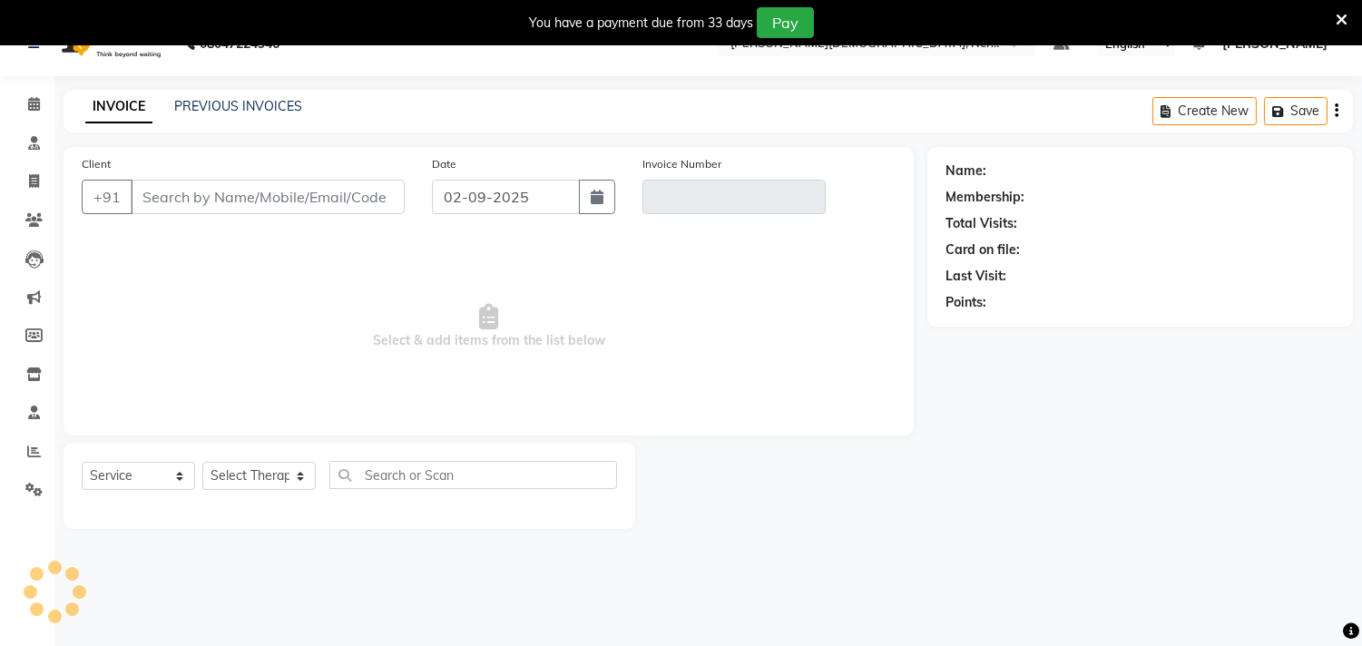
scroll to position [45, 0]
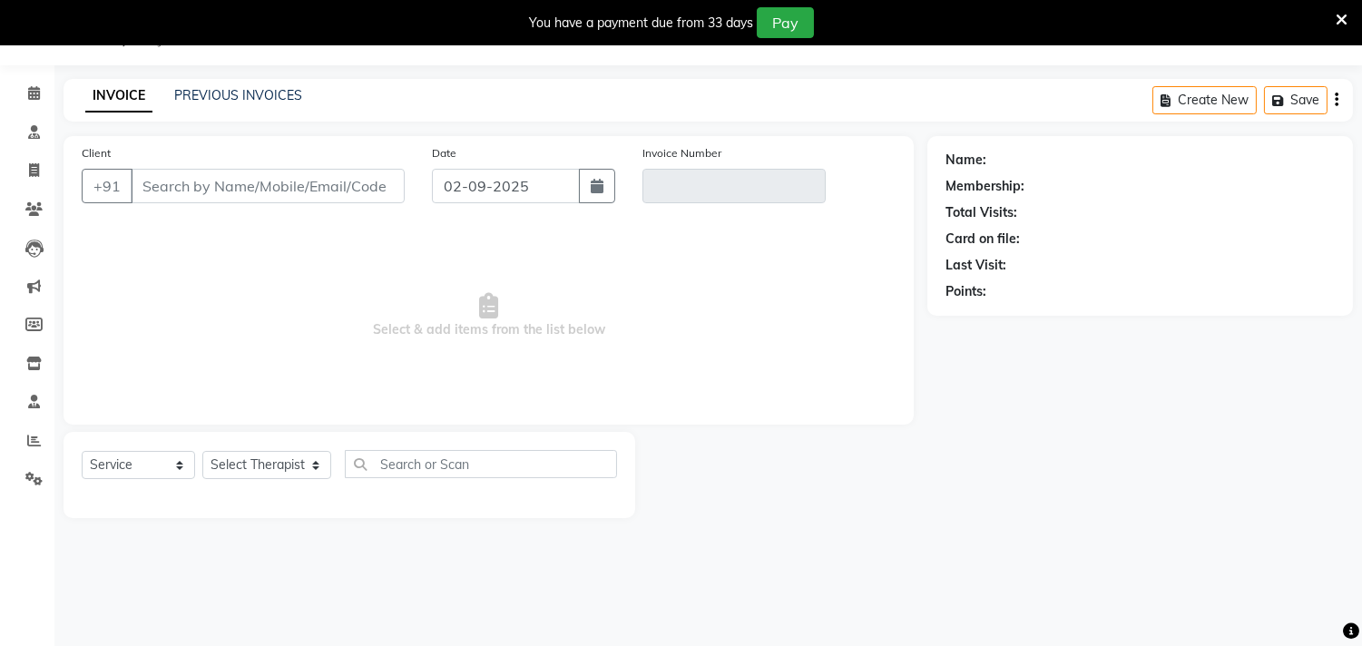
type input "9769060297"
type input "V/2025-26/0689"
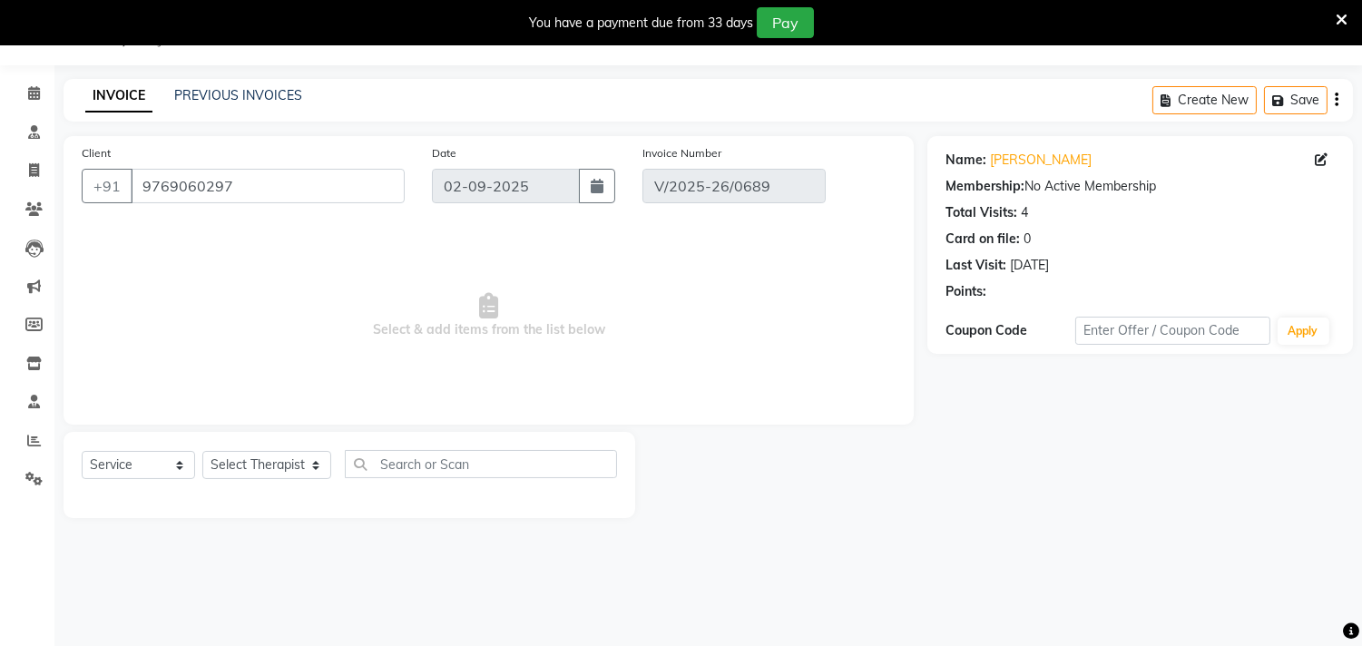
type input "[DATE]"
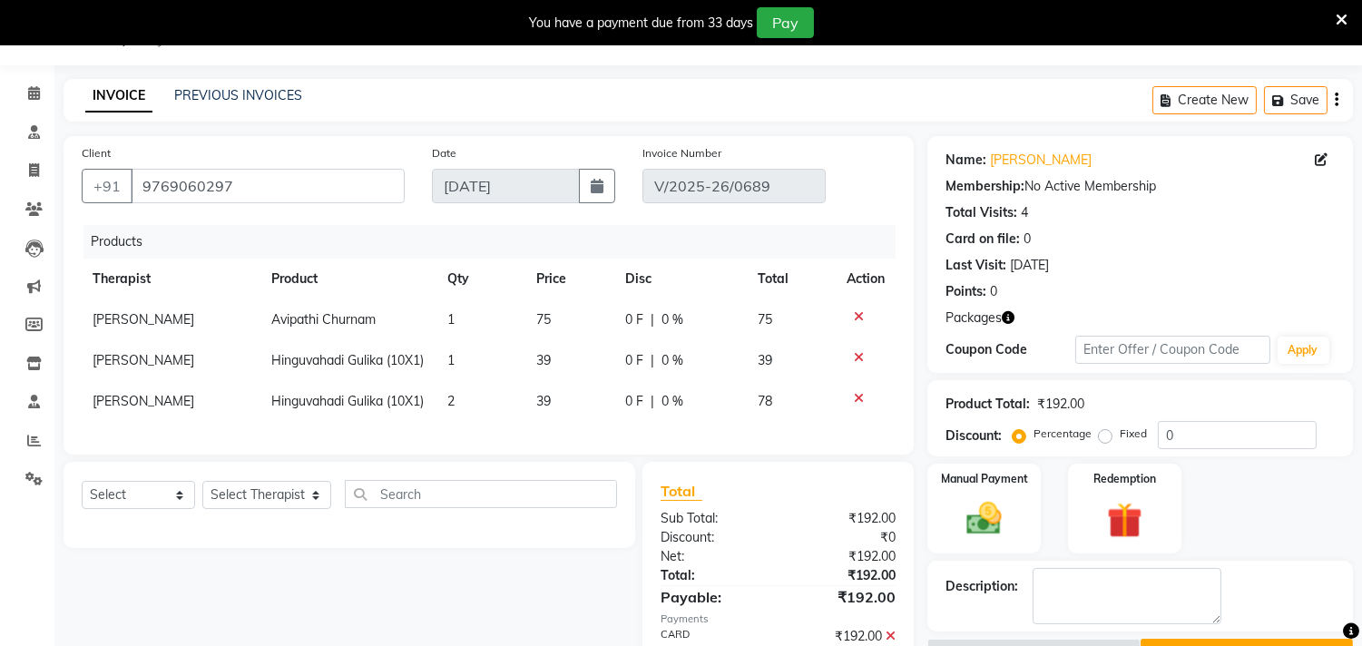
click at [178, 436] on div "Products Therapist Product Qty Price Disc Total Action [PERSON_NAME] Avipathi C…" at bounding box center [489, 330] width 814 height 211
click at [176, 509] on select "Select Service Product Membership Package Voucher Prepaid Gift Card" at bounding box center [138, 495] width 113 height 28
select select "product"
click at [82, 509] on select "Select Service Product Membership Package Voucher Prepaid Gift Card" at bounding box center [138, 495] width 113 height 28
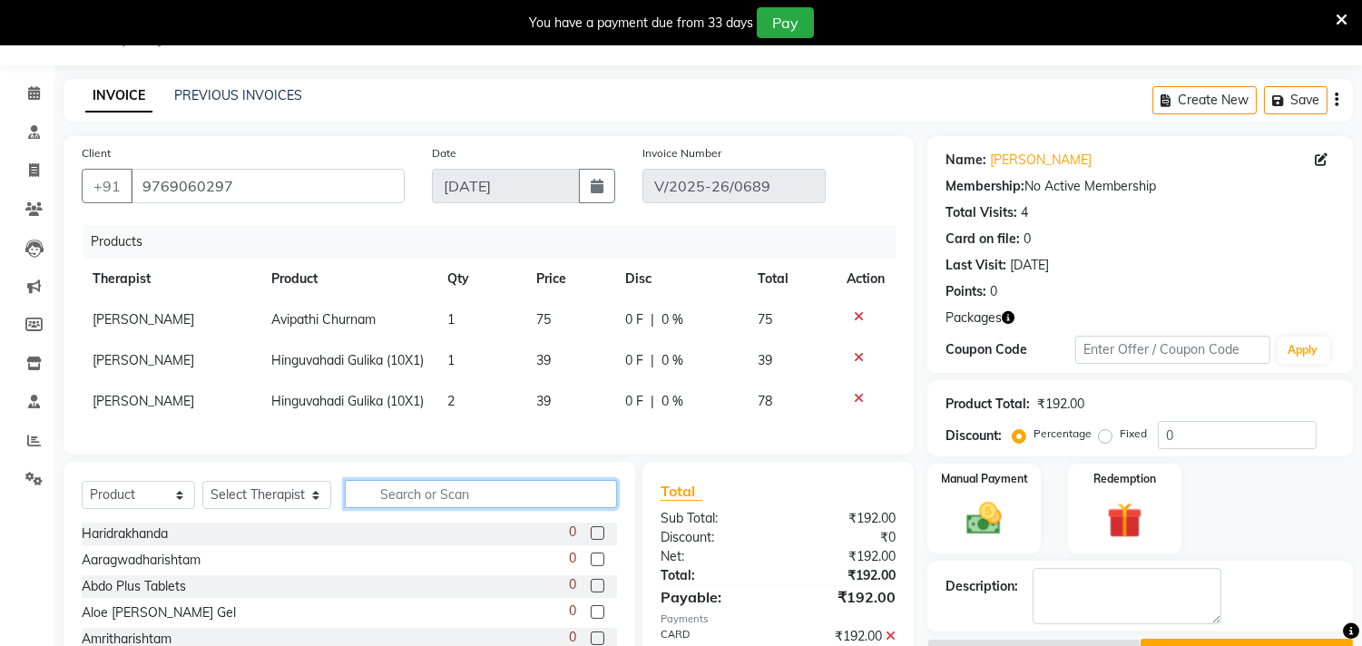
click at [379, 508] on input "text" at bounding box center [481, 494] width 272 height 28
type input "hing"
